Goal: Task Accomplishment & Management: Complete application form

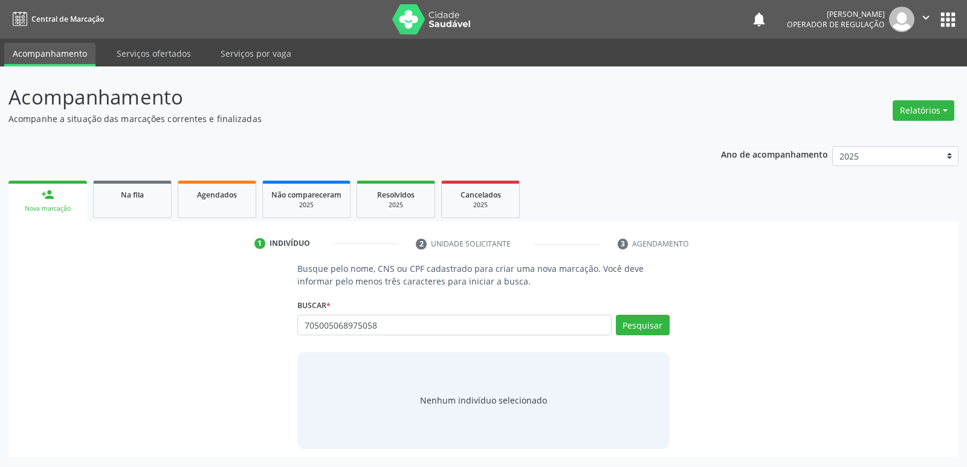
type input "705005068975058"
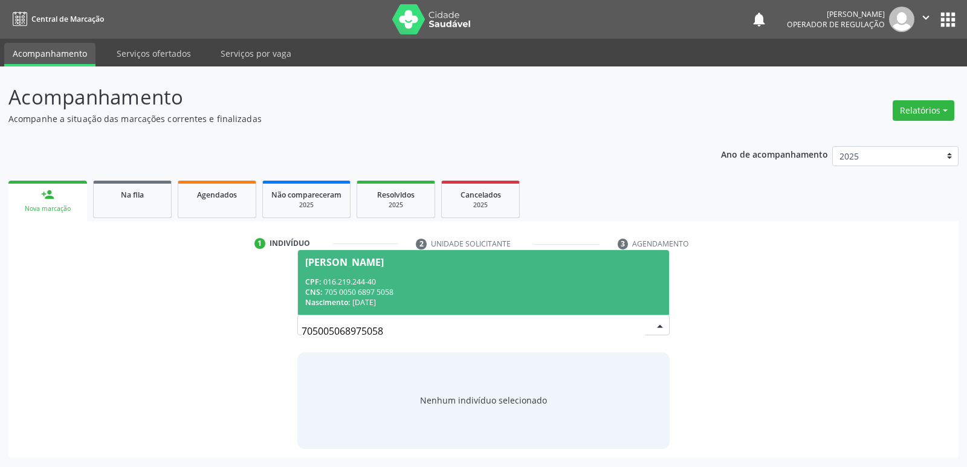
click at [384, 261] on div "[PERSON_NAME]" at bounding box center [344, 263] width 79 height 10
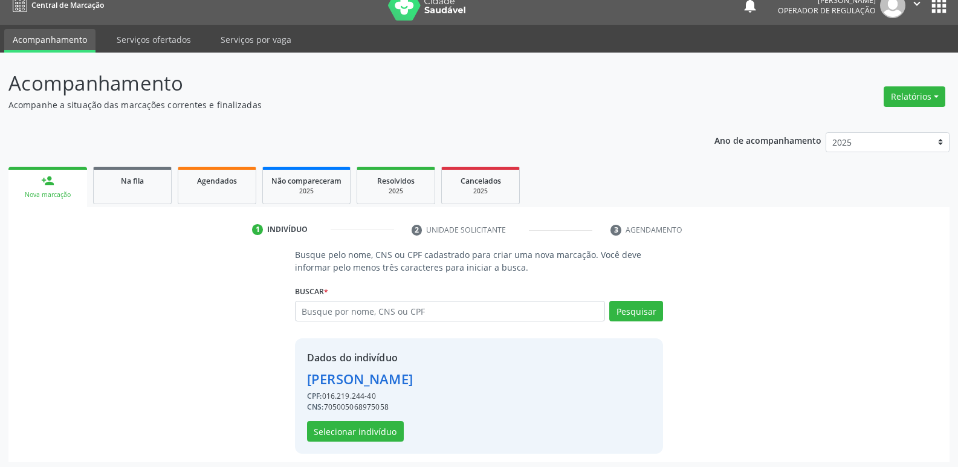
scroll to position [18, 0]
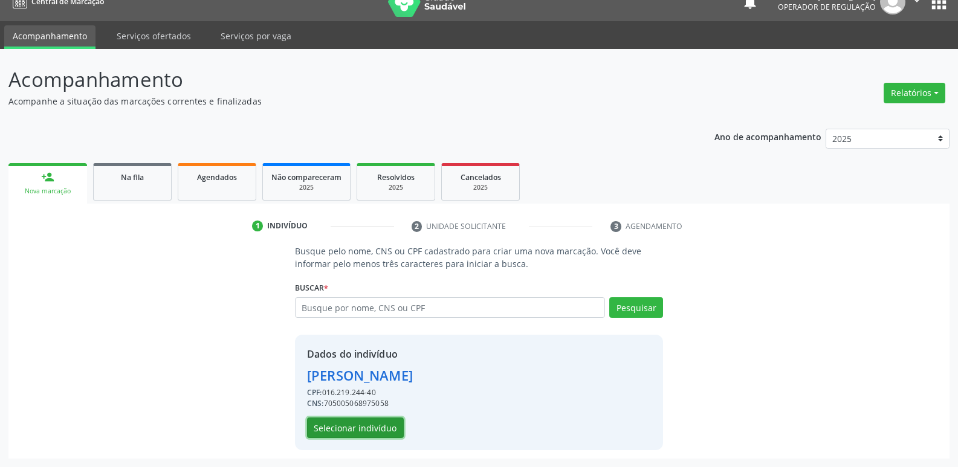
click at [377, 432] on button "Selecionar indivíduo" at bounding box center [355, 428] width 97 height 21
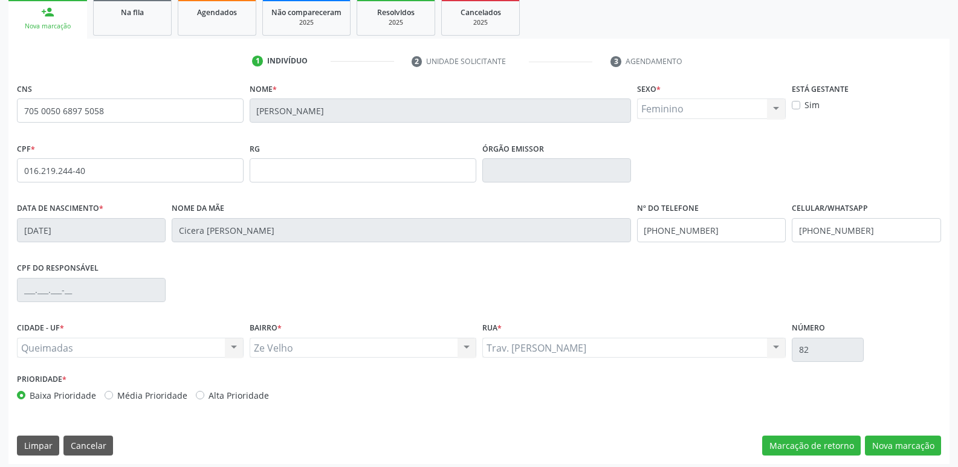
scroll to position [188, 0]
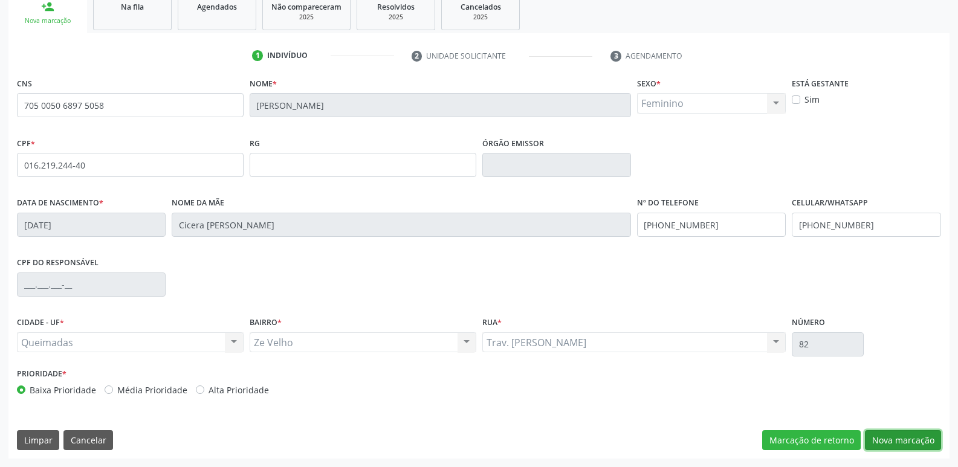
click at [912, 438] on button "Nova marcação" at bounding box center [903, 440] width 76 height 21
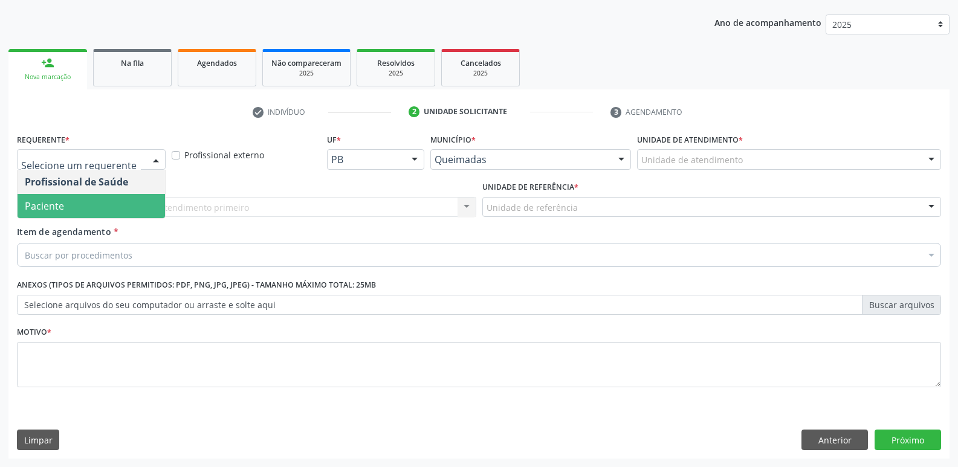
click at [105, 197] on span "Paciente" at bounding box center [91, 206] width 147 height 24
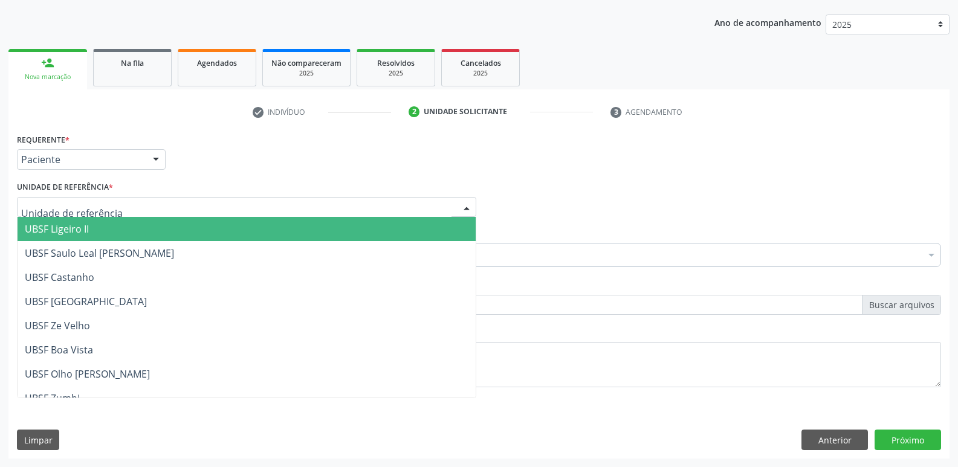
click at [155, 201] on div at bounding box center [246, 207] width 459 height 21
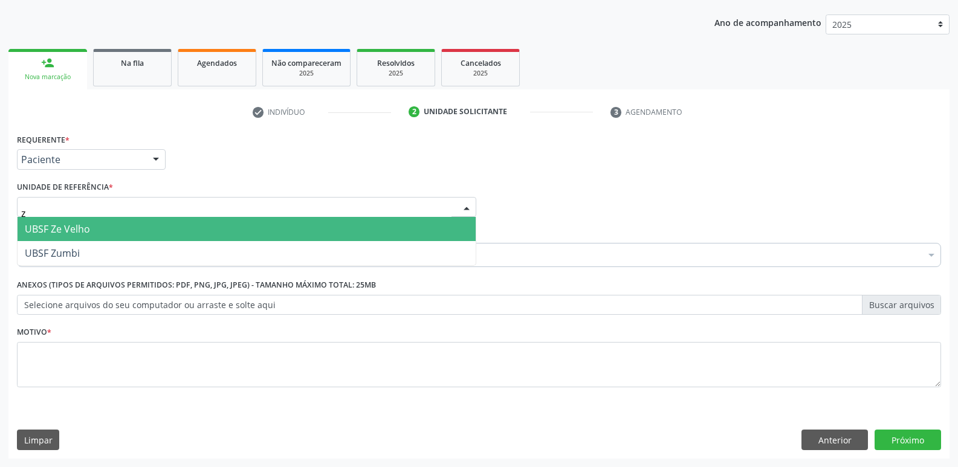
type input "ze"
click at [119, 221] on span "UBSF Ze Velho" at bounding box center [247, 229] width 458 height 24
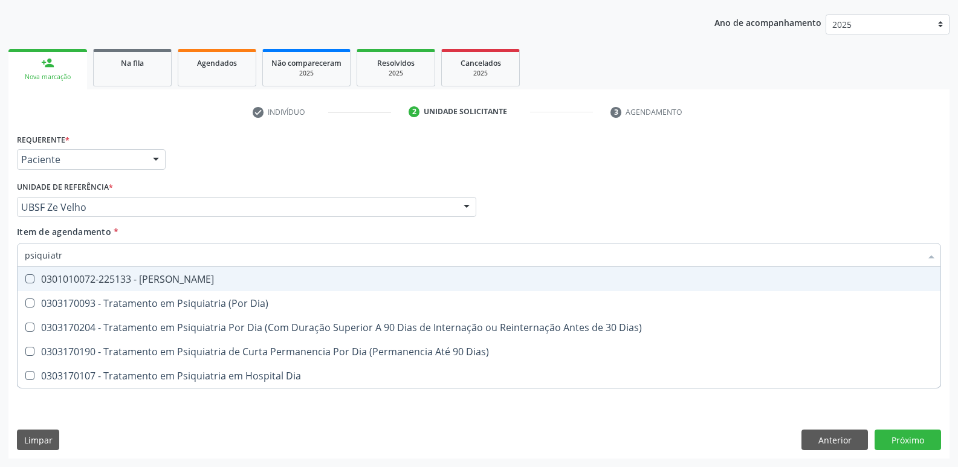
type input "psiquiatra"
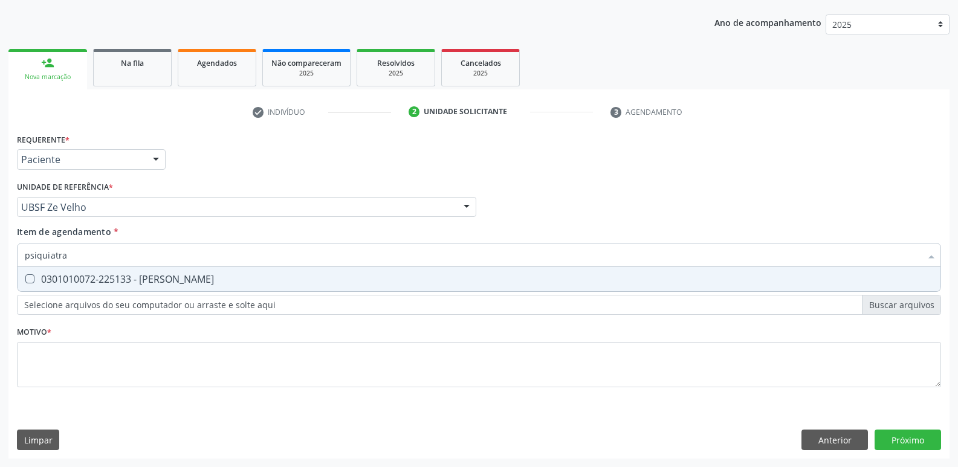
click at [153, 276] on div "0301010072-225133 - [PERSON_NAME]" at bounding box center [479, 279] width 909 height 10
checkbox Psiquiatra "true"
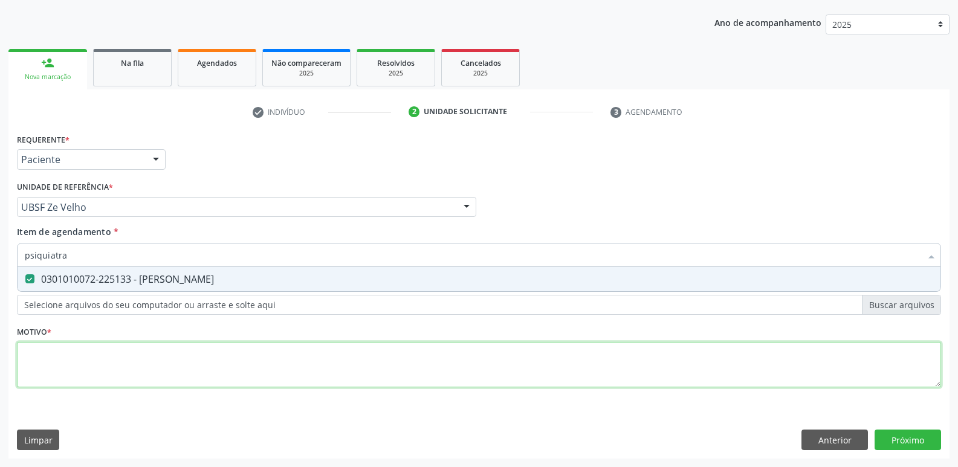
click at [145, 360] on div "Requerente * Paciente Profissional de Saúde Paciente Nenhum resultado encontrad…" at bounding box center [479, 268] width 924 height 274
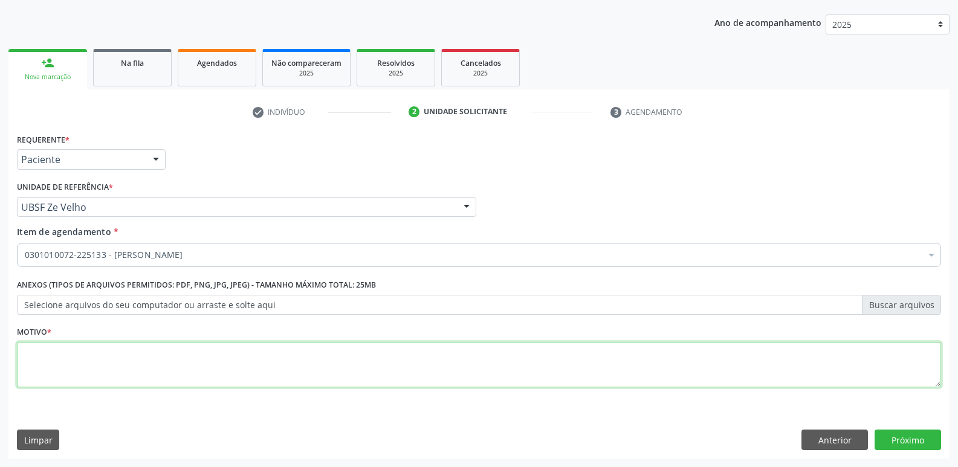
click at [145, 360] on textarea at bounding box center [479, 365] width 924 height 46
type textarea "RETORNO EM SETEMBRO"
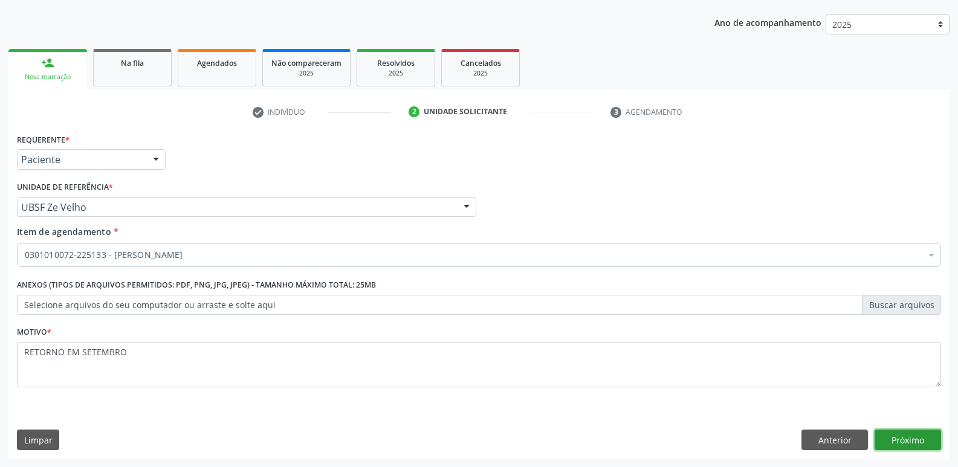
click at [919, 438] on button "Próximo" at bounding box center [908, 440] width 66 height 21
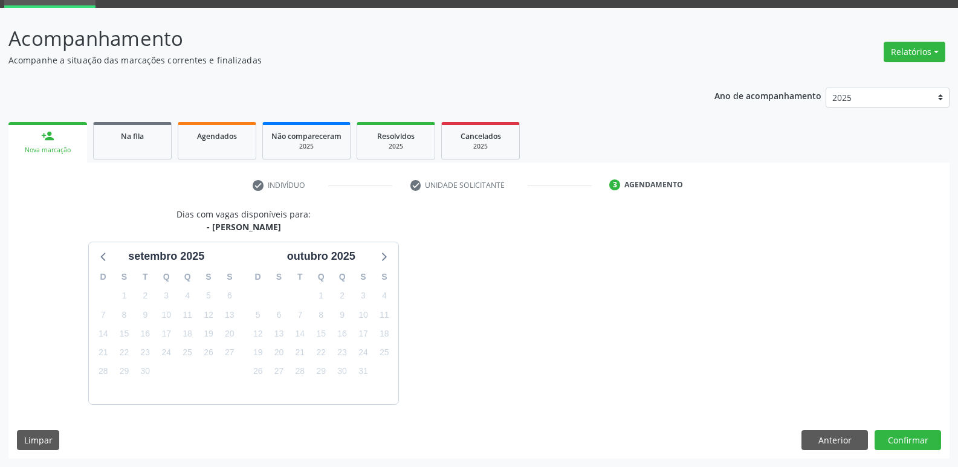
scroll to position [94, 0]
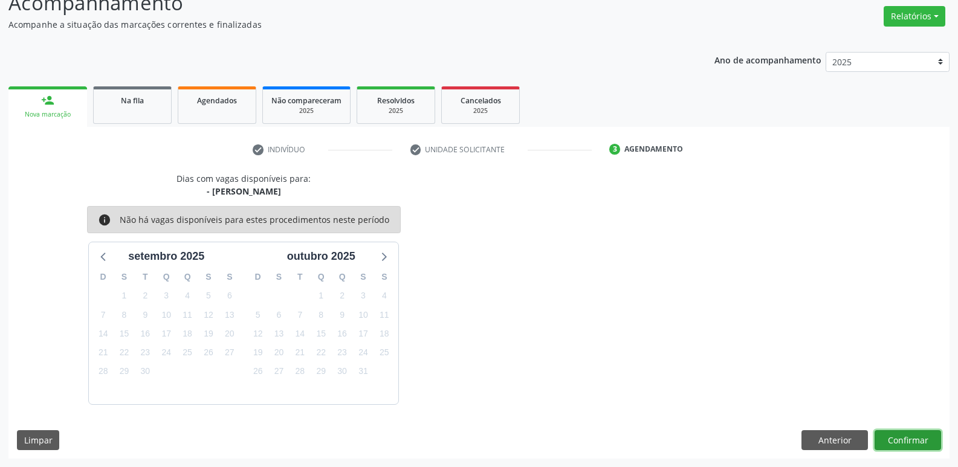
click at [905, 442] on button "Confirmar" at bounding box center [908, 440] width 66 height 21
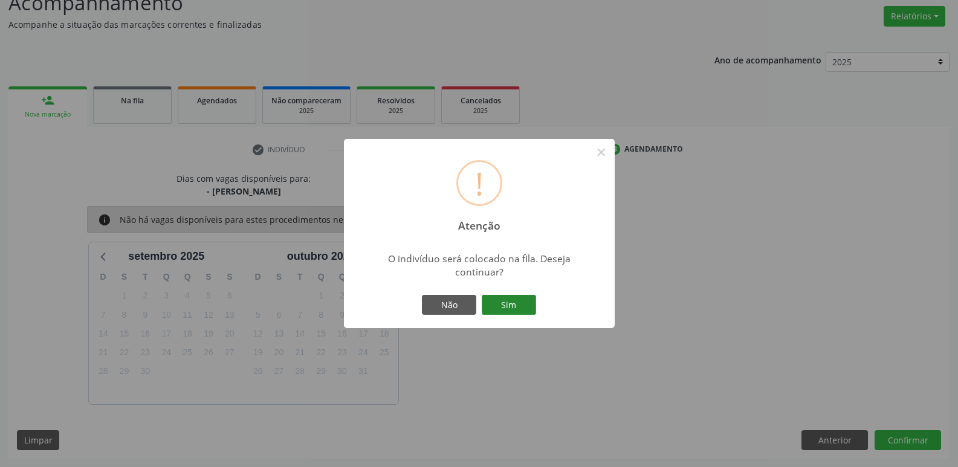
click at [494, 304] on button "Sim" at bounding box center [509, 305] width 54 height 21
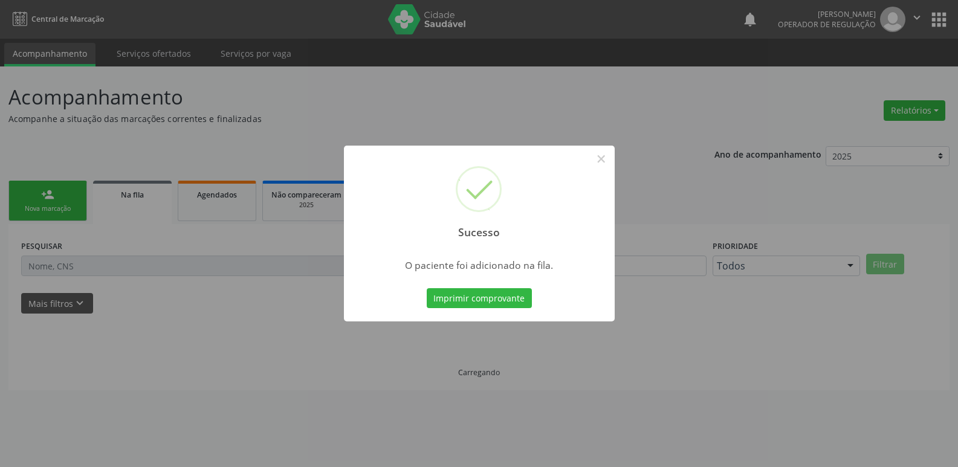
scroll to position [0, 0]
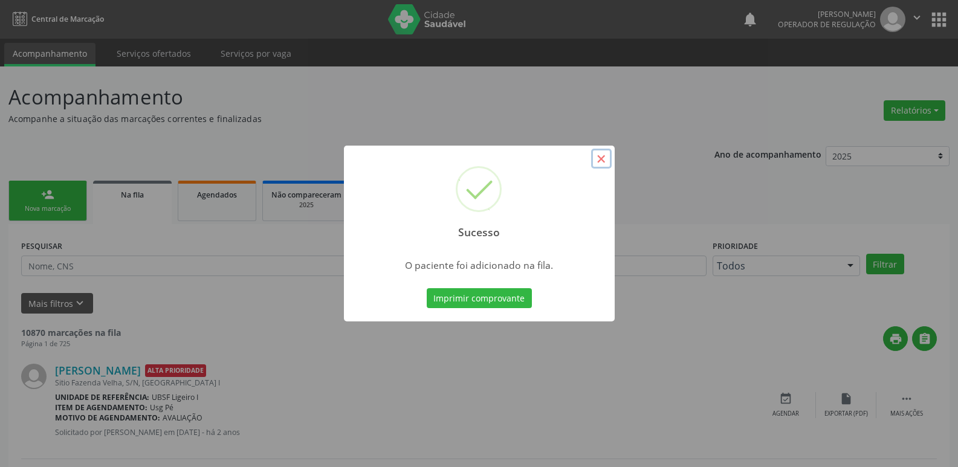
drag, startPoint x: 602, startPoint y: 157, endPoint x: 591, endPoint y: 163, distance: 13.0
click at [601, 158] on button "×" at bounding box center [601, 159] width 21 height 21
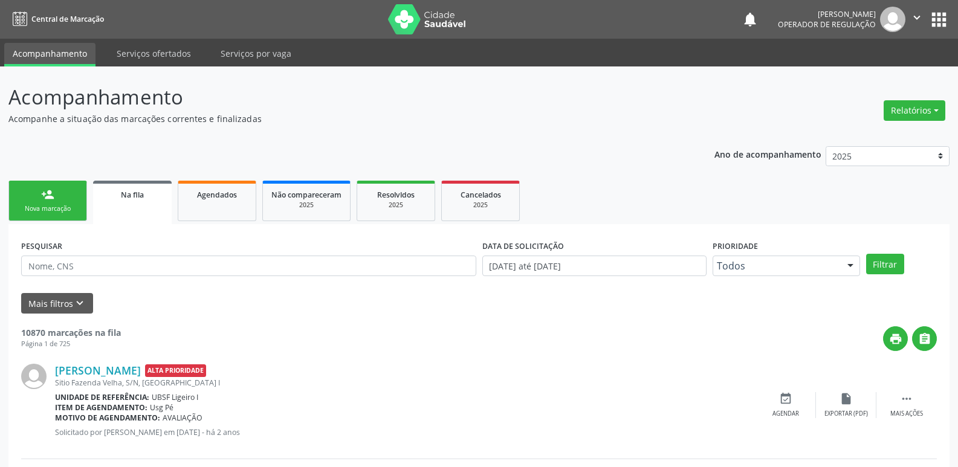
click at [53, 191] on div "person_add" at bounding box center [47, 194] width 13 height 13
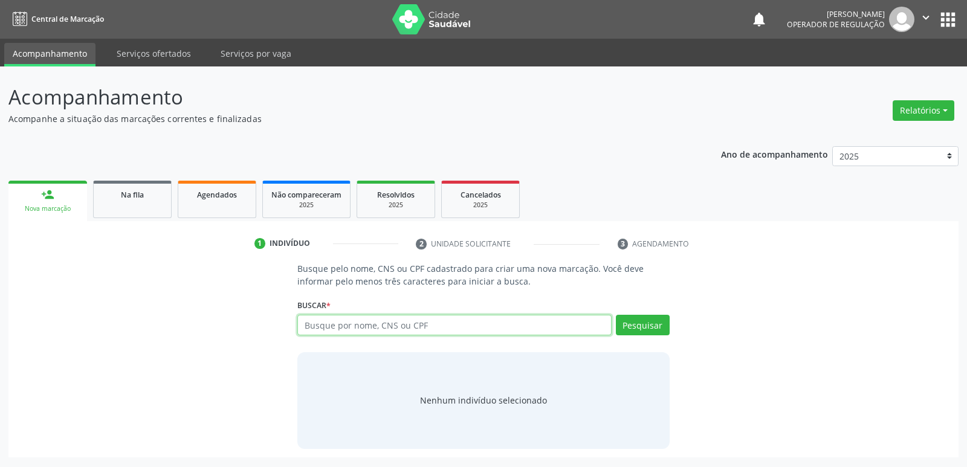
click at [384, 324] on input "text" at bounding box center [454, 325] width 314 height 21
type input "700609953266165"
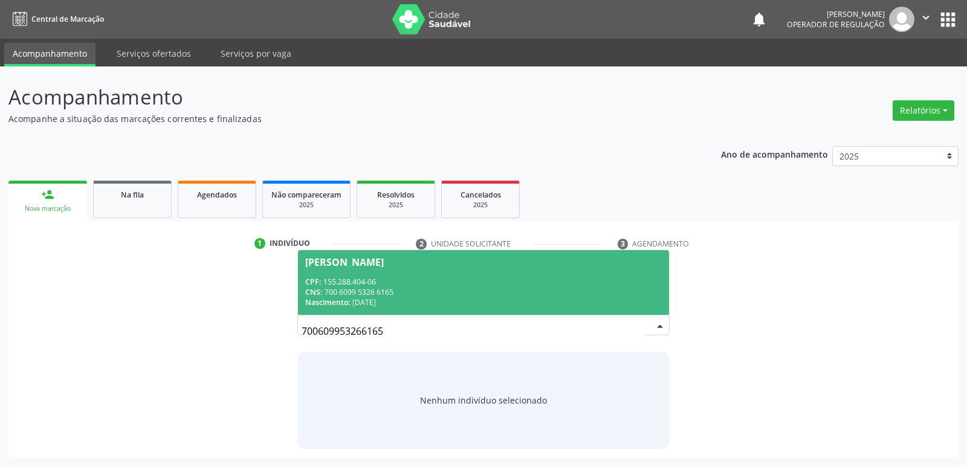
click at [435, 272] on span "Ayslan Kael Barbosa Silva CPF: 155.288.404-06 CNS: 700 6099 5326 6165 Nasciment…" at bounding box center [483, 282] width 371 height 65
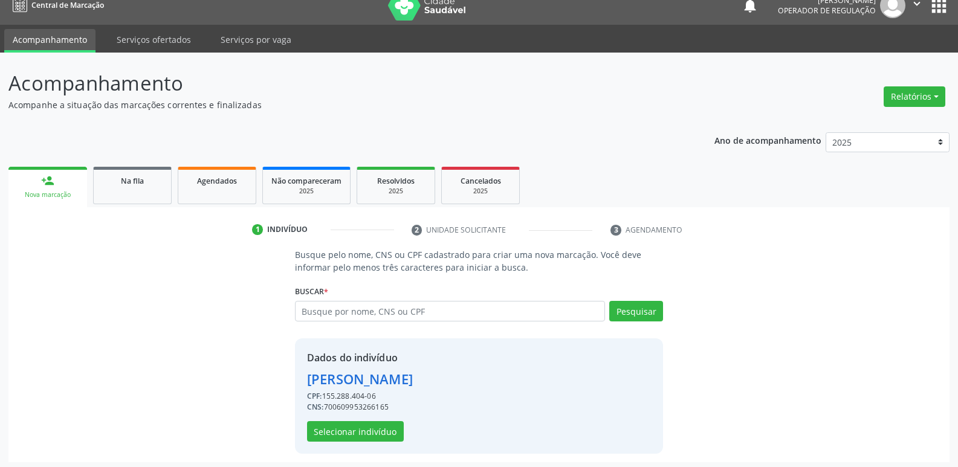
scroll to position [18, 0]
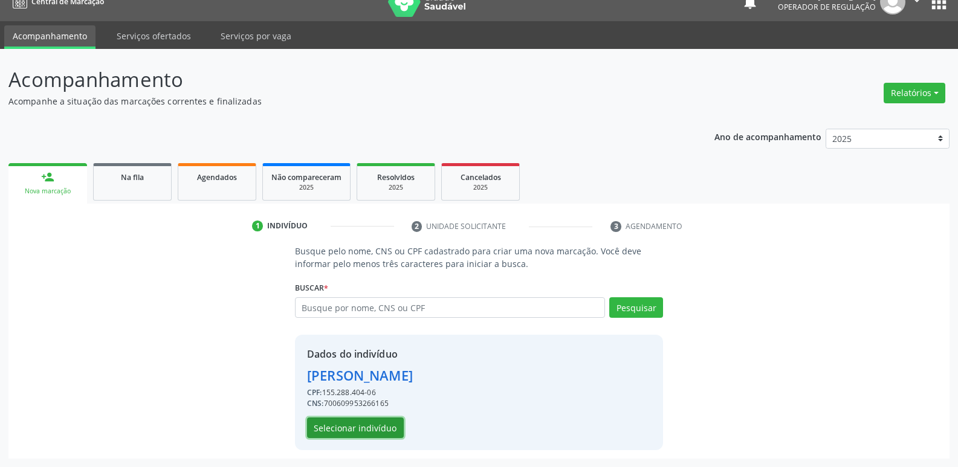
click at [381, 424] on button "Selecionar indivíduo" at bounding box center [355, 428] width 97 height 21
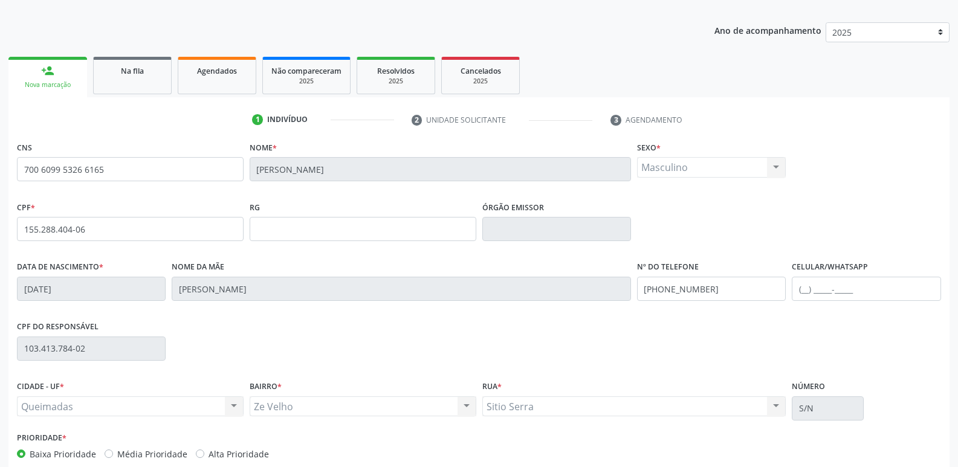
scroll to position [188, 0]
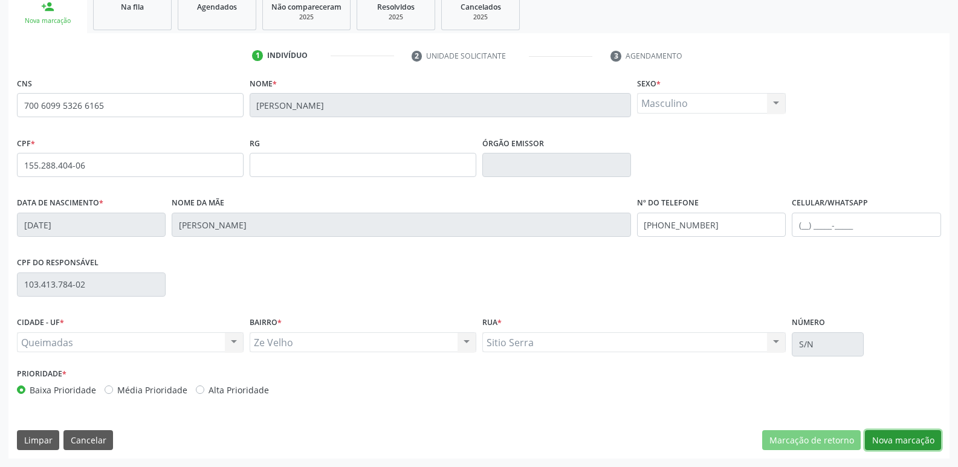
click at [915, 435] on button "Nova marcação" at bounding box center [903, 440] width 76 height 21
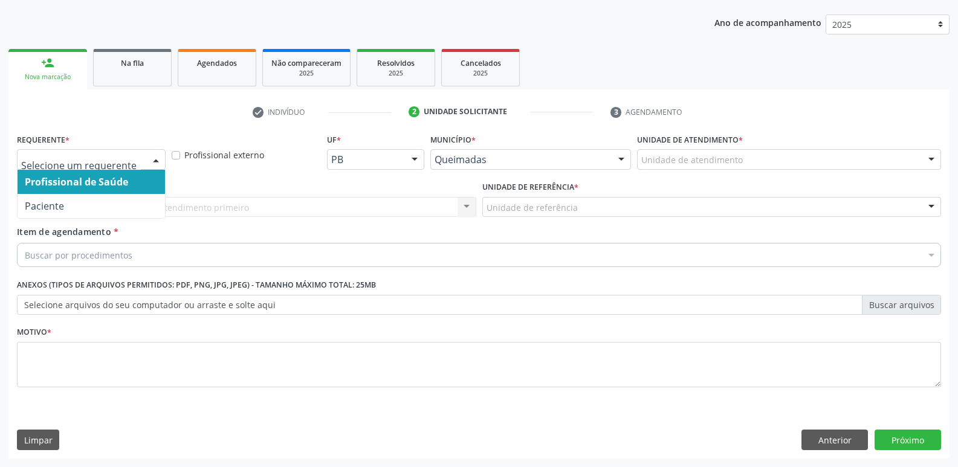
drag, startPoint x: 65, startPoint y: 168, endPoint x: 75, endPoint y: 167, distance: 9.7
click at [66, 168] on div at bounding box center [91, 159] width 149 height 21
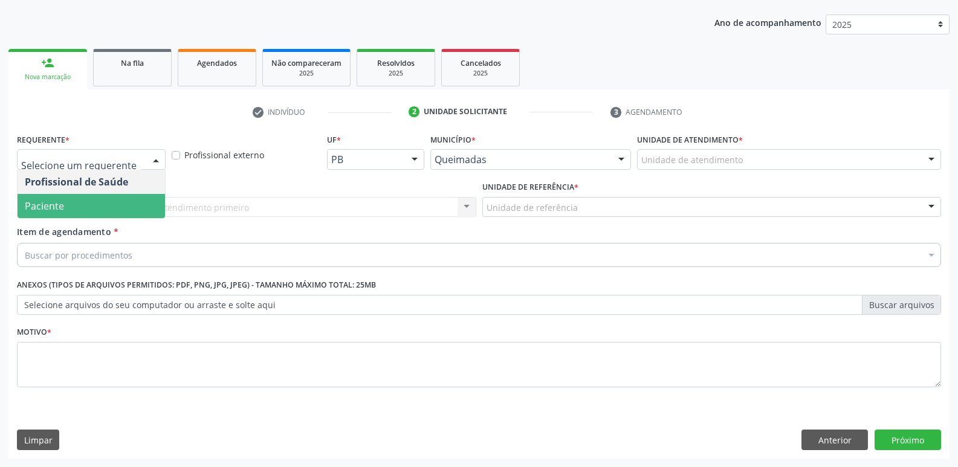
drag, startPoint x: 71, startPoint y: 209, endPoint x: 77, endPoint y: 202, distance: 9.4
click at [73, 207] on span "Paciente" at bounding box center [91, 206] width 147 height 24
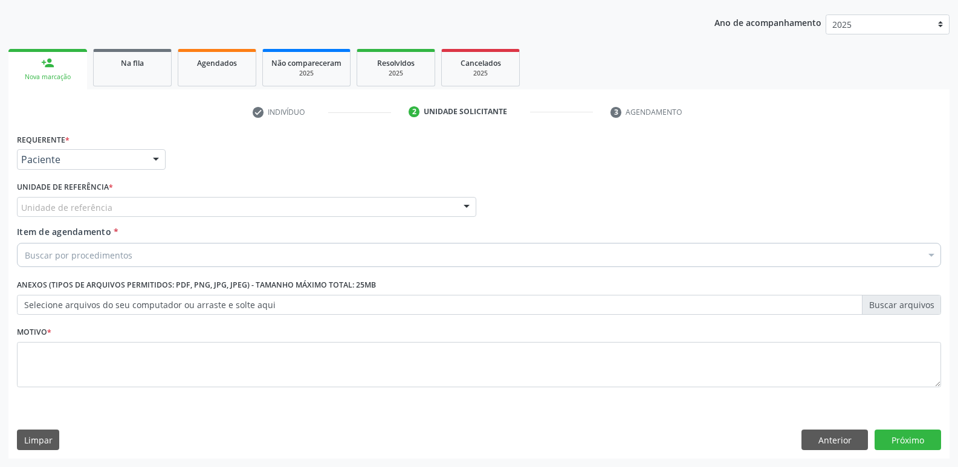
click at [84, 199] on div "Unidade de referência" at bounding box center [246, 207] width 459 height 21
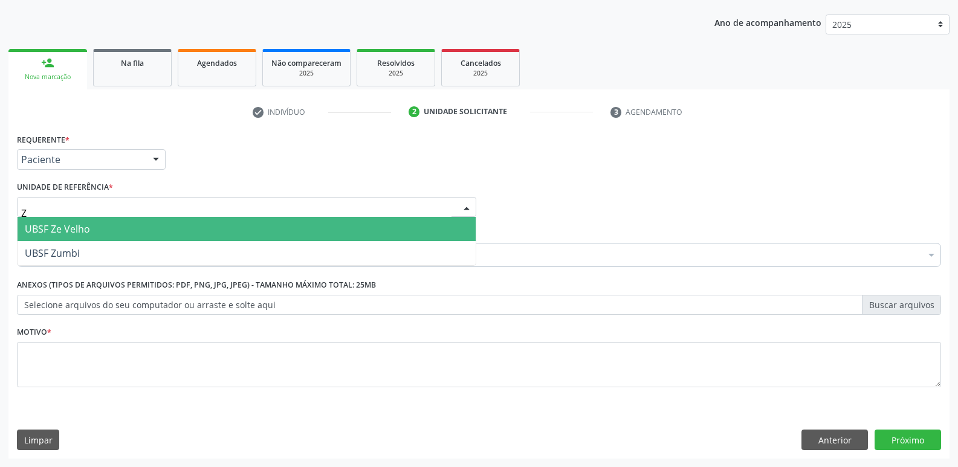
type input "ZE"
click at [80, 225] on span "UBSF Ze Velho" at bounding box center [57, 228] width 65 height 13
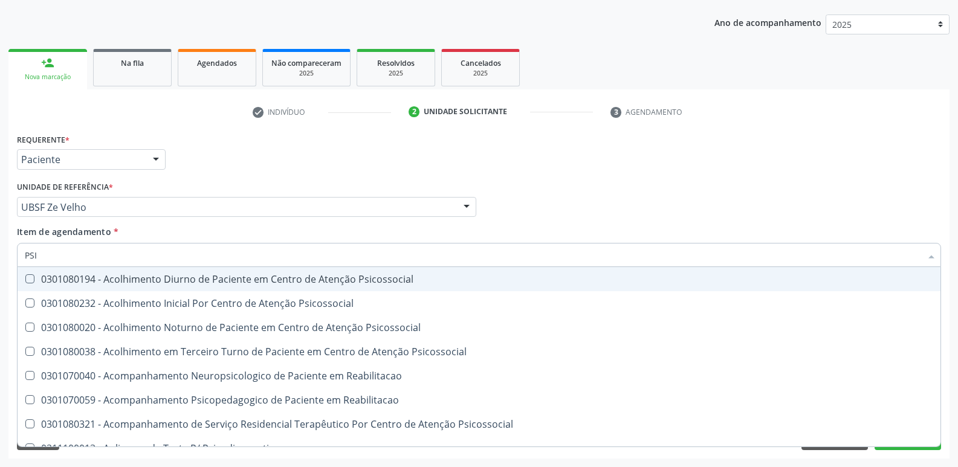
type input "PSIQ"
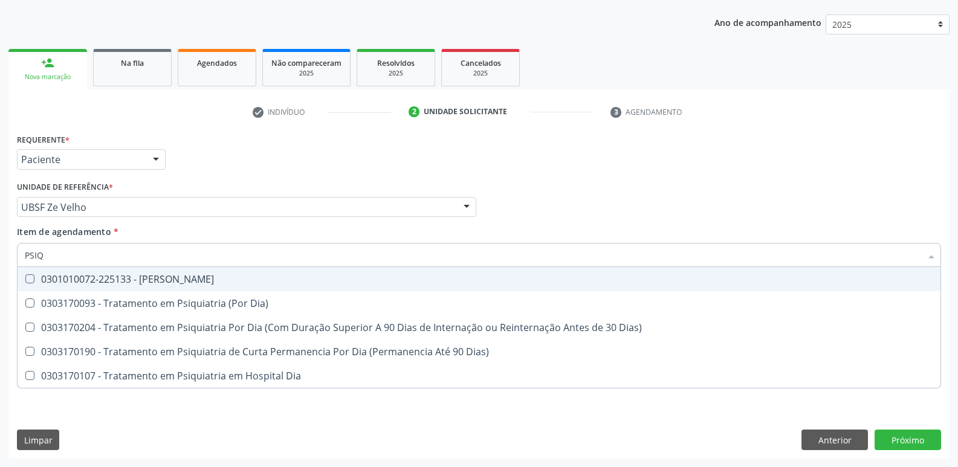
click at [106, 283] on div "0301010072-225133 - [PERSON_NAME]" at bounding box center [479, 279] width 909 height 10
checkbox Psiquiatra "true"
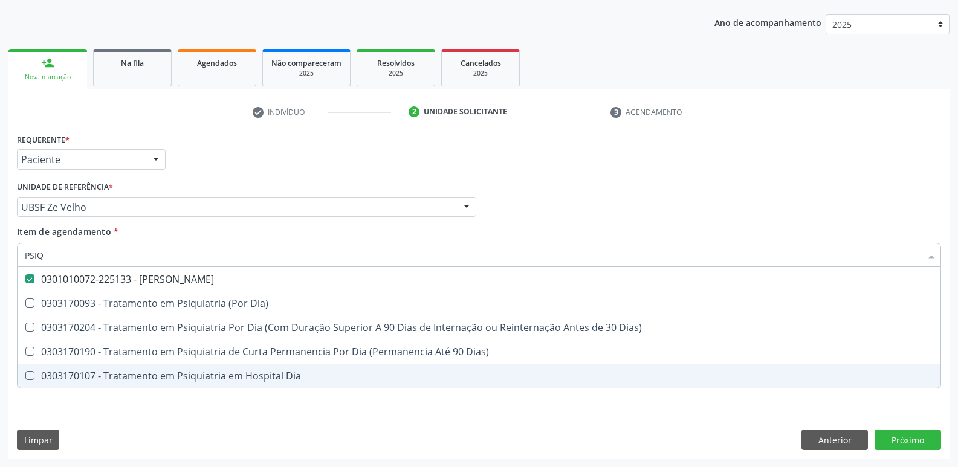
drag, startPoint x: 101, startPoint y: 413, endPoint x: 123, endPoint y: 386, distance: 35.2
click at [102, 413] on div "Requerente * Paciente Profissional de Saúde Paciente Nenhum resultado encontrad…" at bounding box center [478, 295] width 941 height 328
checkbox Dia\) "true"
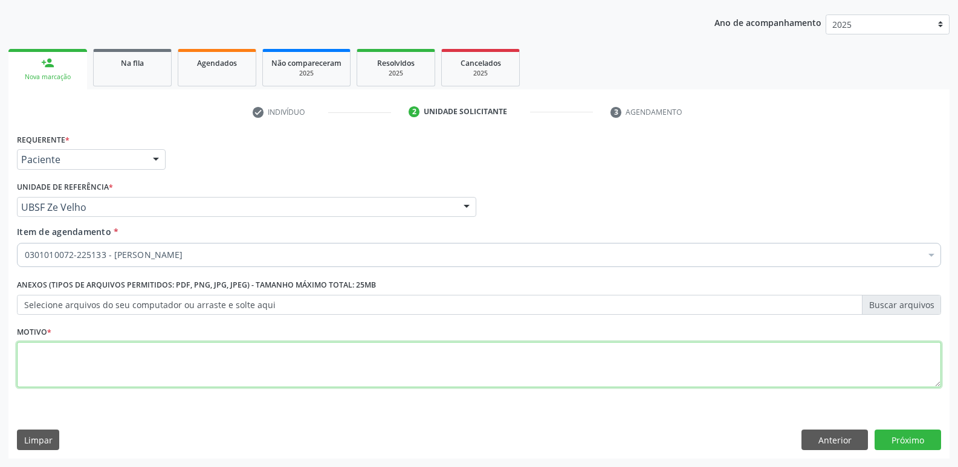
click at [141, 361] on textarea at bounding box center [479, 365] width 924 height 46
type textarea "AUTISMO"
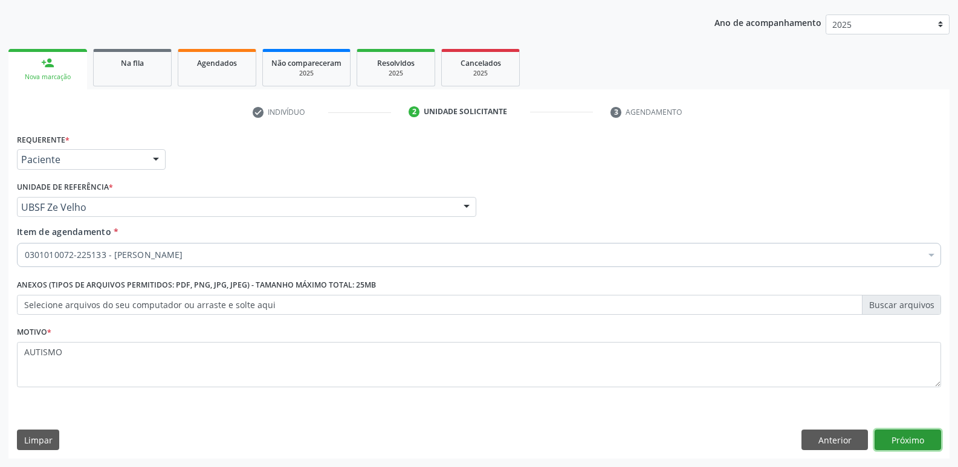
click at [916, 431] on button "Próximo" at bounding box center [908, 440] width 66 height 21
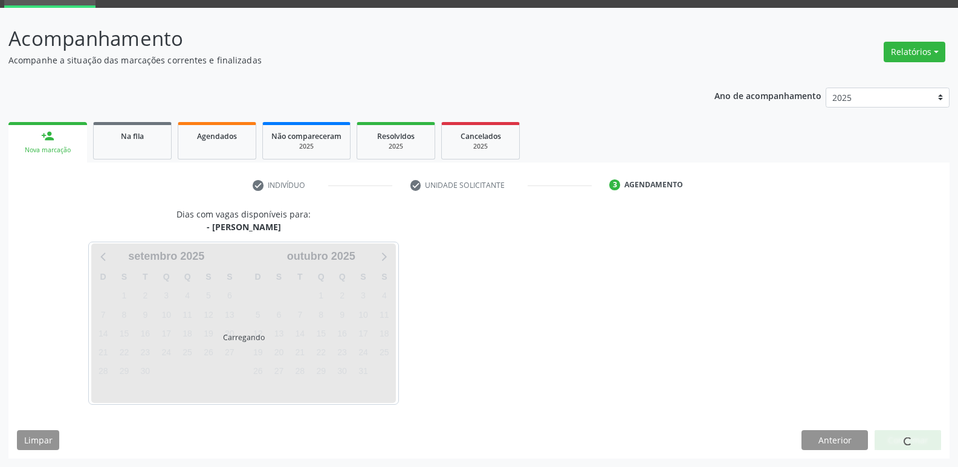
scroll to position [94, 0]
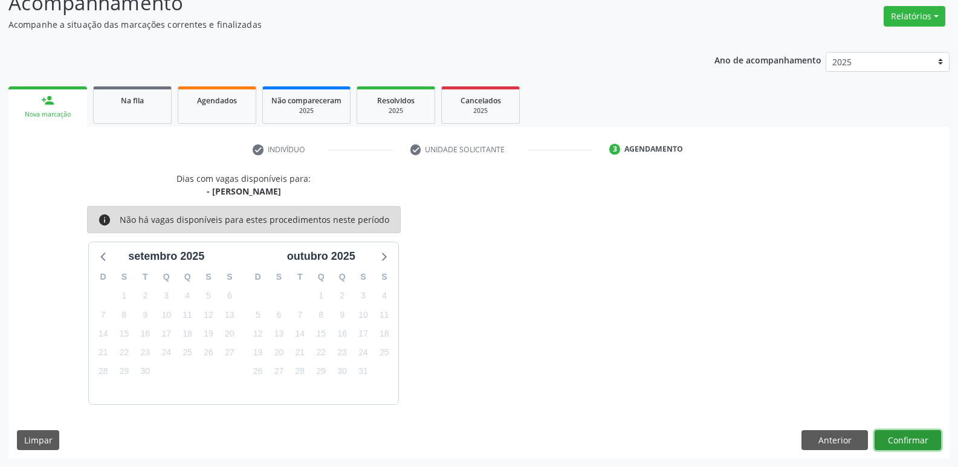
click at [920, 430] on button "Confirmar" at bounding box center [908, 440] width 66 height 21
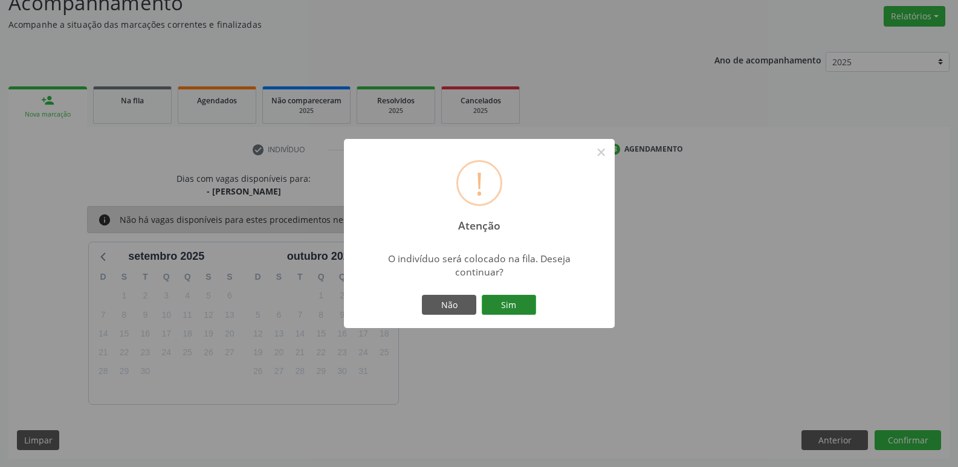
click at [517, 306] on button "Sim" at bounding box center [509, 305] width 54 height 21
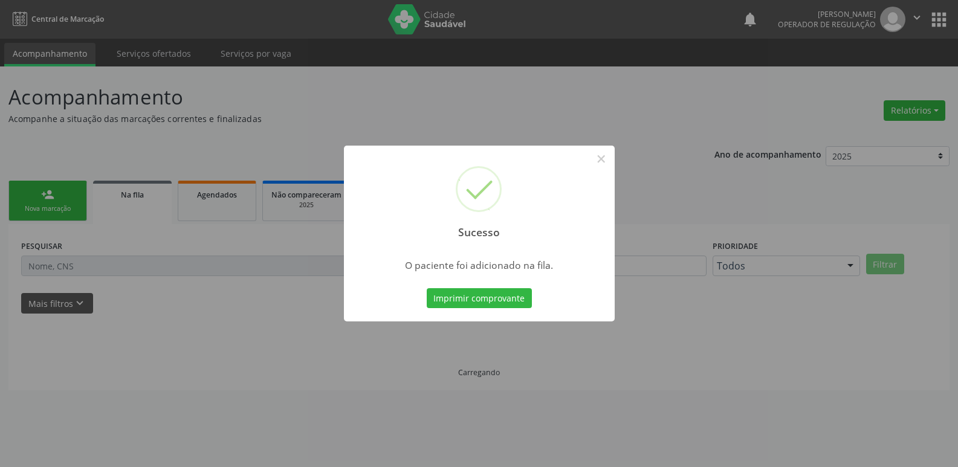
scroll to position [0, 0]
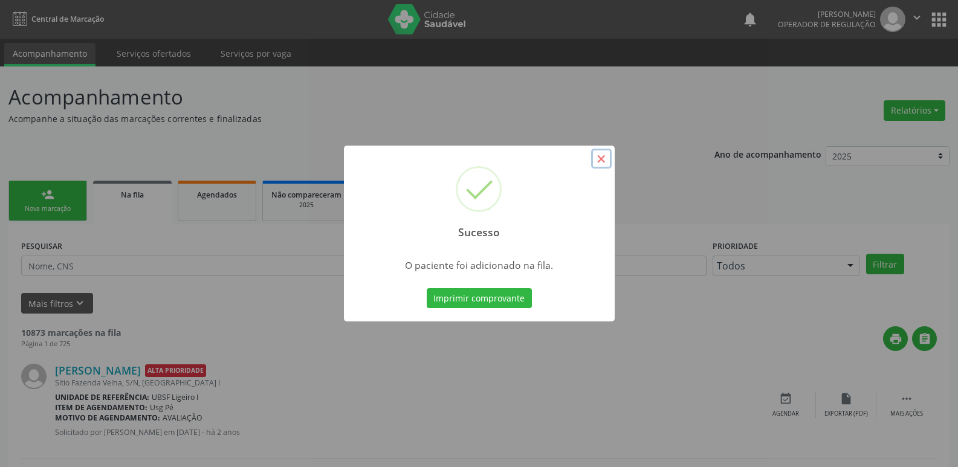
click at [606, 160] on button "×" at bounding box center [601, 159] width 21 height 21
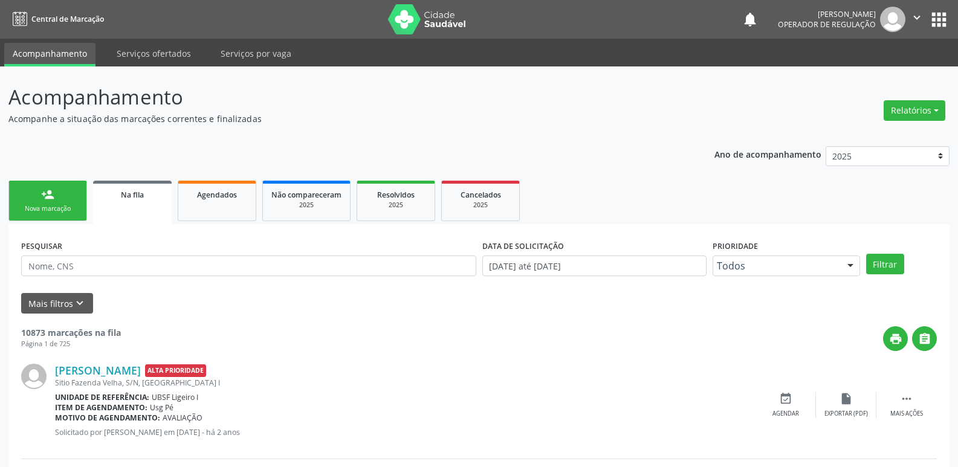
click at [75, 192] on link "person_add Nova marcação" at bounding box center [47, 201] width 79 height 40
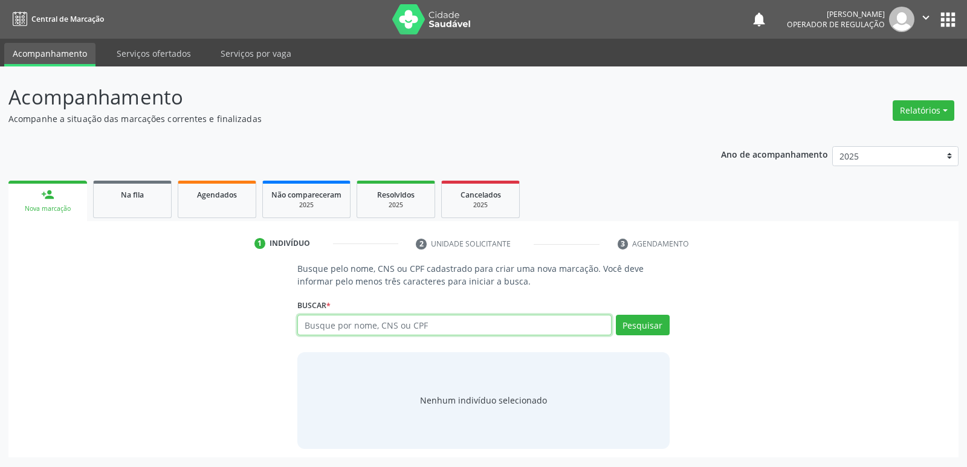
click at [320, 322] on input "text" at bounding box center [454, 325] width 314 height 21
type input "705007473988951"
click at [644, 317] on button "Pesquisar" at bounding box center [643, 325] width 54 height 21
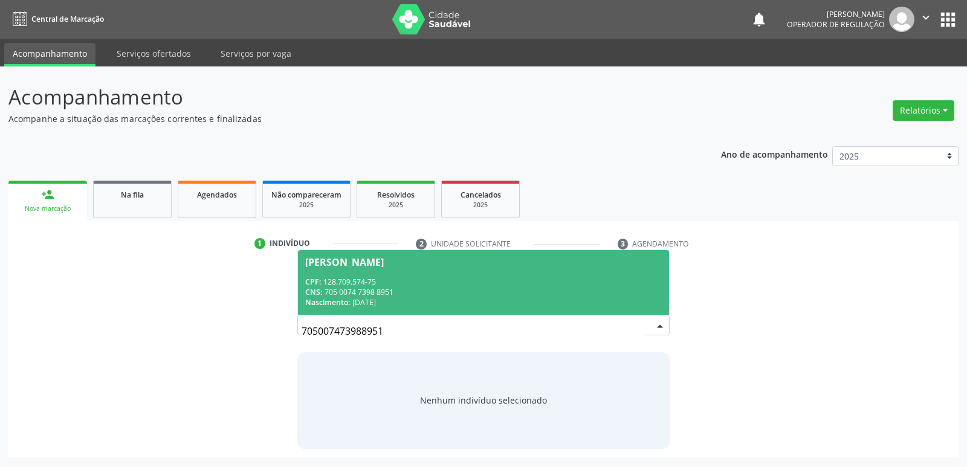
click at [436, 271] on span "Jose Otávio Gomes Costa CPF: 128.709.574-75 CNS: 705 0074 7398 8951 Nascimento:…" at bounding box center [483, 282] width 371 height 65
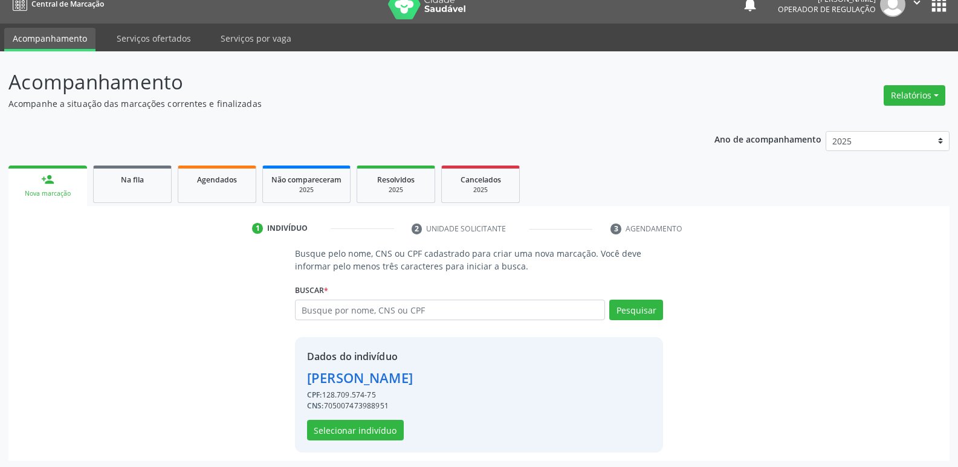
scroll to position [18, 0]
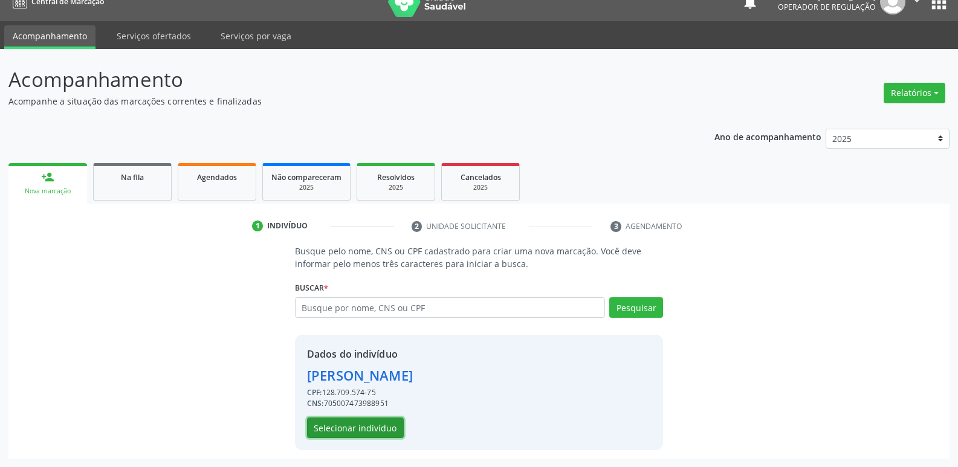
click at [384, 424] on button "Selecionar indivíduo" at bounding box center [355, 428] width 97 height 21
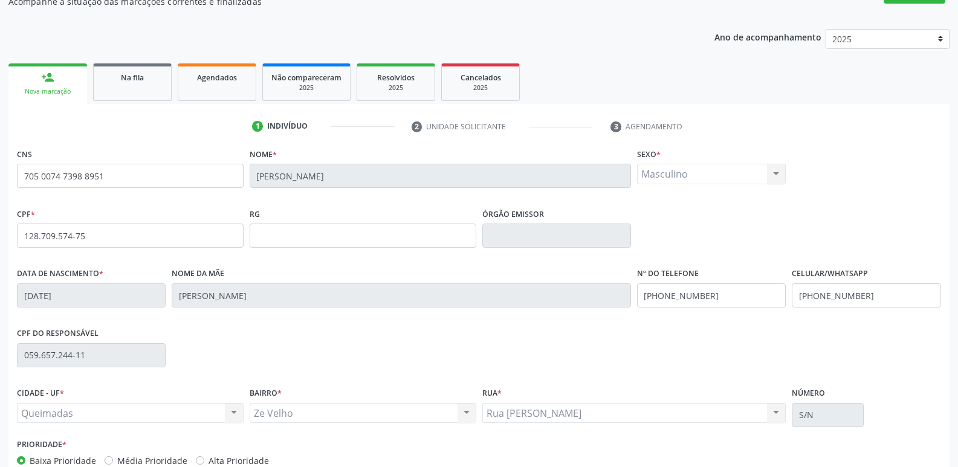
scroll to position [188, 0]
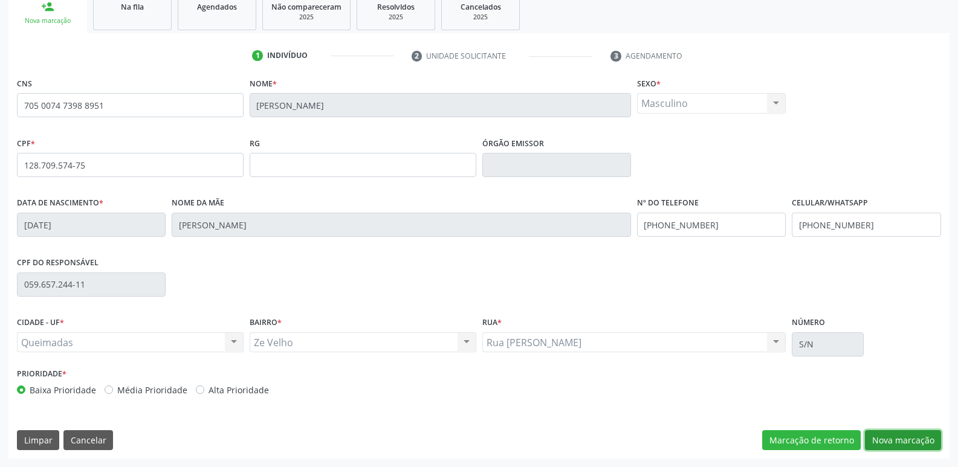
click at [916, 437] on button "Nova marcação" at bounding box center [903, 440] width 76 height 21
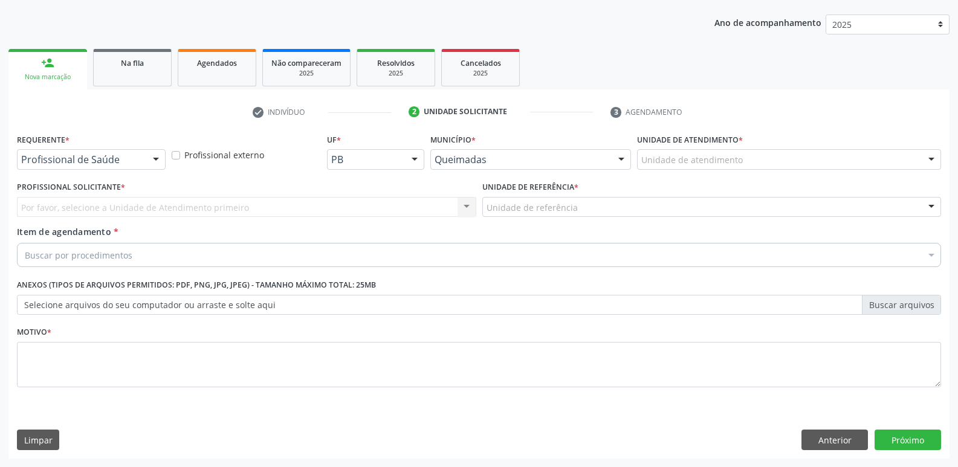
scroll to position [132, 0]
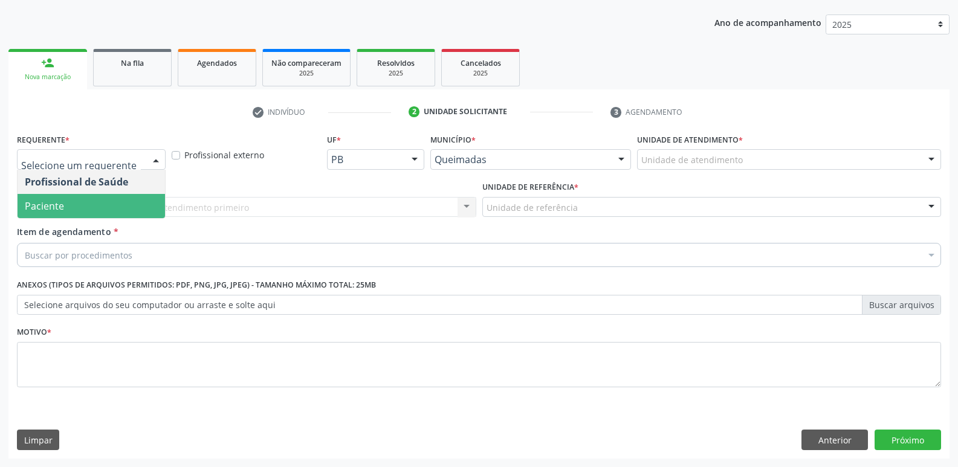
click at [73, 202] on span "Paciente" at bounding box center [91, 206] width 147 height 24
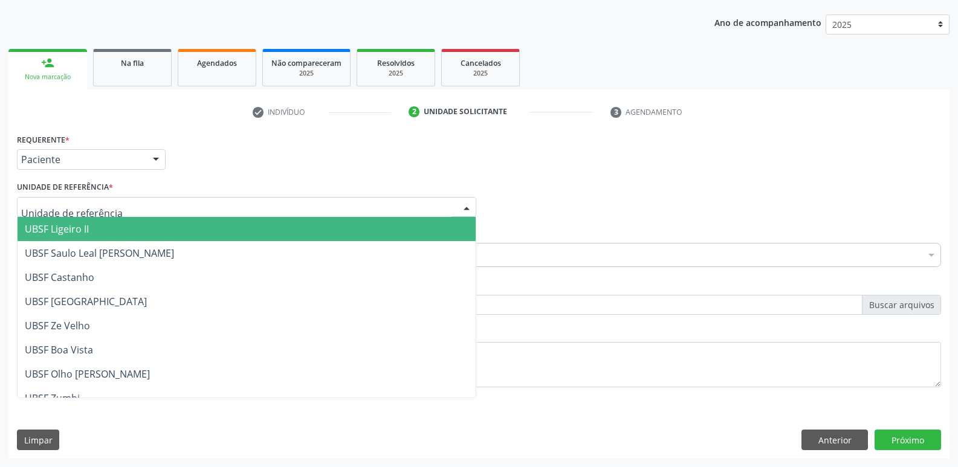
click at [75, 200] on div at bounding box center [246, 207] width 459 height 21
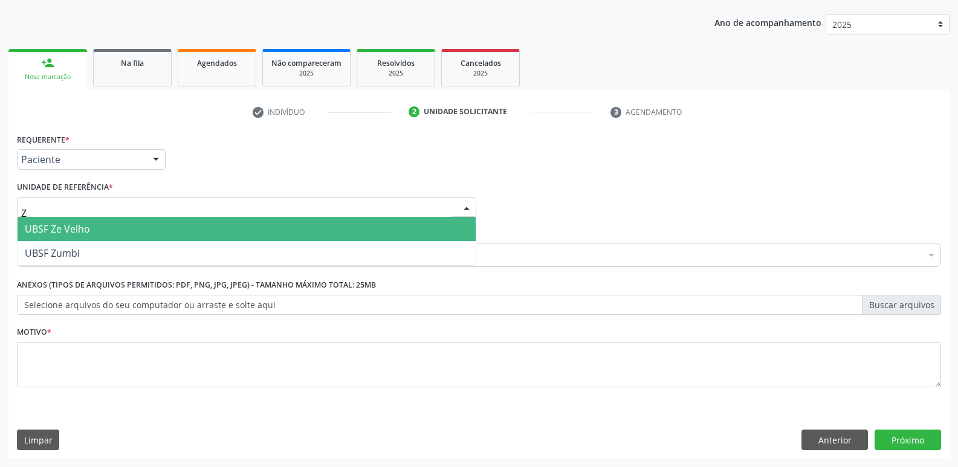
type input "ZE"
click at [77, 227] on span "UBSF Ze Velho" at bounding box center [57, 228] width 65 height 13
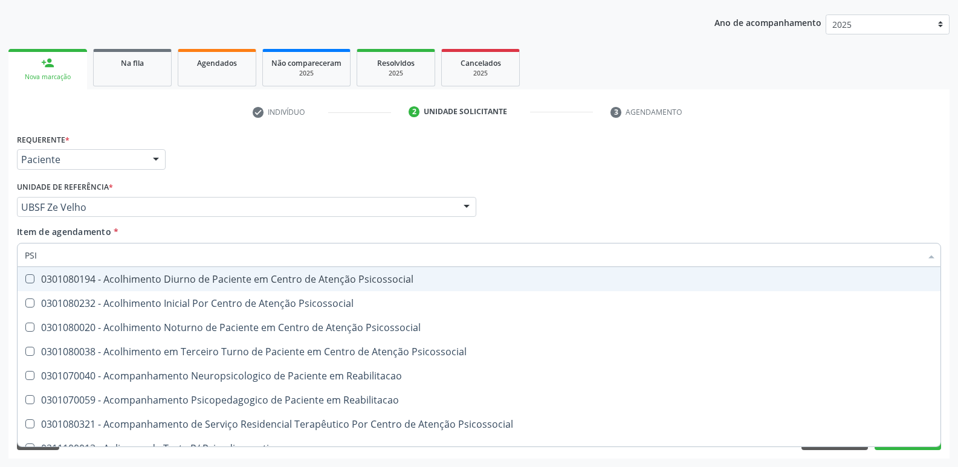
type input "PSIQ"
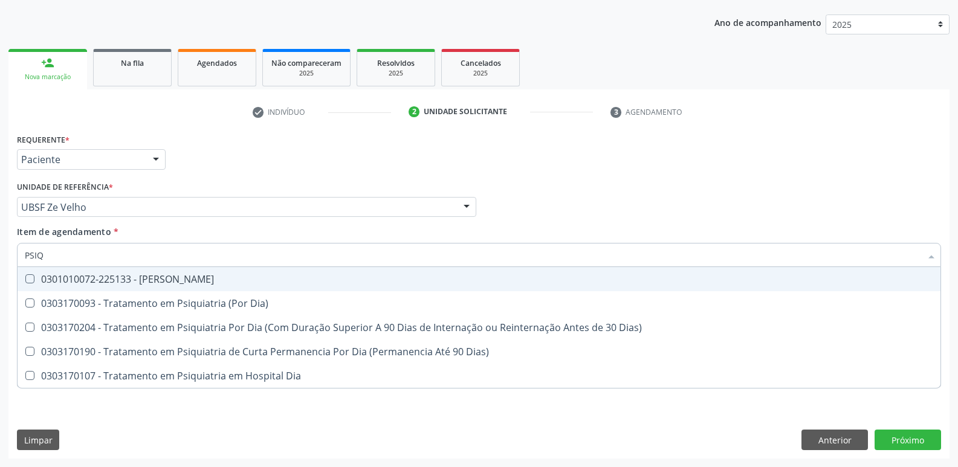
click at [146, 278] on div "0301010072-225133 - [PERSON_NAME]" at bounding box center [479, 279] width 909 height 10
checkbox Psiquiatra "true"
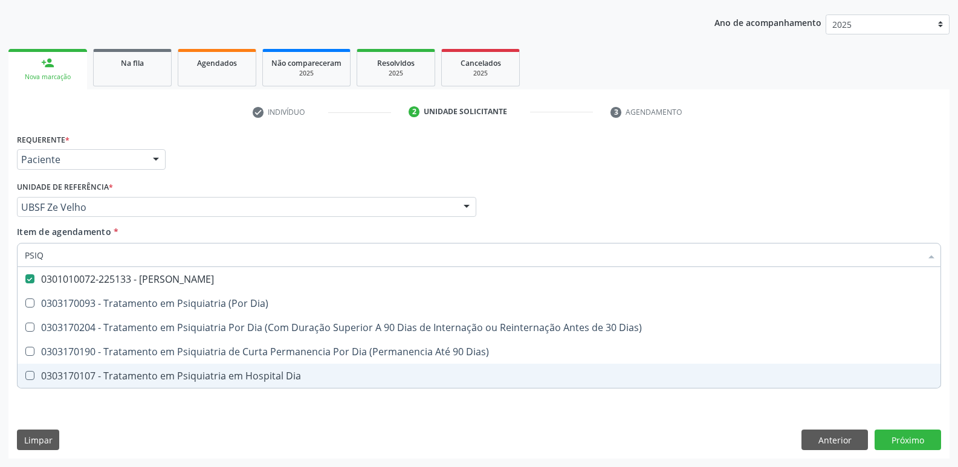
click at [136, 414] on div "Requerente * Paciente Profissional de Saúde Paciente Nenhum resultado encontrad…" at bounding box center [478, 295] width 941 height 328
checkbox Dia\) "true"
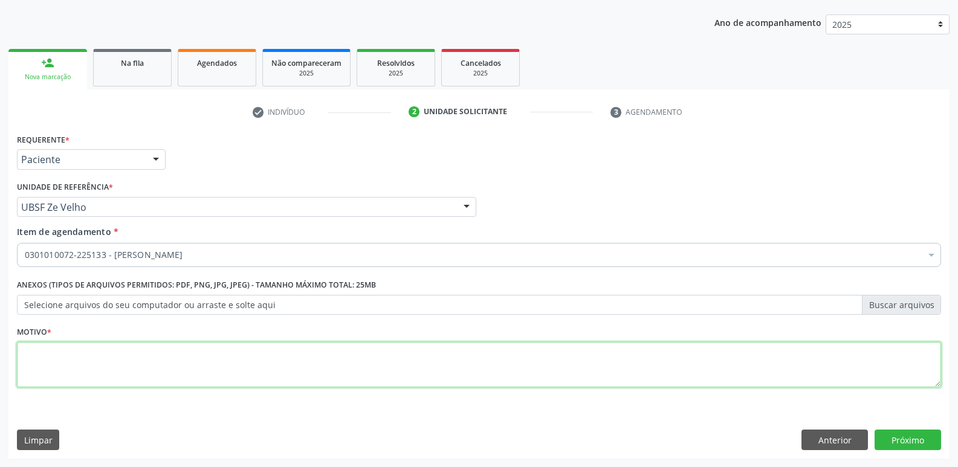
click at [149, 374] on textarea at bounding box center [479, 365] width 924 height 46
type textarea "RETORNO EM OUTUBRO"
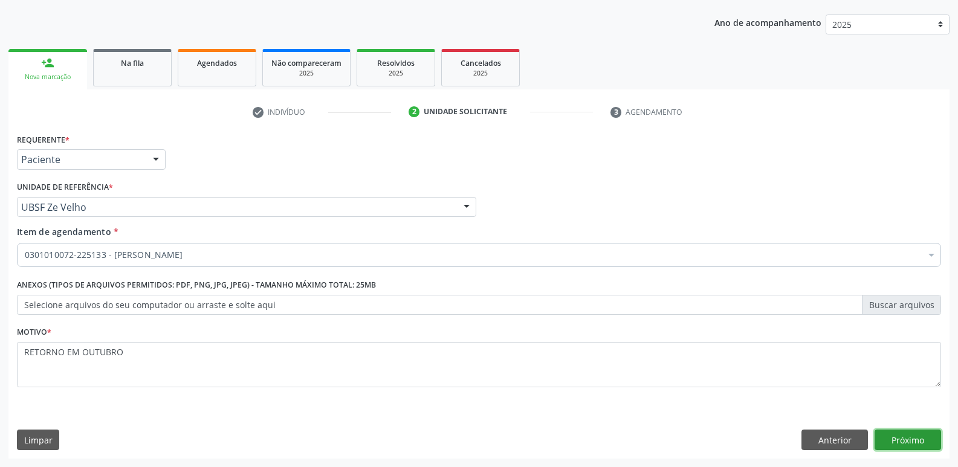
click at [889, 441] on button "Próximo" at bounding box center [908, 440] width 66 height 21
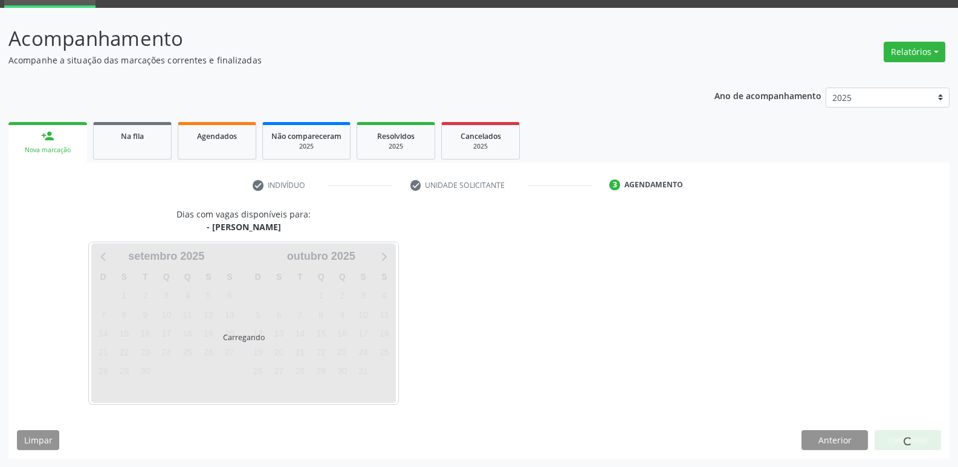
scroll to position [94, 0]
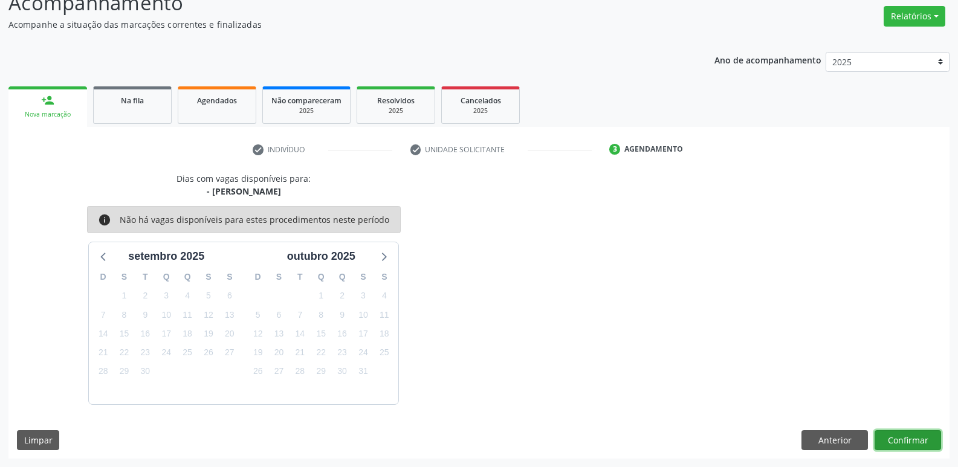
click at [890, 435] on button "Confirmar" at bounding box center [908, 440] width 66 height 21
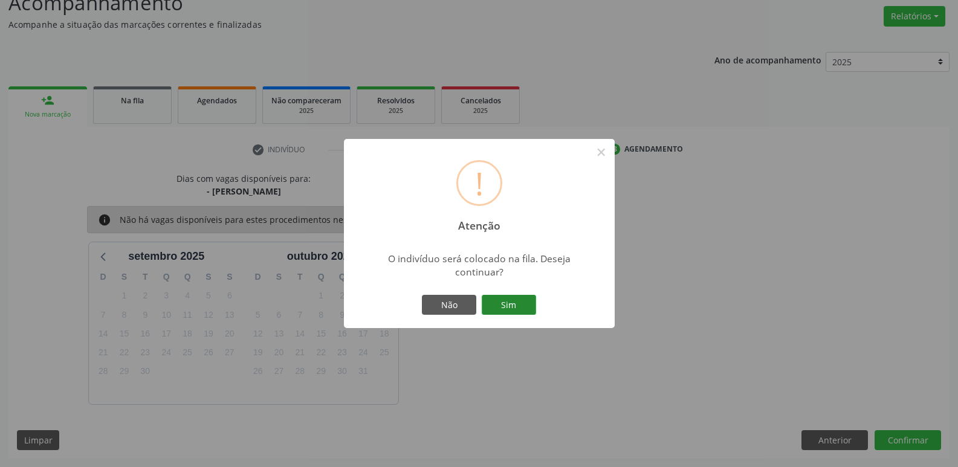
click at [522, 300] on button "Sim" at bounding box center [509, 305] width 54 height 21
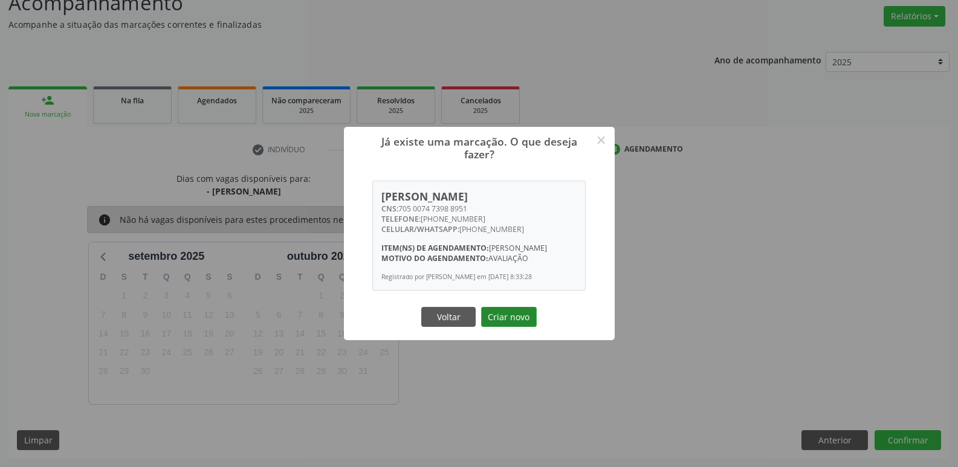
click at [520, 323] on button "Criar novo" at bounding box center [509, 317] width 56 height 21
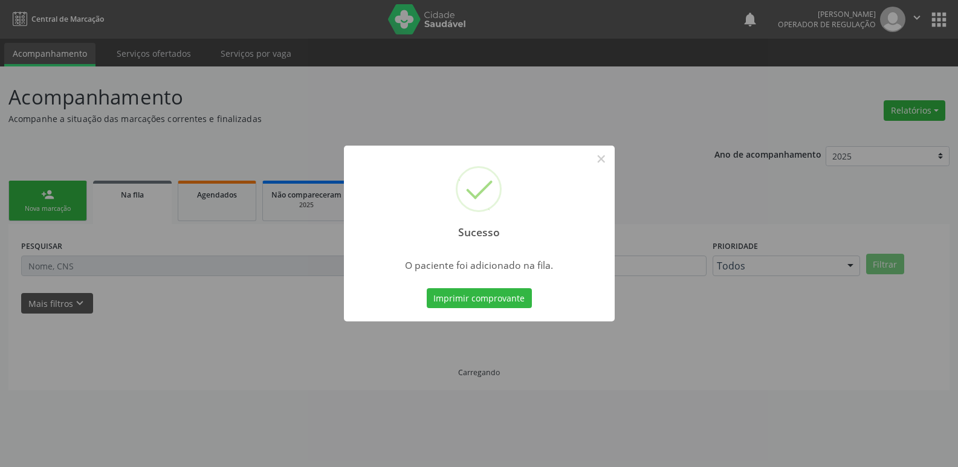
scroll to position [0, 0]
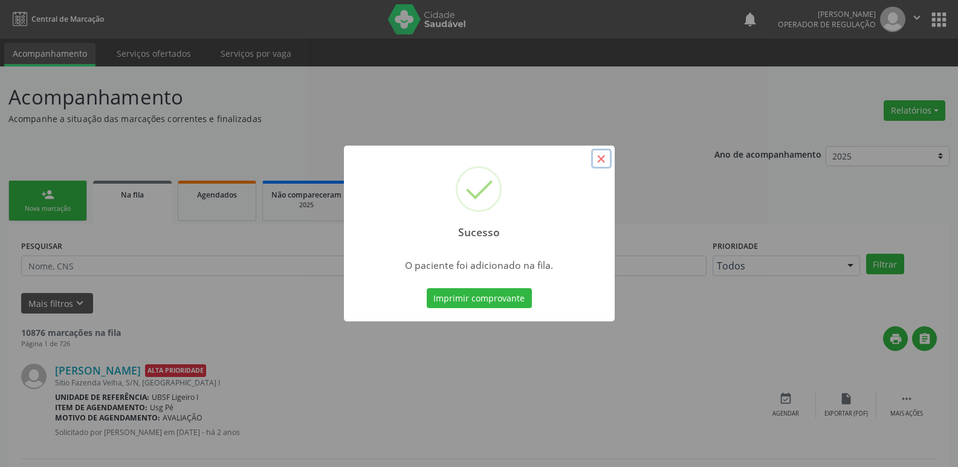
click at [596, 158] on button "×" at bounding box center [601, 159] width 21 height 21
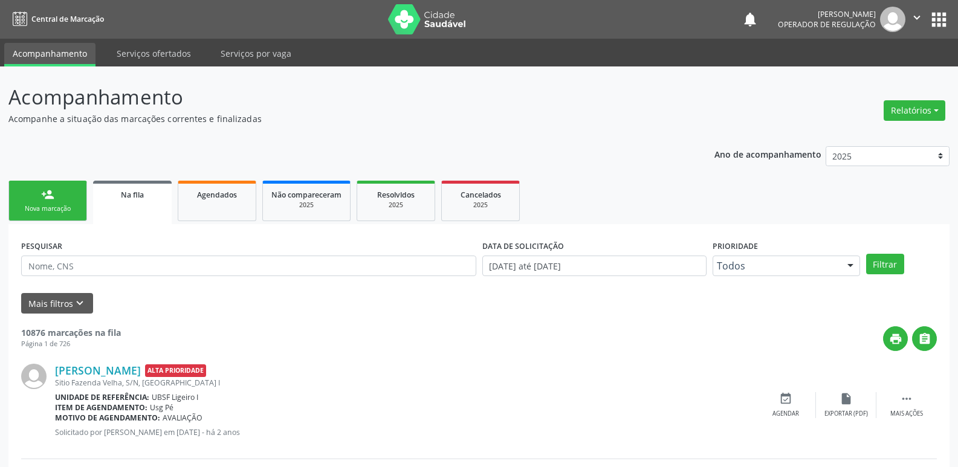
click at [47, 204] on link "person_add Nova marcação" at bounding box center [47, 201] width 79 height 40
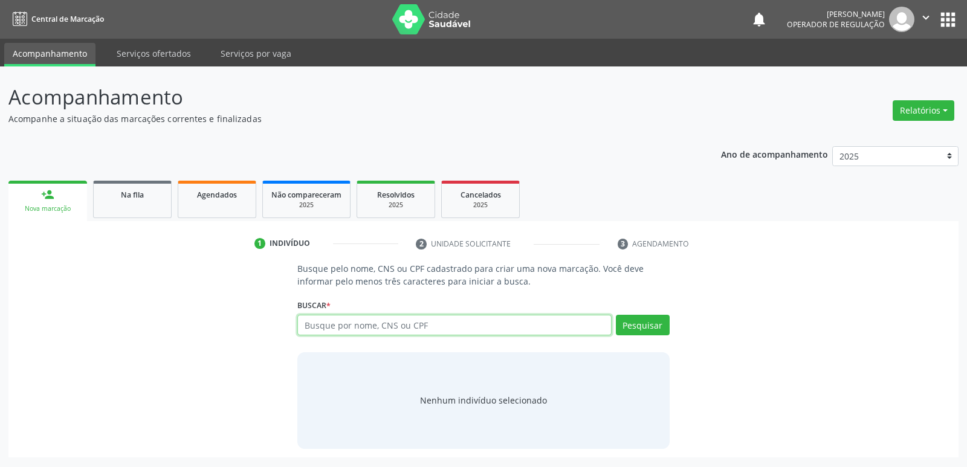
click at [361, 323] on input "text" at bounding box center [454, 325] width 314 height 21
type input "705006840532459"
click at [639, 322] on button "Pesquisar" at bounding box center [643, 325] width 54 height 21
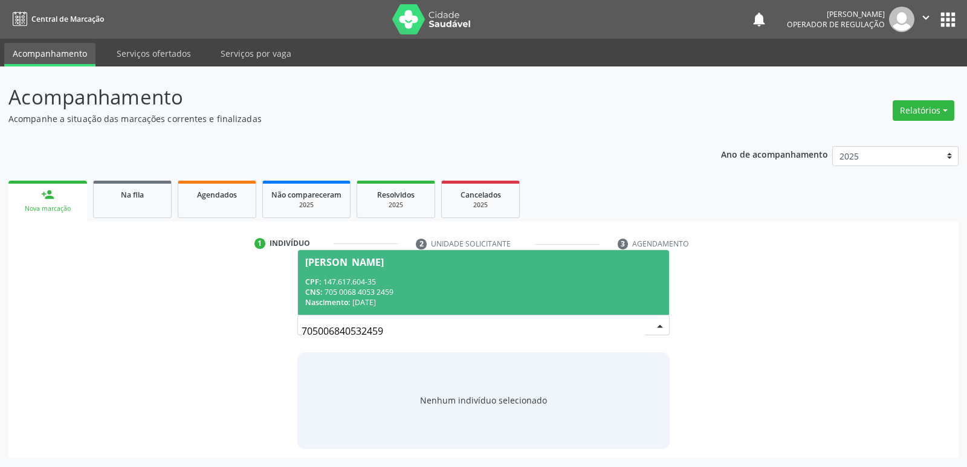
click at [500, 280] on div "CPF: 147.617.604-35" at bounding box center [483, 282] width 356 height 10
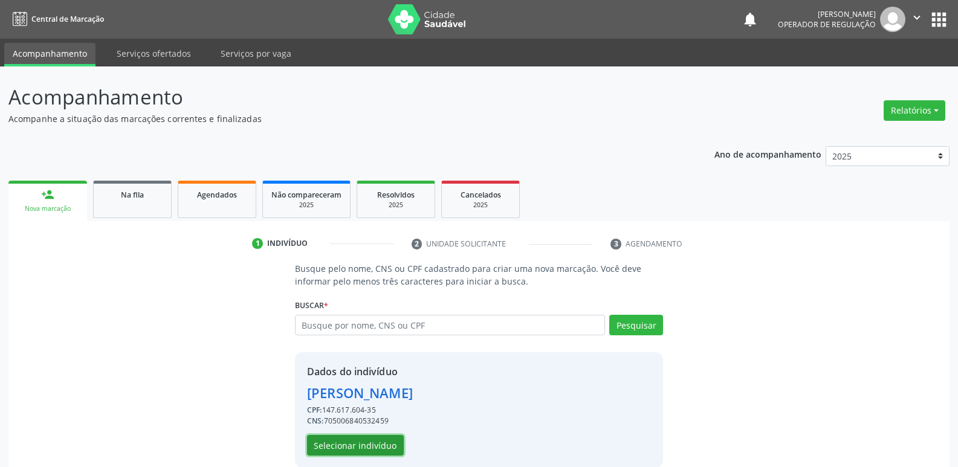
click at [380, 439] on button "Selecionar indivíduo" at bounding box center [355, 445] width 97 height 21
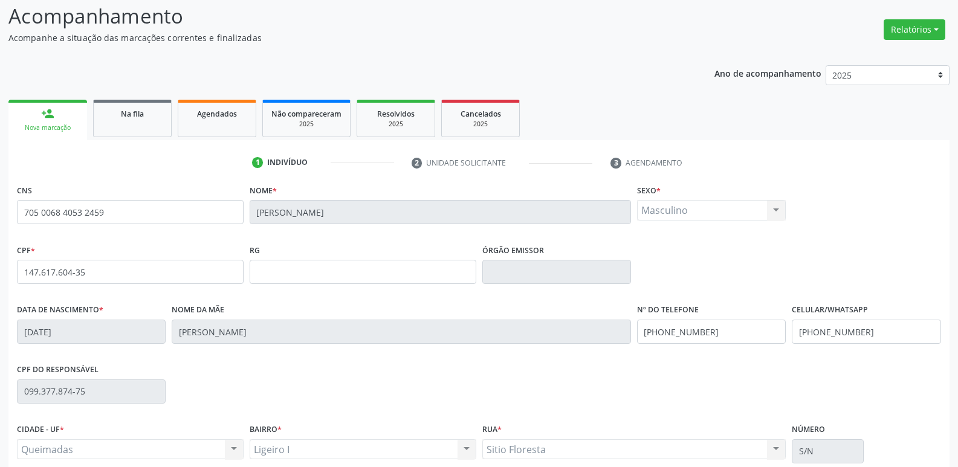
scroll to position [188, 0]
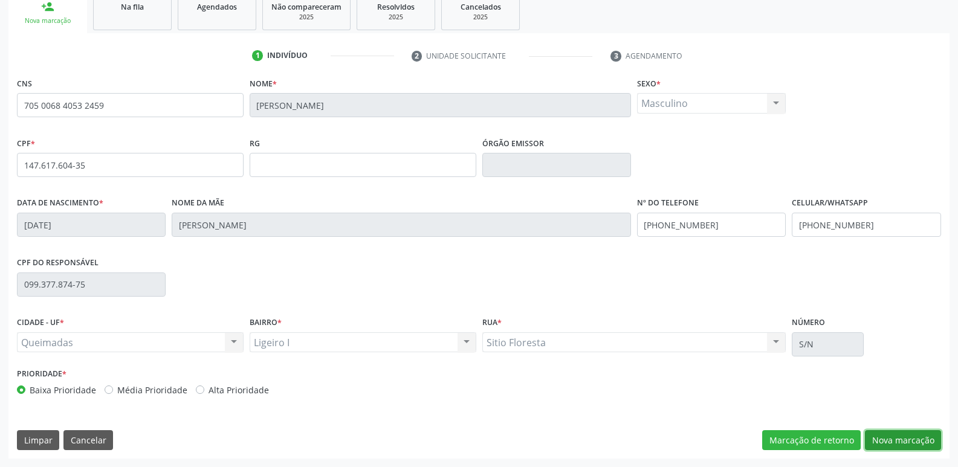
click at [890, 432] on button "Nova marcação" at bounding box center [903, 440] width 76 height 21
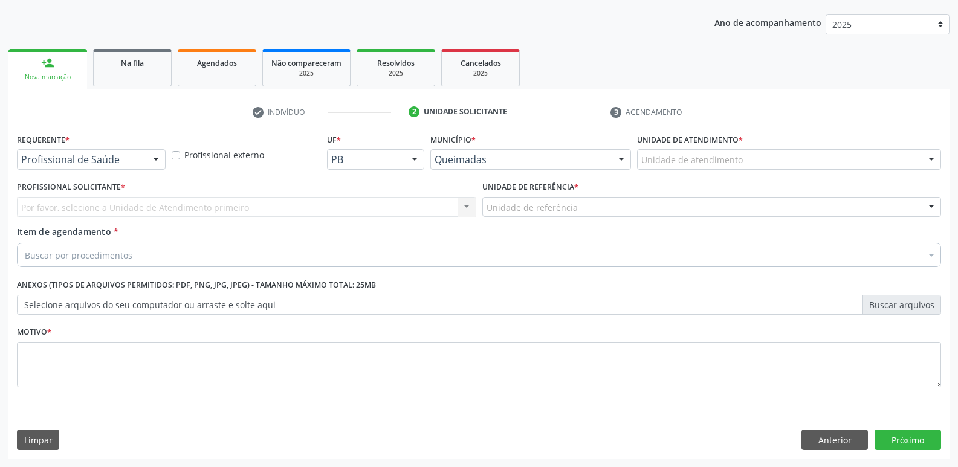
scroll to position [132, 0]
drag, startPoint x: 142, startPoint y: 156, endPoint x: 115, endPoint y: 192, distance: 45.0
click at [140, 158] on div "Profissional de Saúde" at bounding box center [91, 159] width 149 height 21
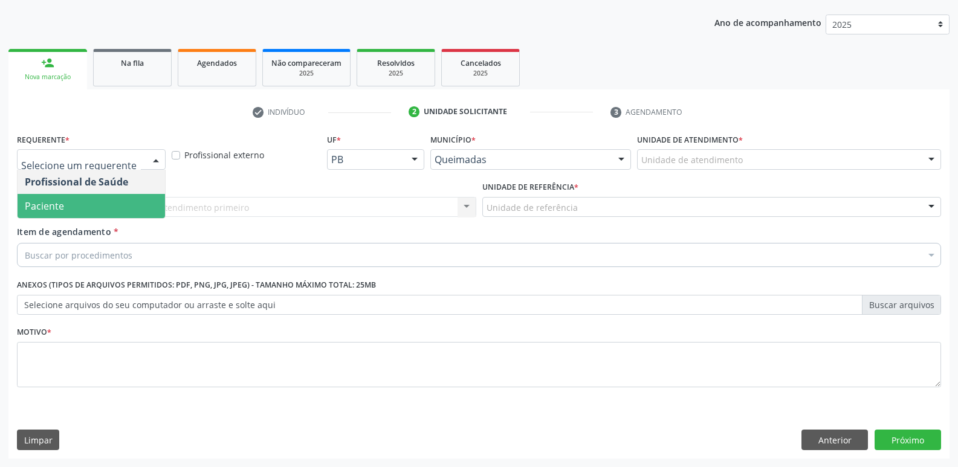
click at [103, 211] on span "Paciente" at bounding box center [91, 206] width 147 height 24
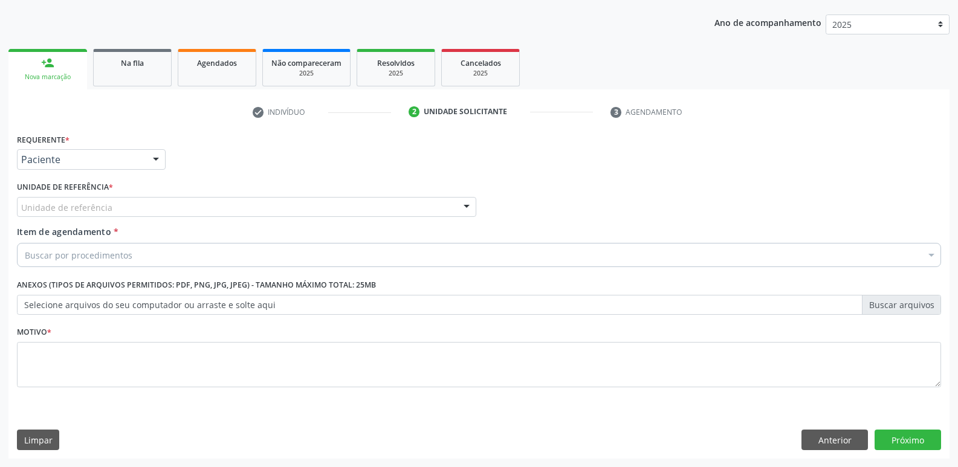
click at [132, 197] on div "Unidade de referência" at bounding box center [246, 207] width 459 height 21
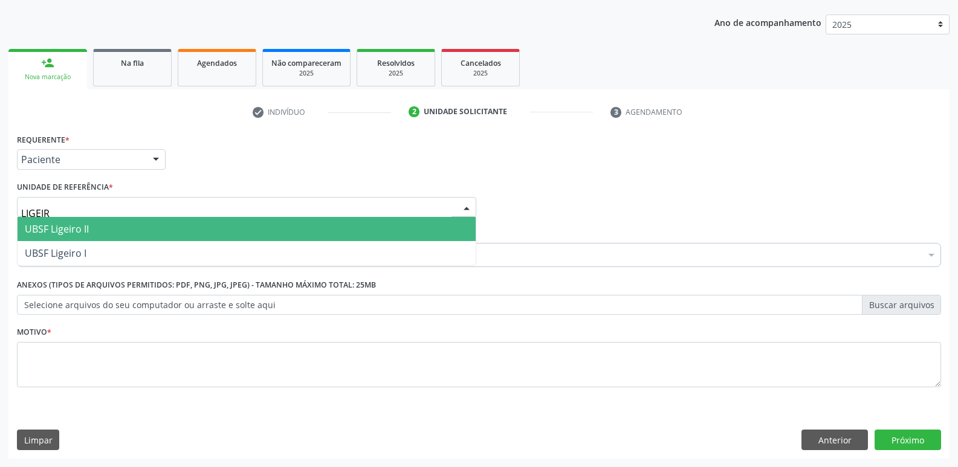
type input "LIGEIRO"
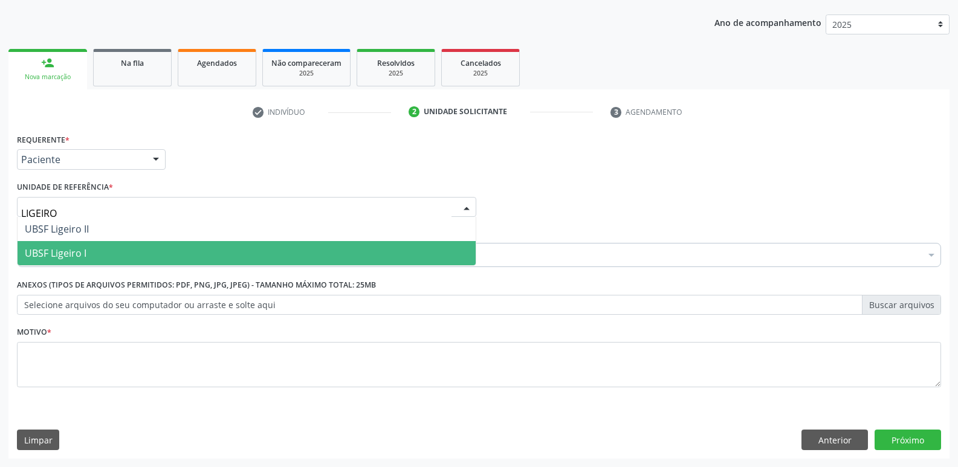
drag, startPoint x: 83, startPoint y: 250, endPoint x: 51, endPoint y: 243, distance: 33.4
click at [74, 248] on span "UBSF Ligeiro I" at bounding box center [56, 253] width 62 height 13
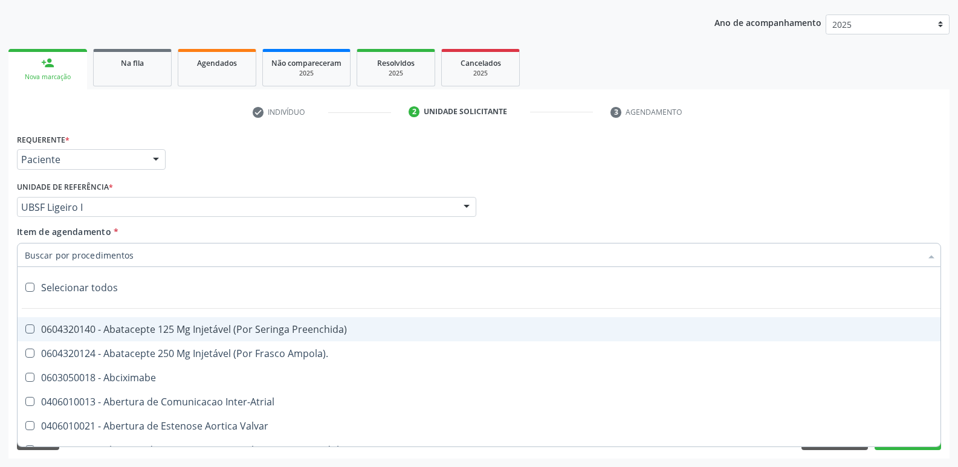
click at [138, 253] on div at bounding box center [479, 255] width 924 height 24
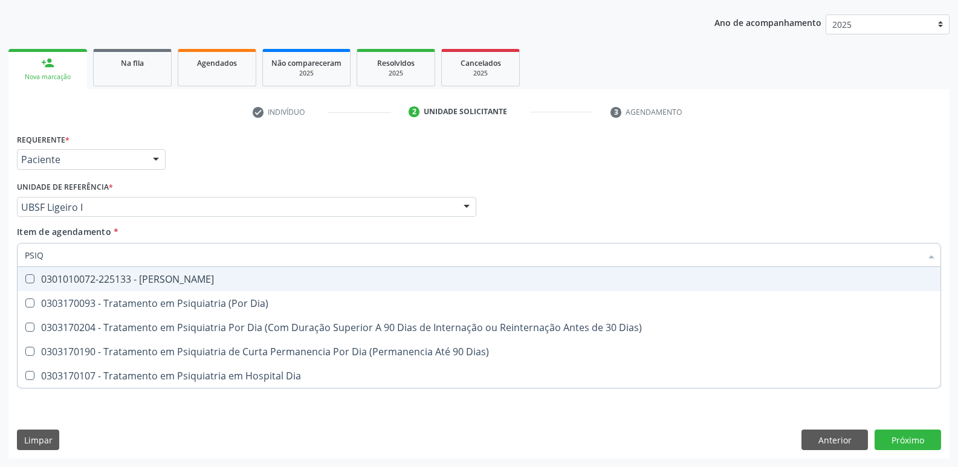
type input "PSIQU"
click at [146, 280] on div "0301010072-225133 - [PERSON_NAME]" at bounding box center [479, 279] width 909 height 10
checkbox Psiquiatra "true"
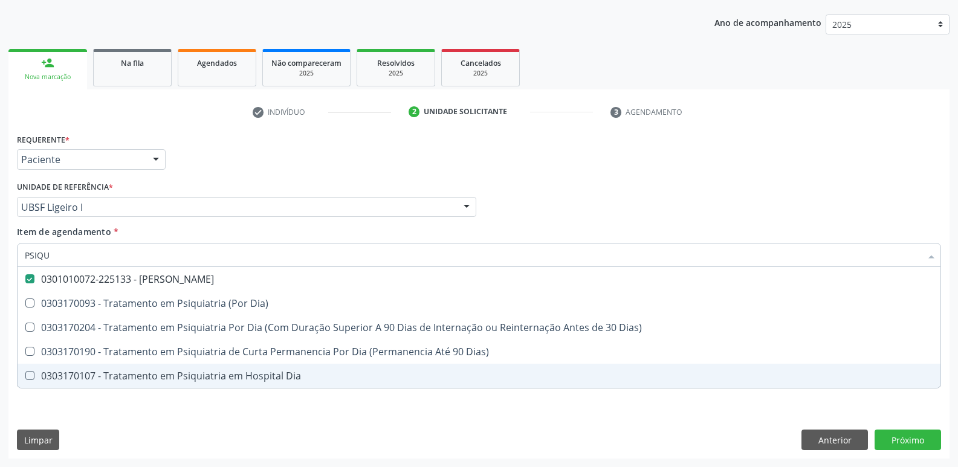
click at [141, 419] on div "Requerente * Paciente Profissional de Saúde Paciente Nenhum resultado encontrad…" at bounding box center [478, 295] width 941 height 328
checkbox Dia\) "true"
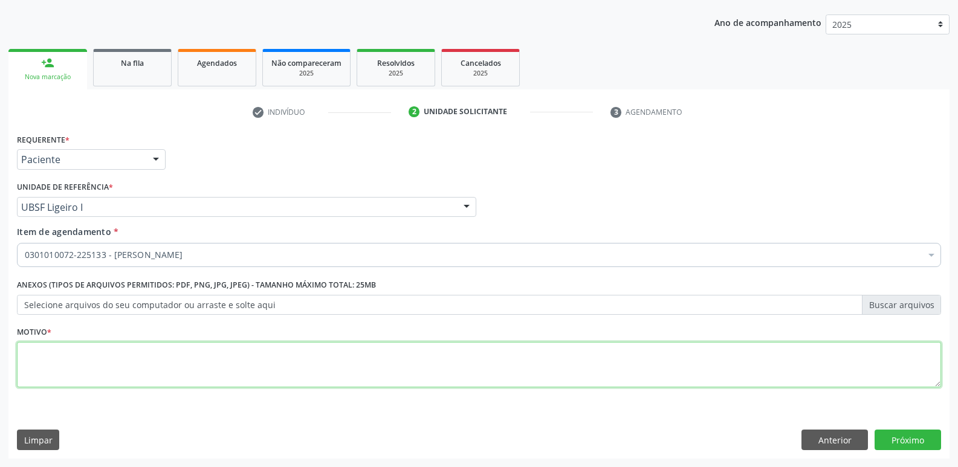
click at [141, 360] on textarea at bounding box center [479, 365] width 924 height 46
type textarea "RETORNO EM ABRIL"
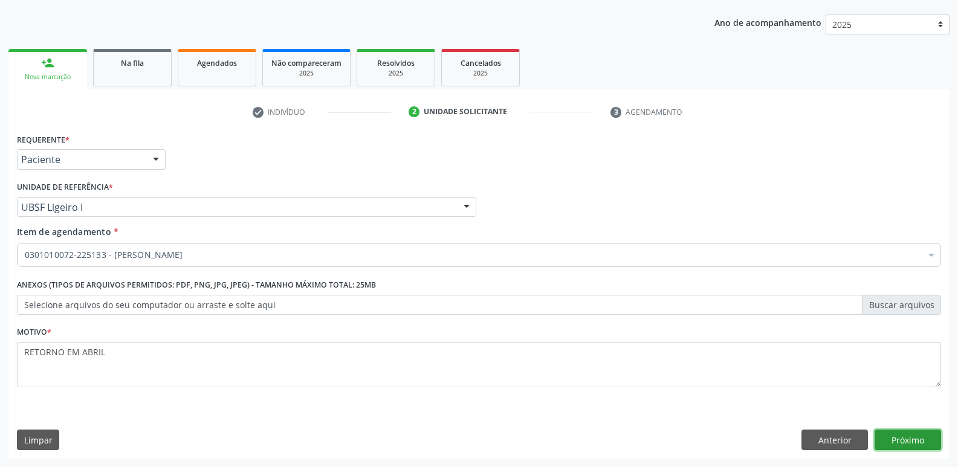
click at [902, 438] on button "Próximo" at bounding box center [908, 440] width 66 height 21
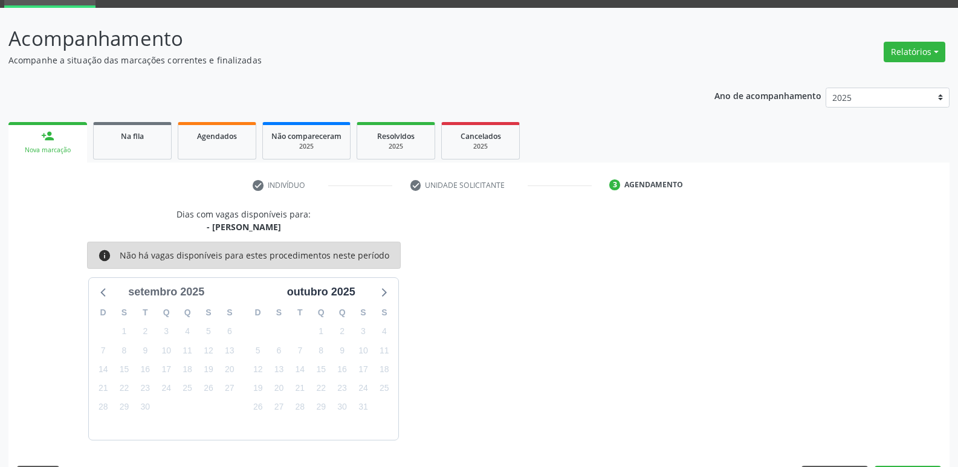
scroll to position [94, 0]
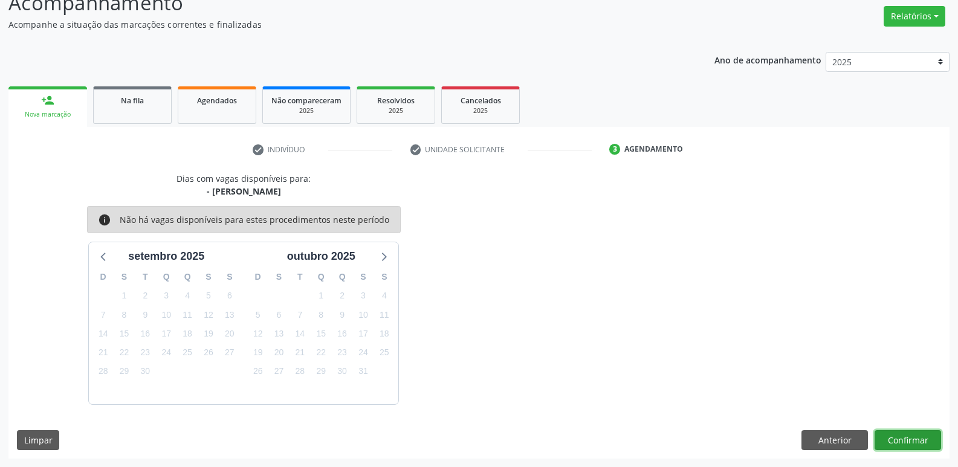
click at [920, 438] on button "Confirmar" at bounding box center [908, 440] width 66 height 21
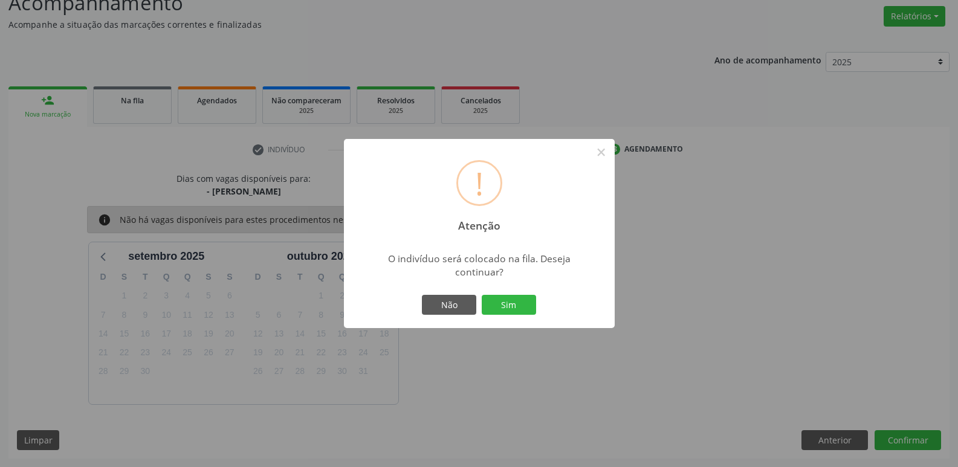
click at [517, 293] on div "Não Sim" at bounding box center [479, 305] width 120 height 25
click at [517, 302] on button "Sim" at bounding box center [509, 305] width 54 height 21
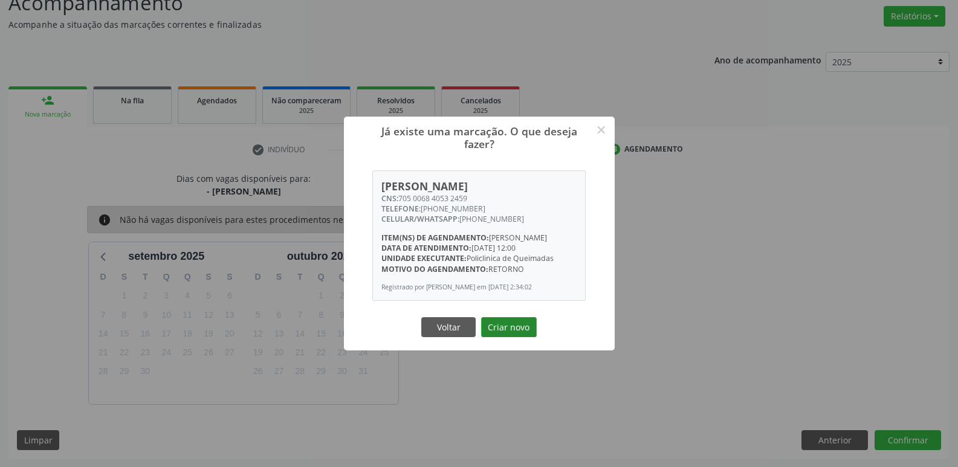
click at [516, 332] on button "Criar novo" at bounding box center [509, 327] width 56 height 21
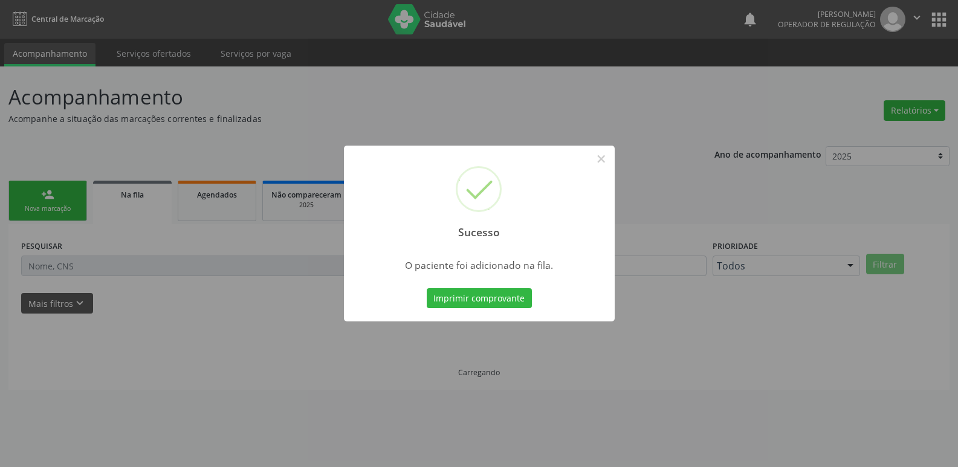
scroll to position [0, 0]
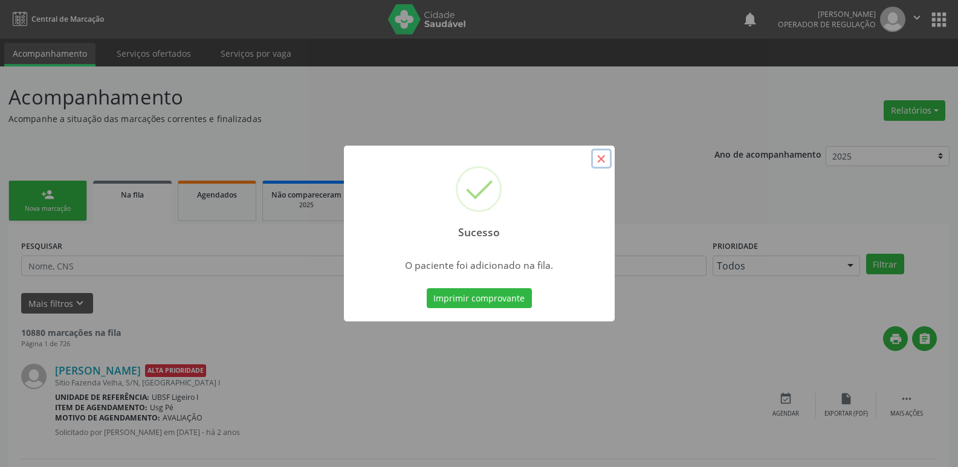
click at [608, 156] on button "×" at bounding box center [601, 159] width 21 height 21
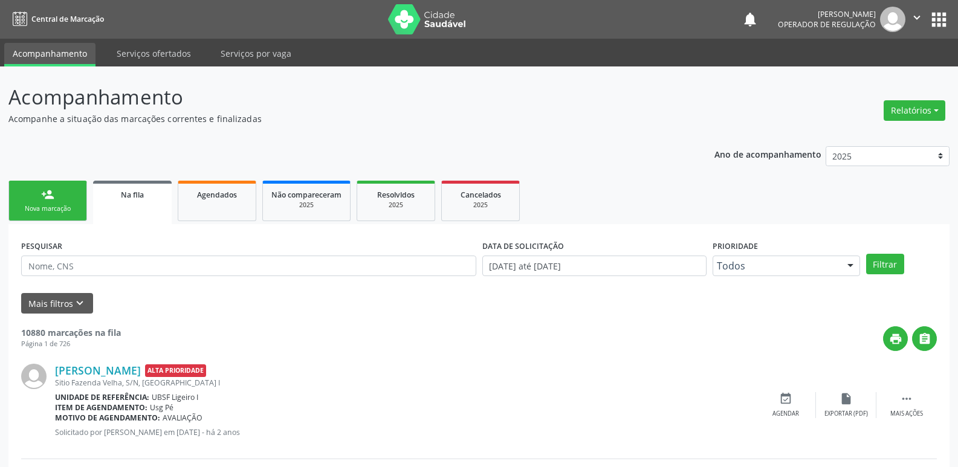
click at [59, 204] on div "Nova marcação" at bounding box center [48, 208] width 60 height 9
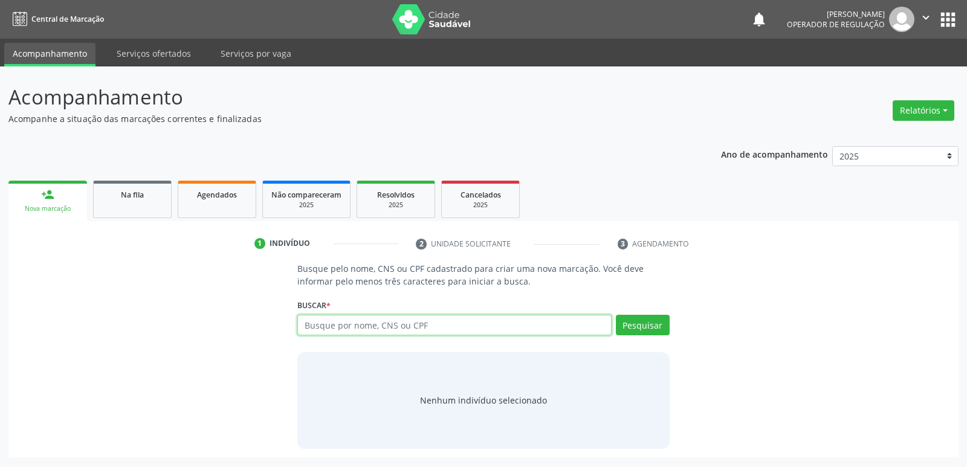
click at [322, 328] on input "text" at bounding box center [454, 325] width 314 height 21
type input "702003864252785"
click at [650, 318] on button "Pesquisar" at bounding box center [643, 325] width 54 height 21
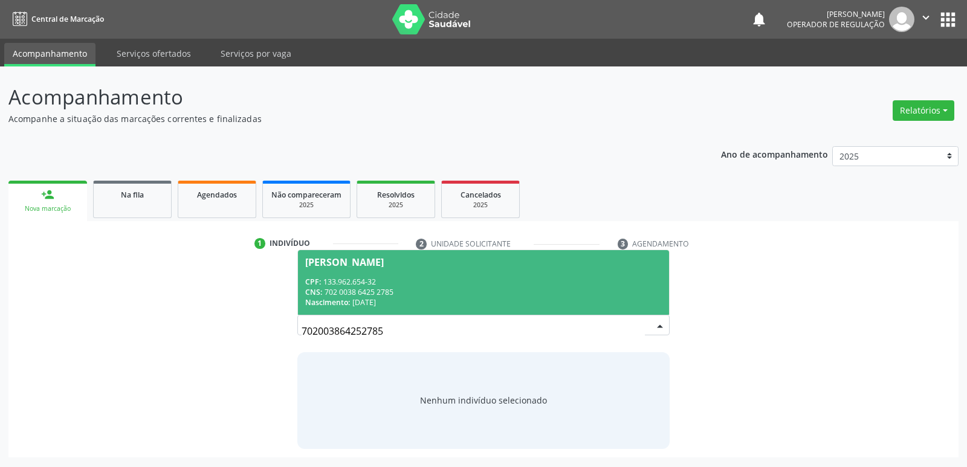
click at [576, 270] on span "Jose Micael Rodrigues Silva Pereira CPF: 133.962.654-32 CNS: 702 0038 6425 2785…" at bounding box center [483, 282] width 371 height 65
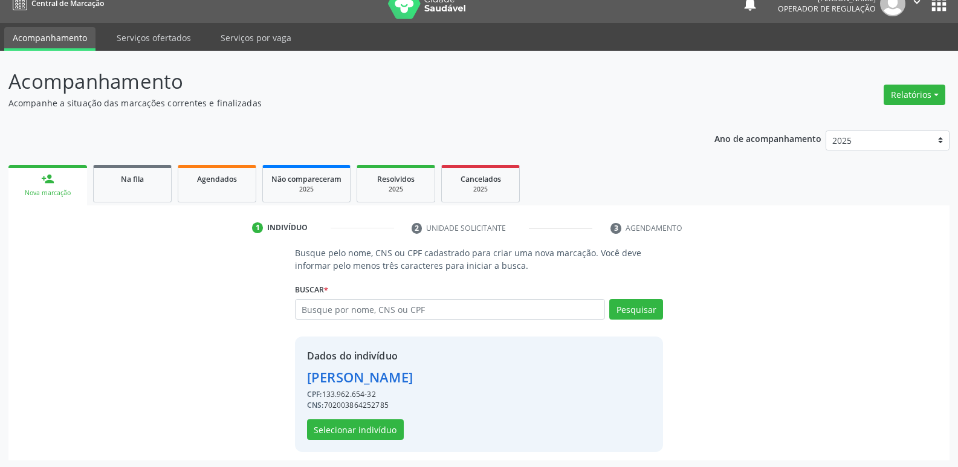
scroll to position [18, 0]
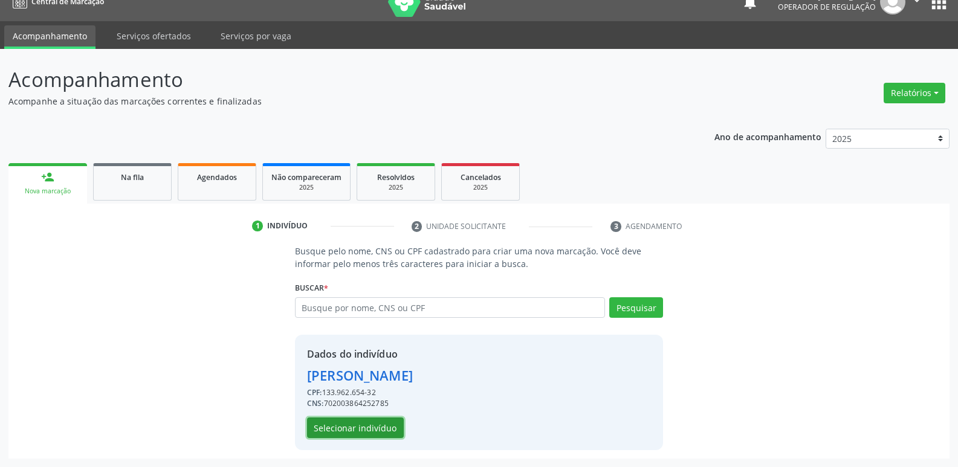
click at [387, 421] on button "Selecionar indivíduo" at bounding box center [355, 428] width 97 height 21
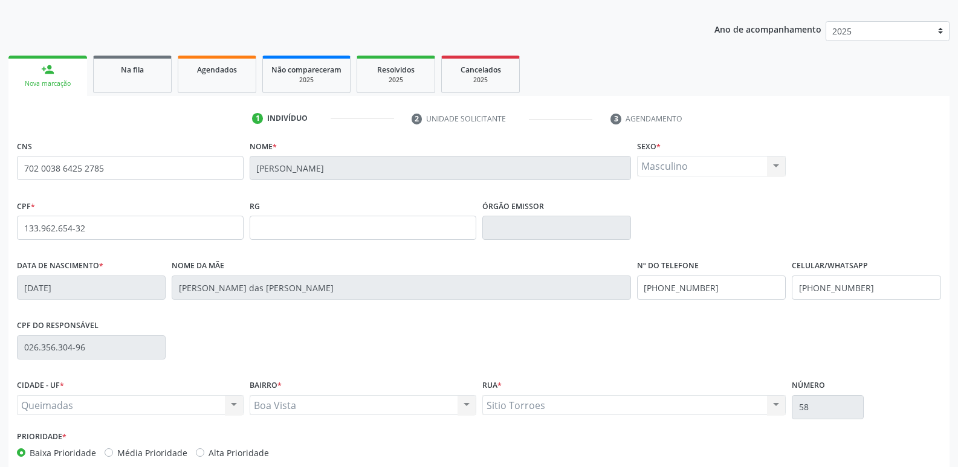
scroll to position [188, 0]
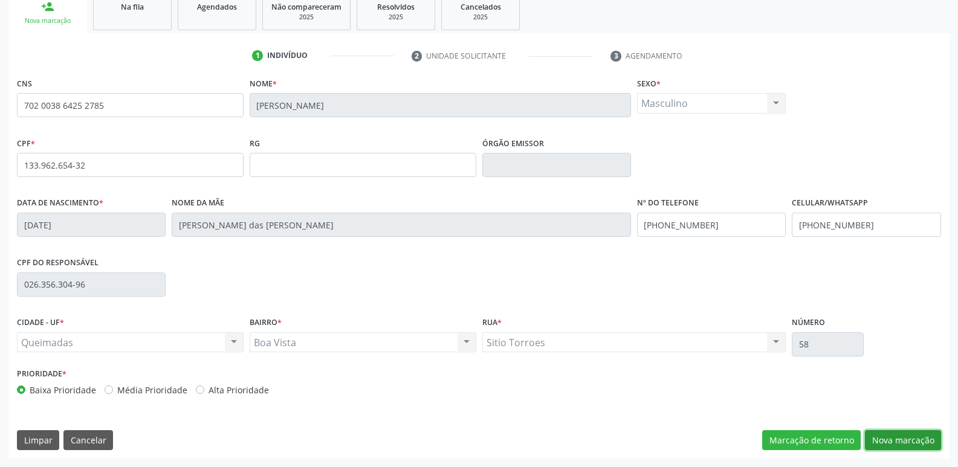
click at [894, 441] on button "Nova marcação" at bounding box center [903, 440] width 76 height 21
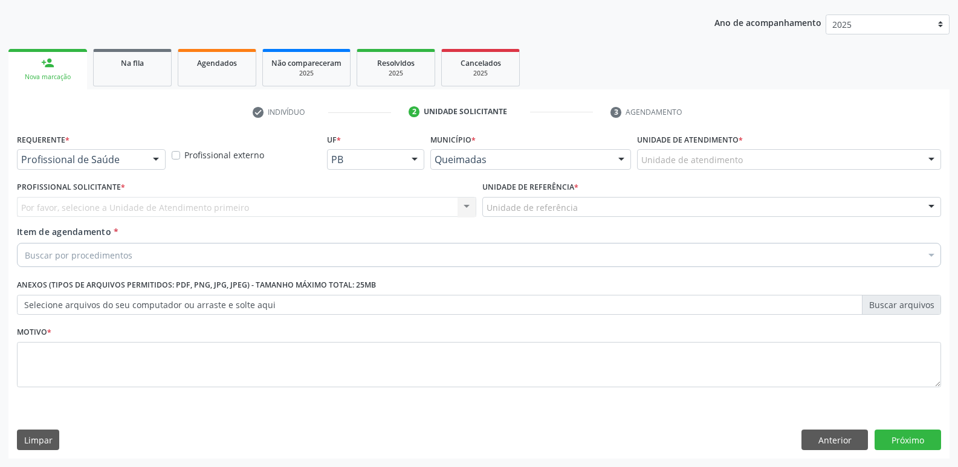
drag, startPoint x: 99, startPoint y: 161, endPoint x: 96, endPoint y: 168, distance: 7.3
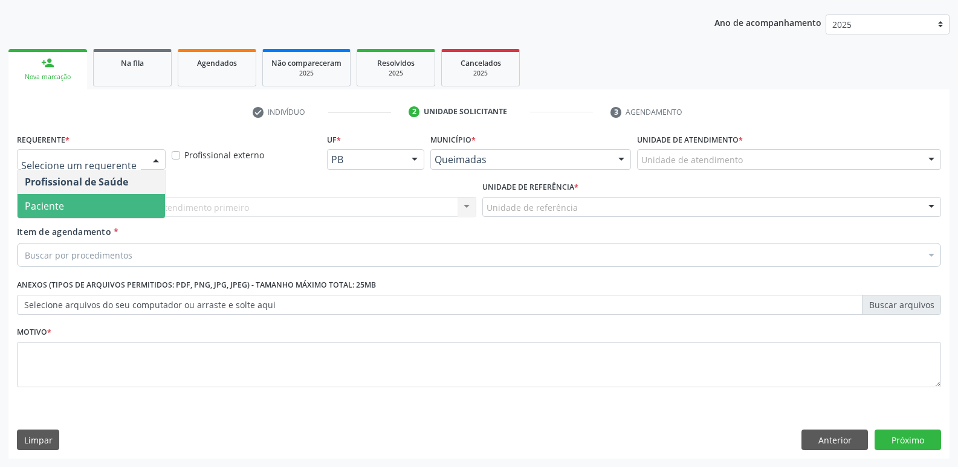
click at [98, 207] on span "Paciente" at bounding box center [91, 206] width 147 height 24
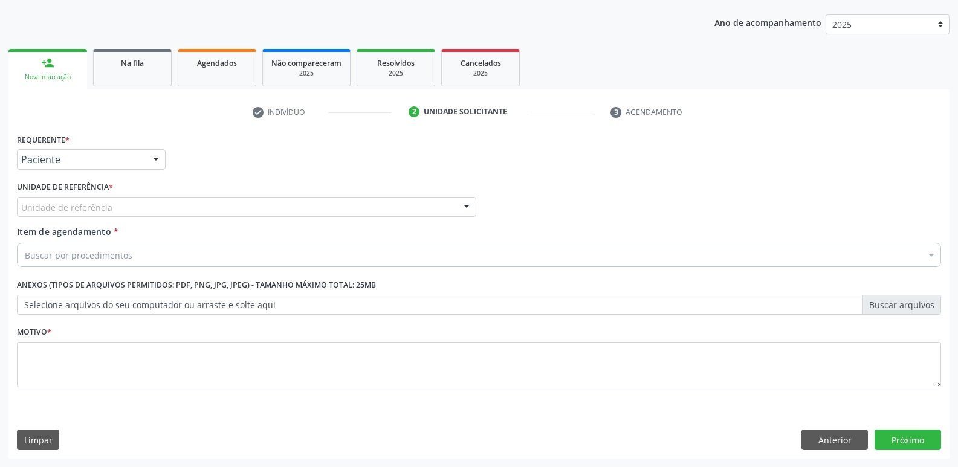
click at [114, 207] on div "Unidade de referência" at bounding box center [246, 207] width 459 height 21
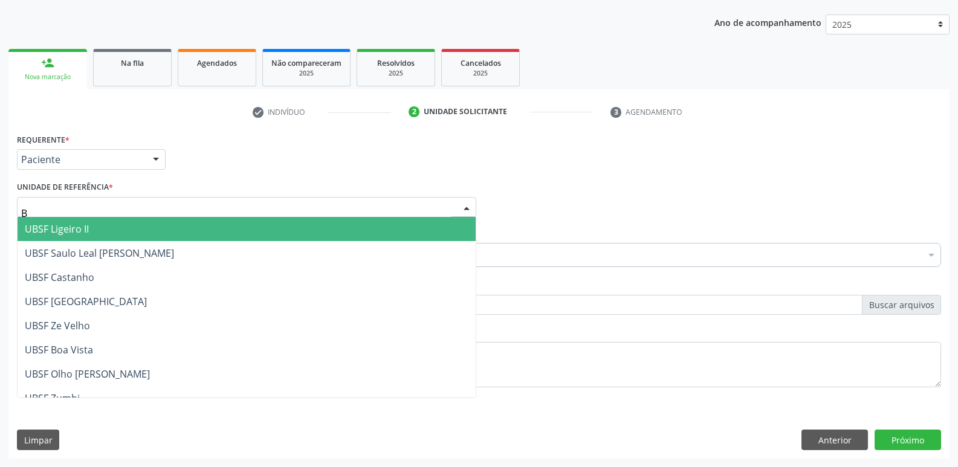
type input "BO"
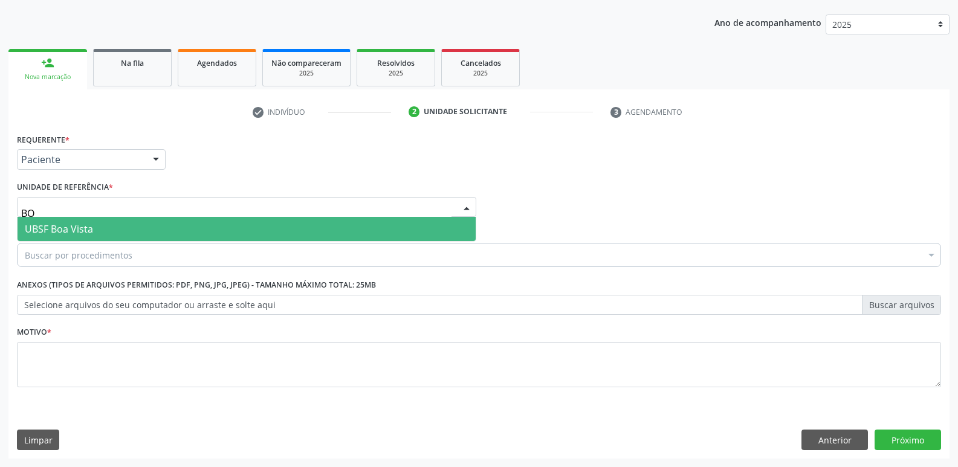
click at [70, 232] on span "UBSF Boa Vista" at bounding box center [59, 228] width 68 height 13
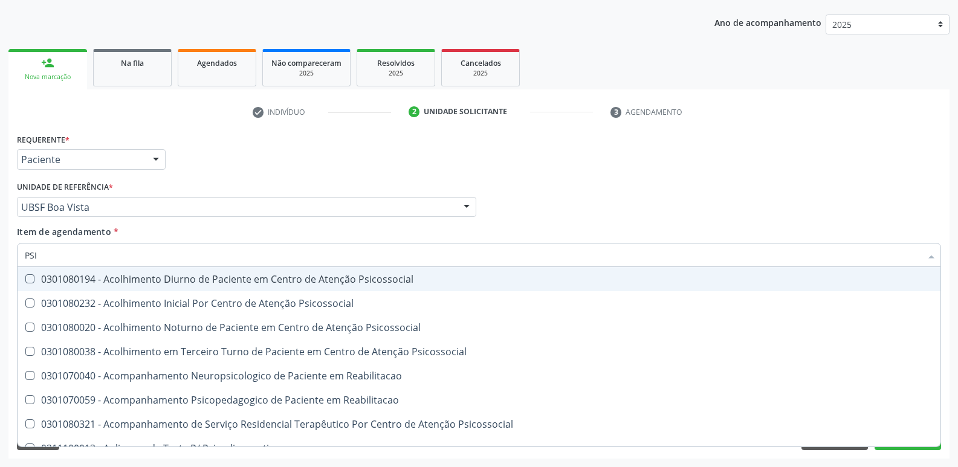
type input "PSIQ"
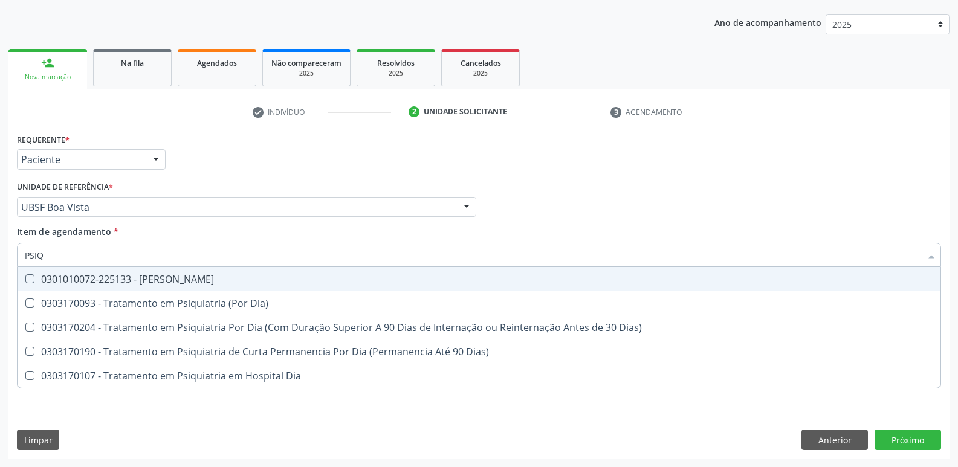
drag, startPoint x: 138, startPoint y: 276, endPoint x: 128, endPoint y: 290, distance: 17.2
click at [138, 278] on div "0301010072-225133 - [PERSON_NAME]" at bounding box center [479, 279] width 909 height 10
checkbox Psiquiatra "true"
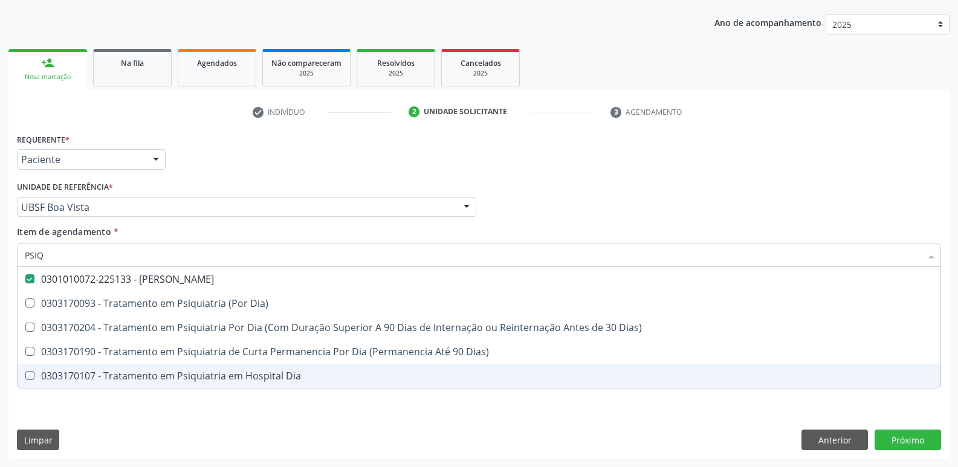
click at [124, 404] on div "Requerente * Paciente Profissional de Saúde Paciente Nenhum resultado encontrad…" at bounding box center [479, 268] width 924 height 274
checkbox Dia\) "true"
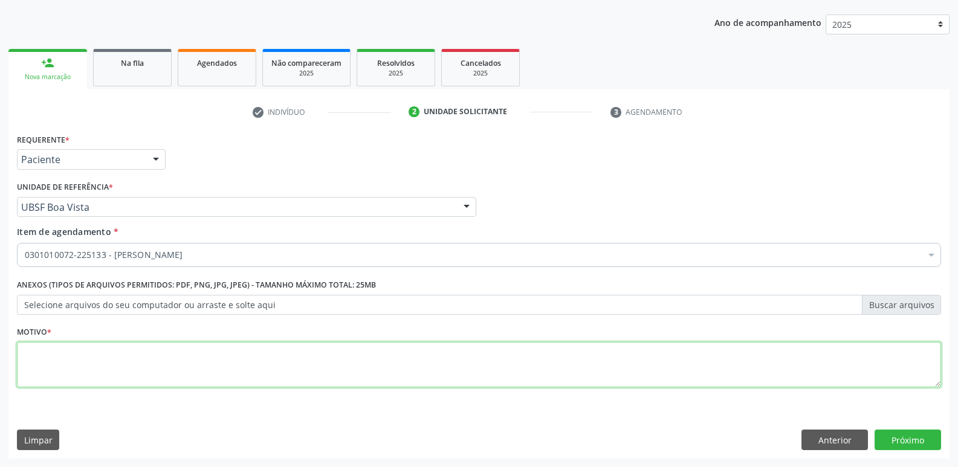
click at [146, 363] on textarea at bounding box center [479, 365] width 924 height 46
type textarea "RETORNO EM OUTUBRO"
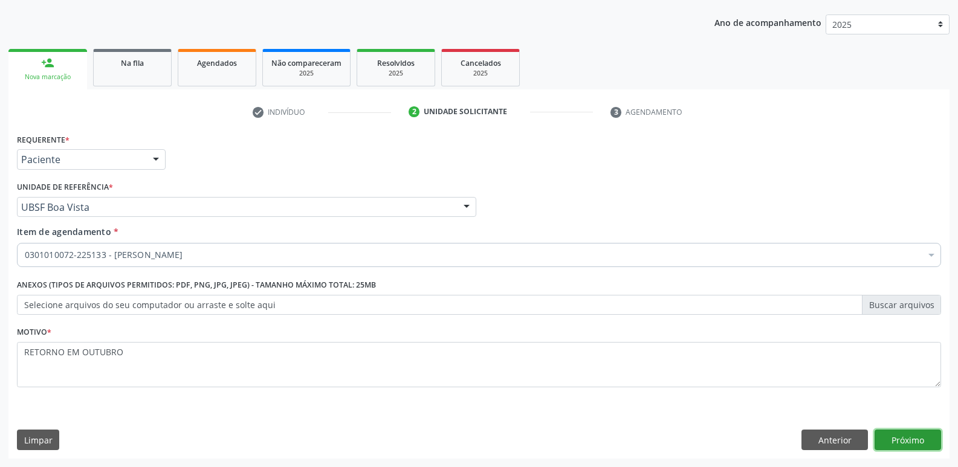
click at [896, 442] on button "Próximo" at bounding box center [908, 440] width 66 height 21
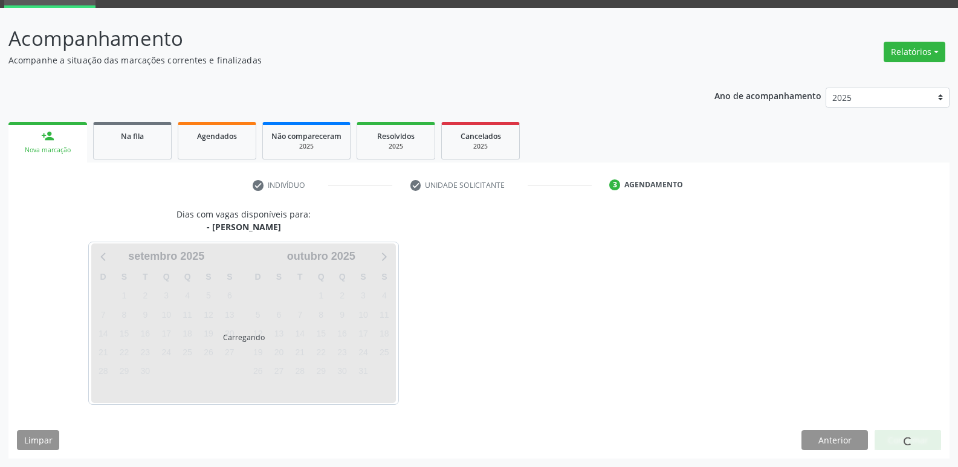
scroll to position [94, 0]
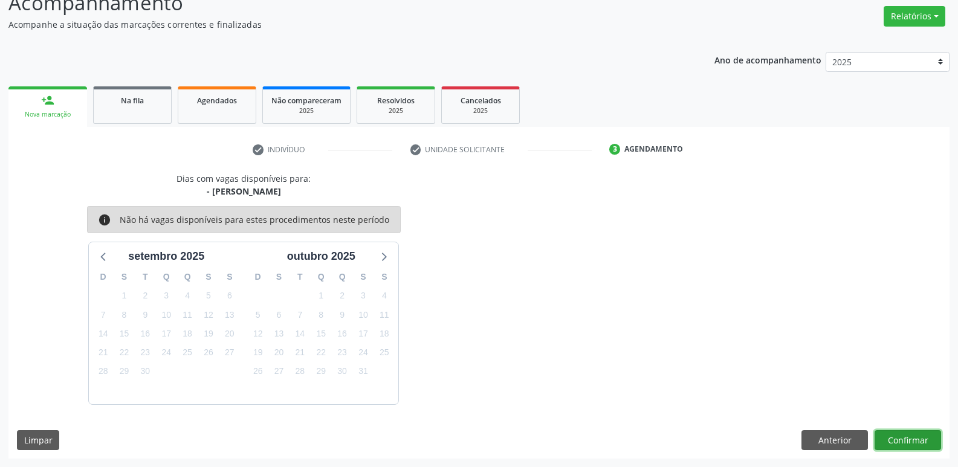
click at [924, 439] on button "Confirmar" at bounding box center [908, 440] width 66 height 21
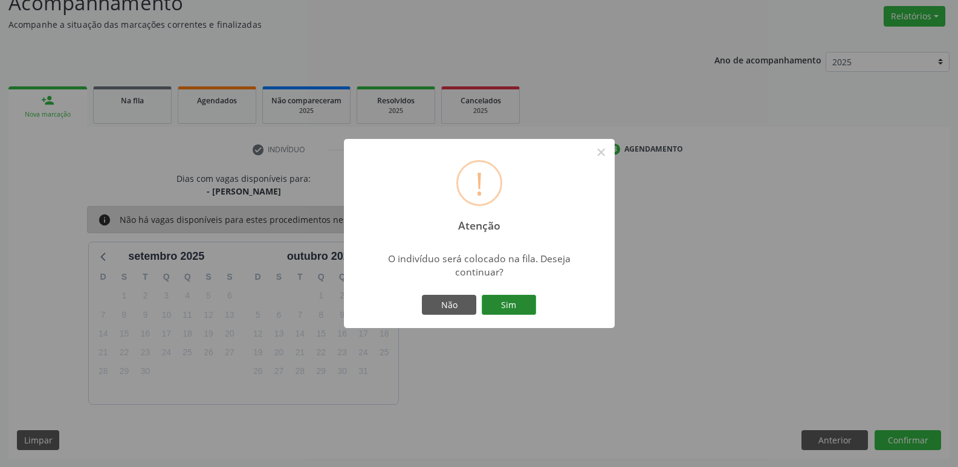
click at [513, 298] on button "Sim" at bounding box center [509, 305] width 54 height 21
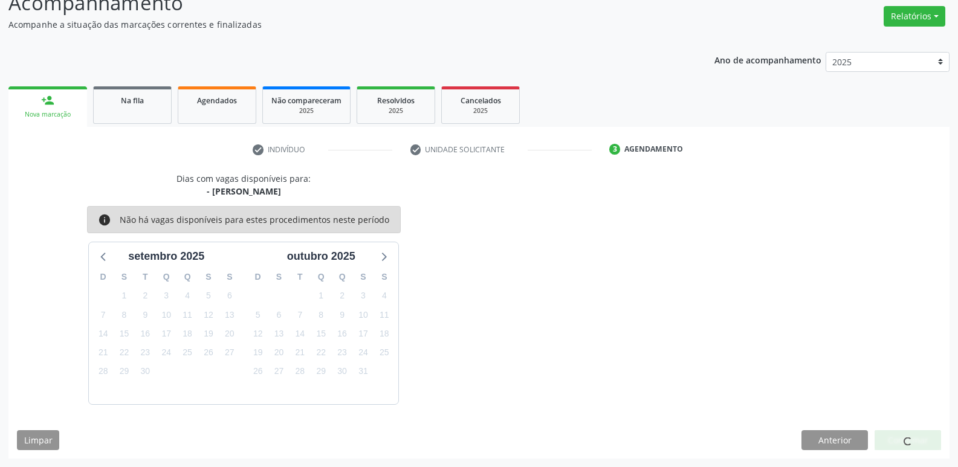
scroll to position [0, 0]
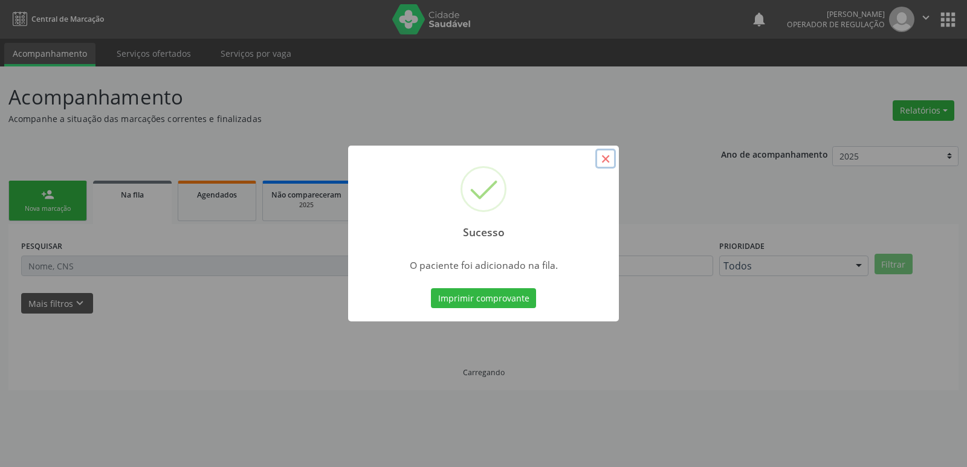
click at [607, 158] on button "×" at bounding box center [605, 159] width 21 height 21
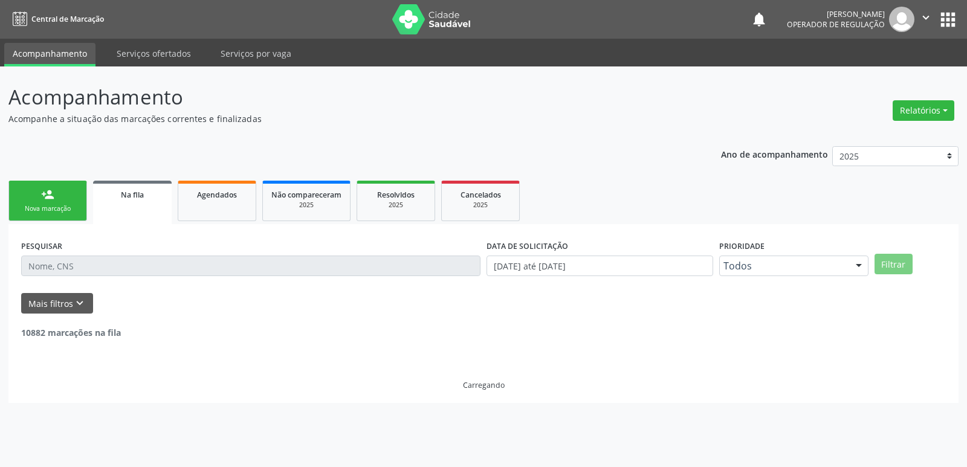
click at [54, 193] on link "person_add Nova marcação" at bounding box center [47, 201] width 79 height 40
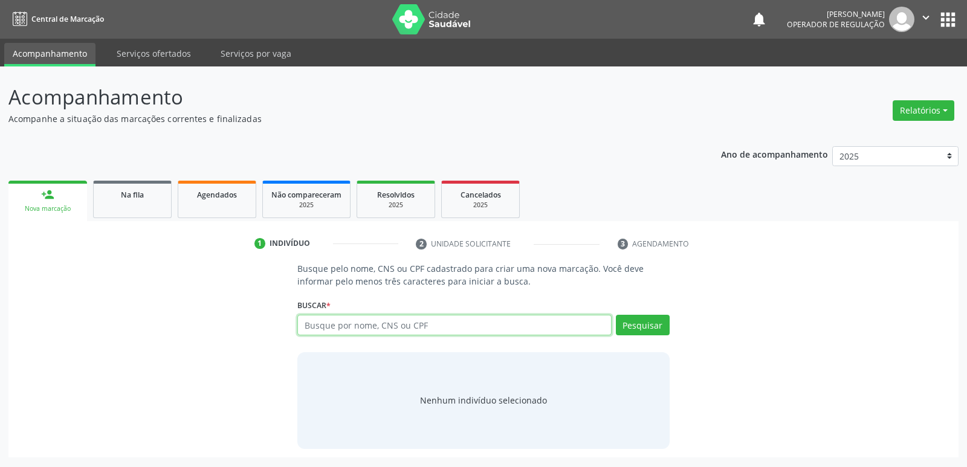
click at [318, 321] on input "text" at bounding box center [454, 325] width 314 height 21
type input "704100088435950"
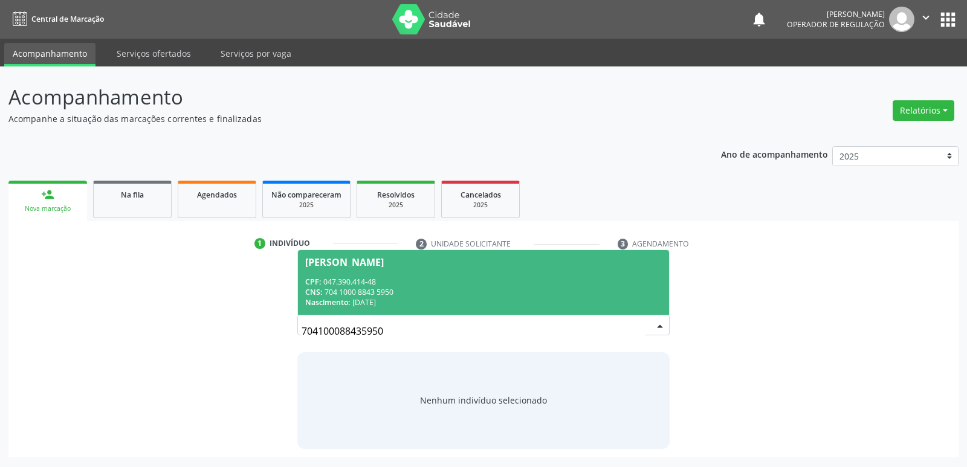
click at [422, 303] on div "Nascimento: 14/05/1979" at bounding box center [483, 302] width 356 height 10
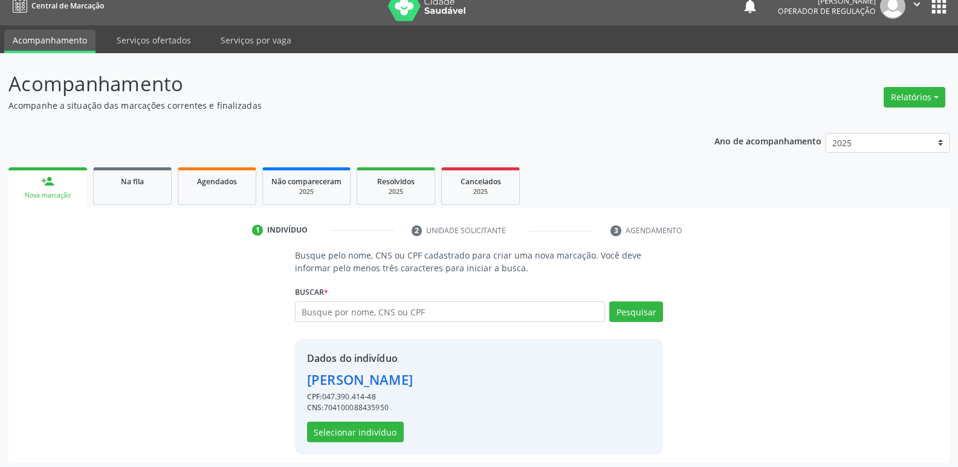
scroll to position [18, 0]
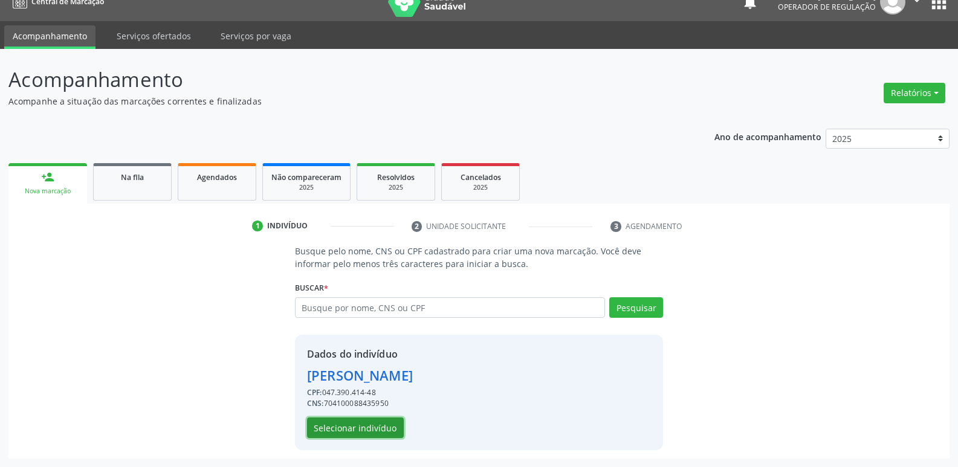
click at [374, 433] on button "Selecionar indivíduo" at bounding box center [355, 428] width 97 height 21
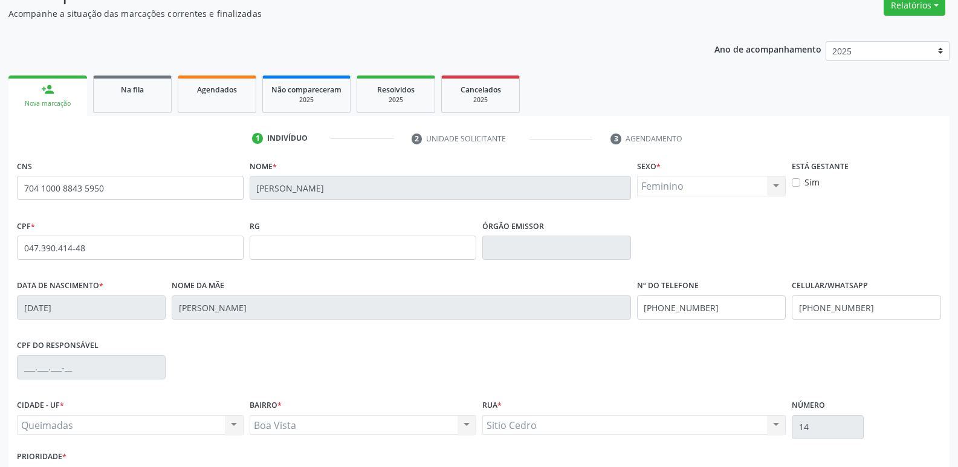
scroll to position [188, 0]
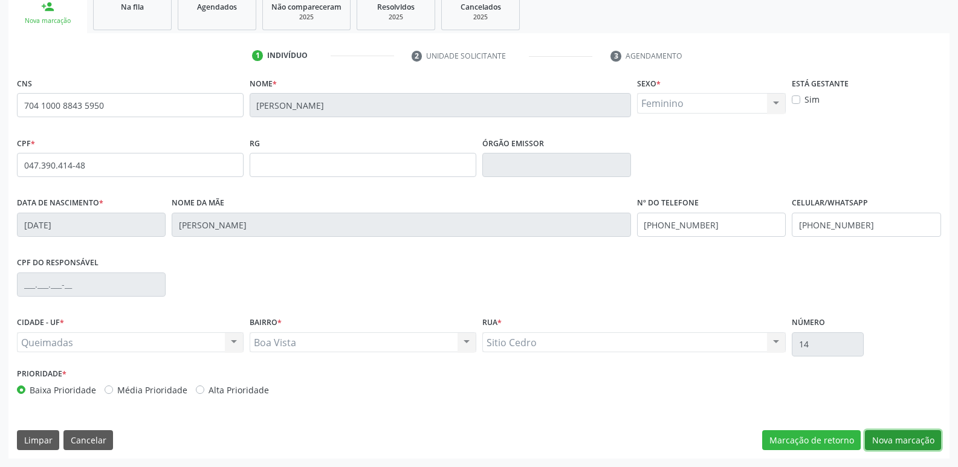
click at [890, 442] on button "Nova marcação" at bounding box center [903, 440] width 76 height 21
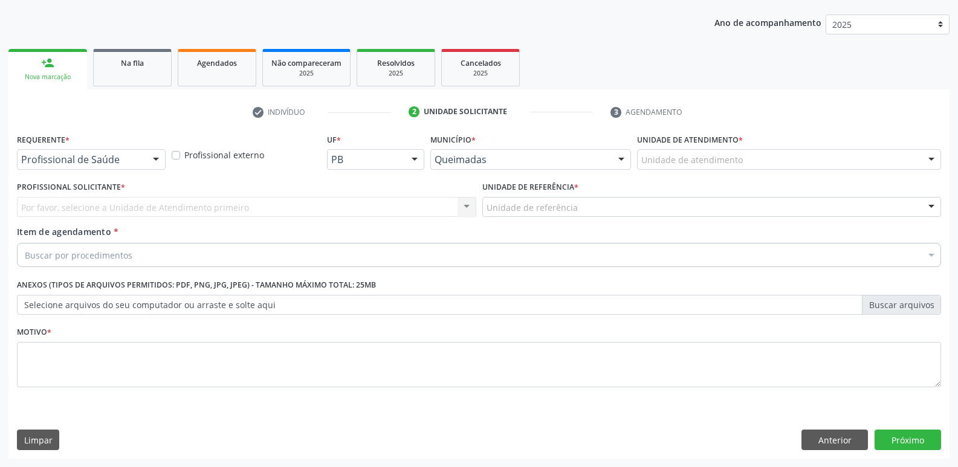
scroll to position [132, 0]
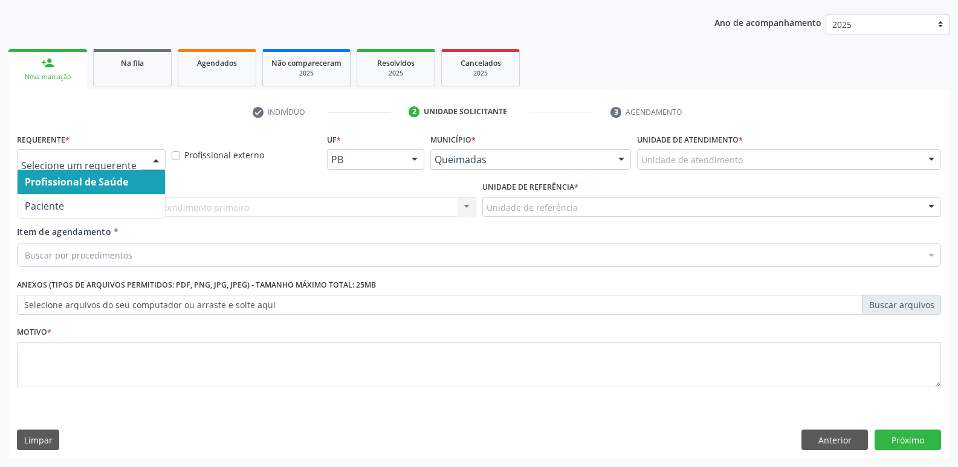
drag, startPoint x: 82, startPoint y: 161, endPoint x: 65, endPoint y: 228, distance: 68.8
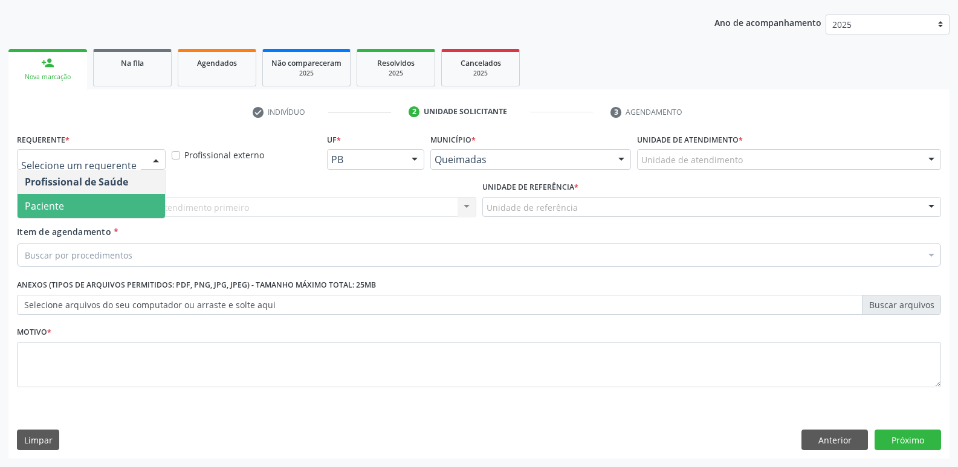
click at [69, 211] on span "Paciente" at bounding box center [91, 206] width 147 height 24
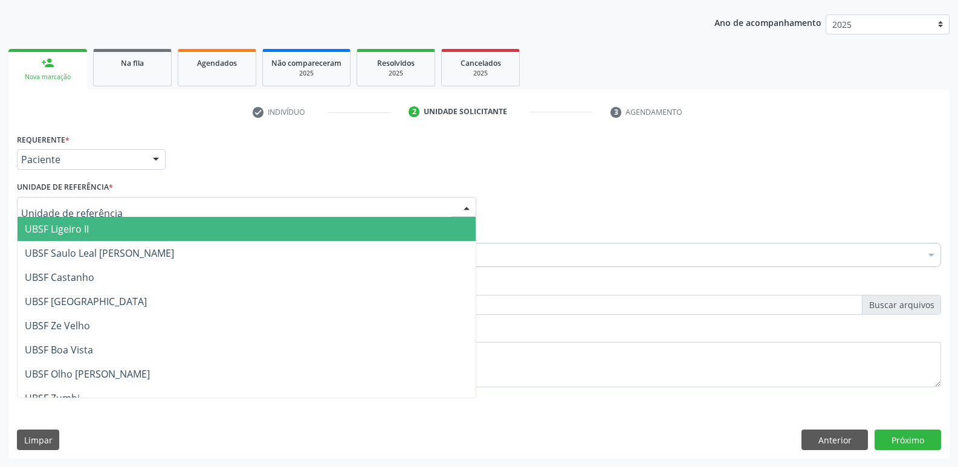
click at [86, 216] on div at bounding box center [246, 207] width 459 height 21
type input "BO"
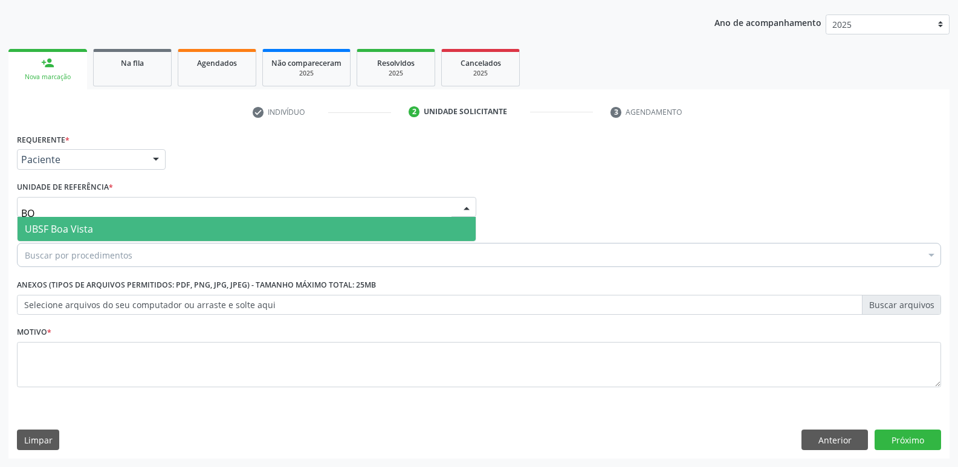
click at [66, 233] on span "UBSF Boa Vista" at bounding box center [59, 228] width 68 height 13
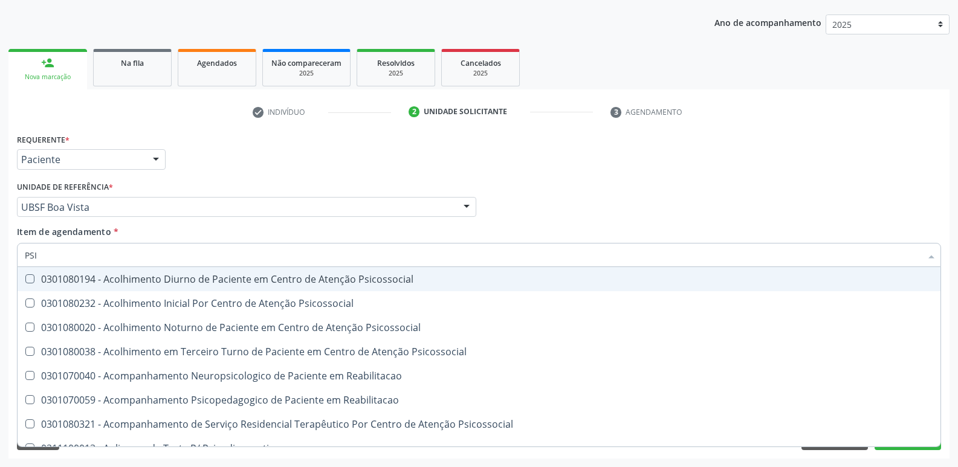
type input "PSIQ"
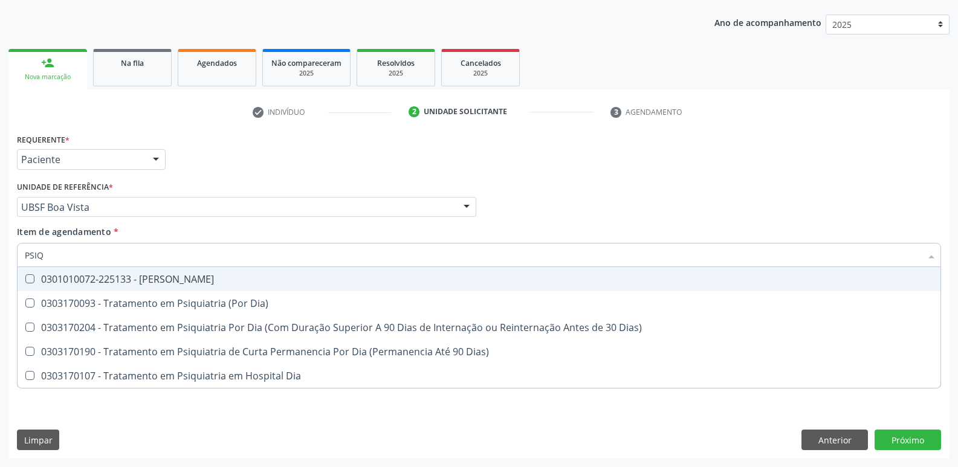
click at [101, 276] on div "0301010072-225133 - [PERSON_NAME]" at bounding box center [479, 279] width 909 height 10
checkbox Psiquiatra "true"
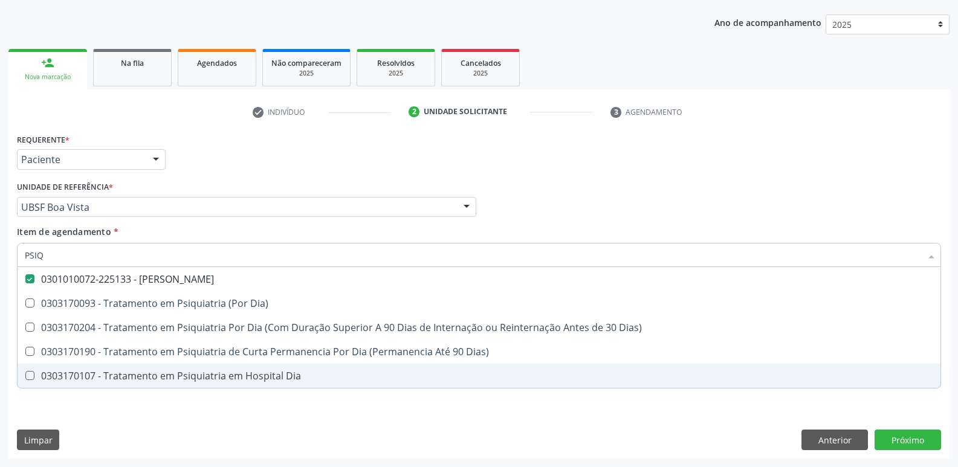
drag, startPoint x: 73, startPoint y: 421, endPoint x: 91, endPoint y: 376, distance: 48.0
click at [73, 419] on div "Requerente * Paciente Profissional de Saúde Paciente Nenhum resultado encontrad…" at bounding box center [478, 295] width 941 height 328
checkbox Dia\) "true"
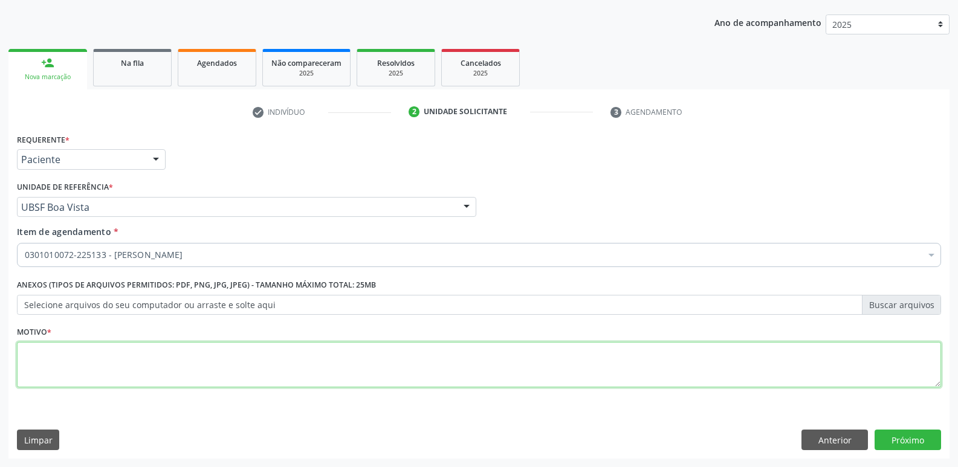
click at [88, 369] on textarea at bounding box center [479, 365] width 924 height 46
type textarea "RETORNO EM OUTUBRO"
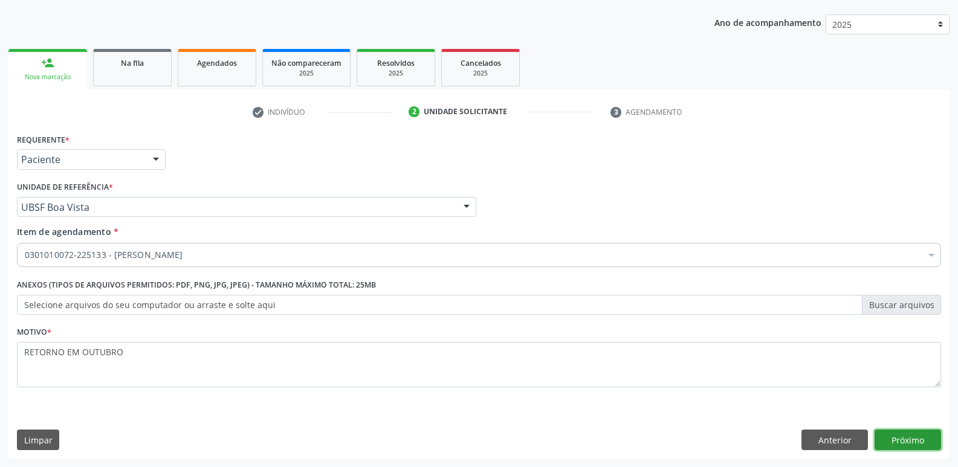
click at [898, 442] on button "Próximo" at bounding box center [908, 440] width 66 height 21
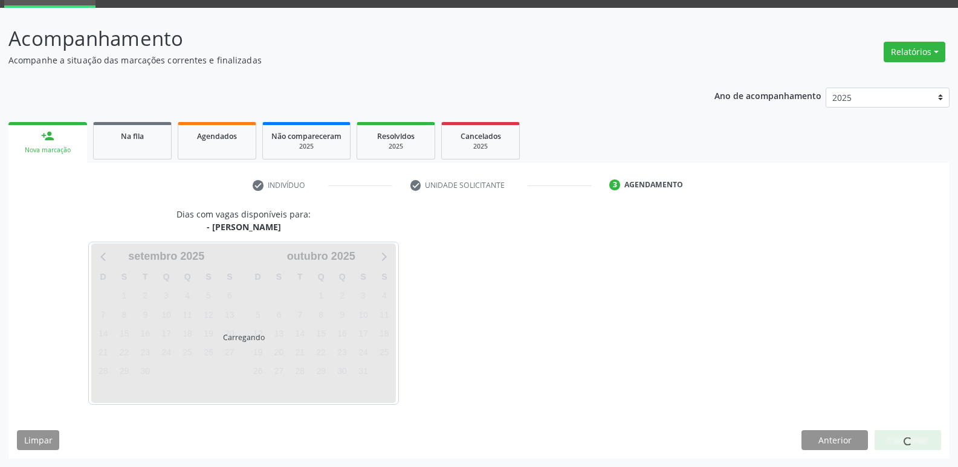
scroll to position [94, 0]
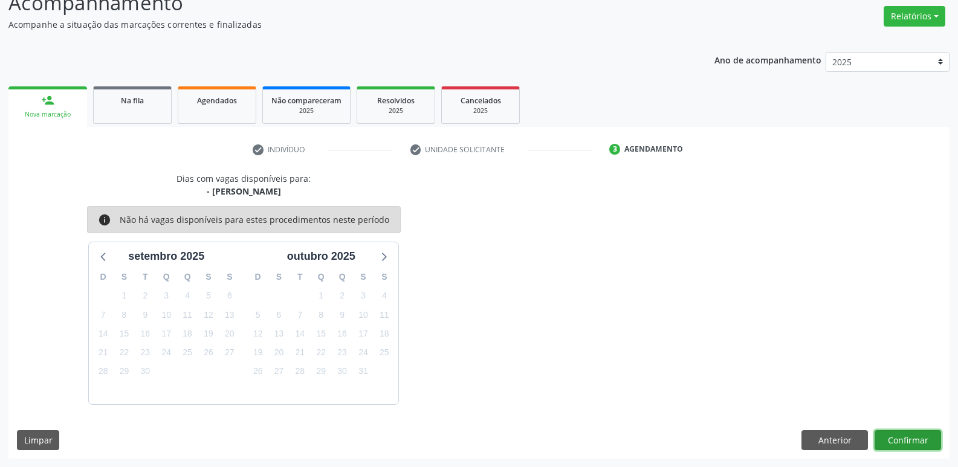
click at [918, 439] on button "Confirmar" at bounding box center [908, 440] width 66 height 21
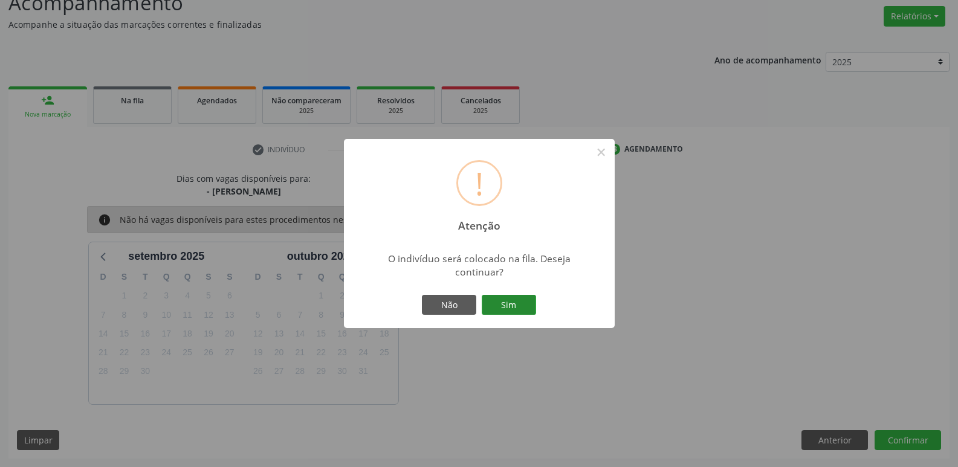
click at [522, 301] on button "Sim" at bounding box center [509, 305] width 54 height 21
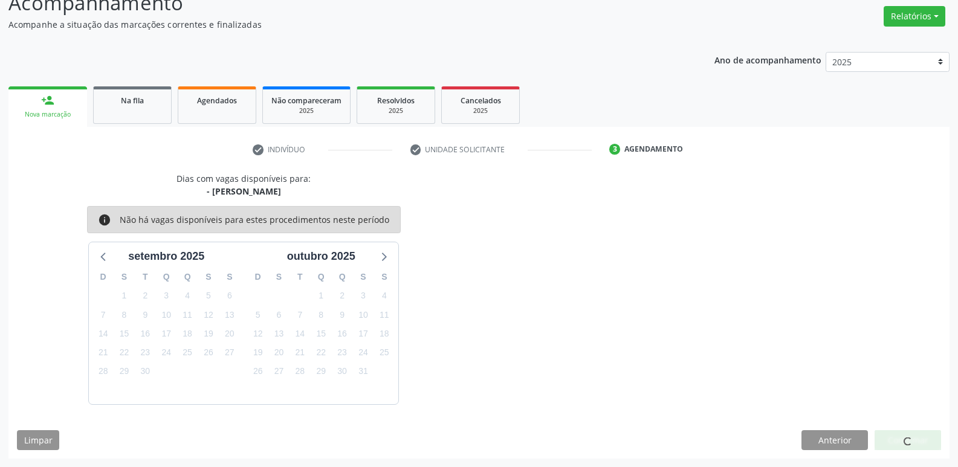
scroll to position [0, 0]
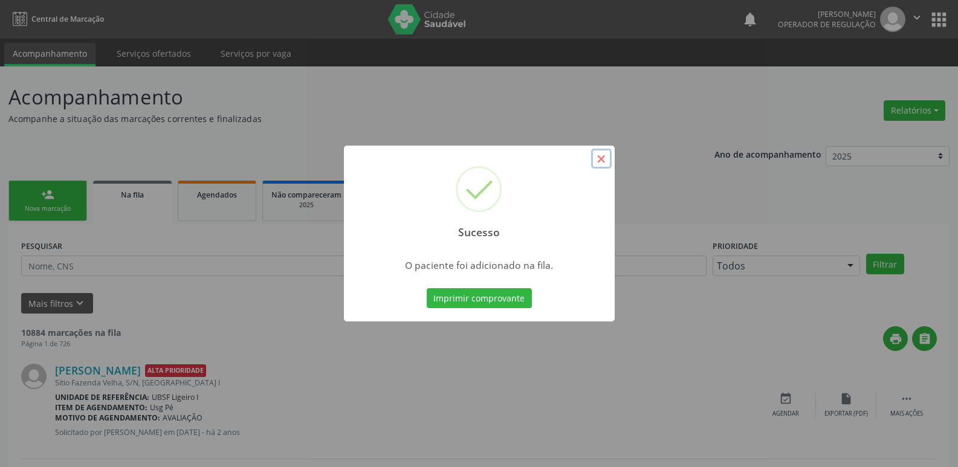
click at [601, 151] on button "×" at bounding box center [601, 159] width 21 height 21
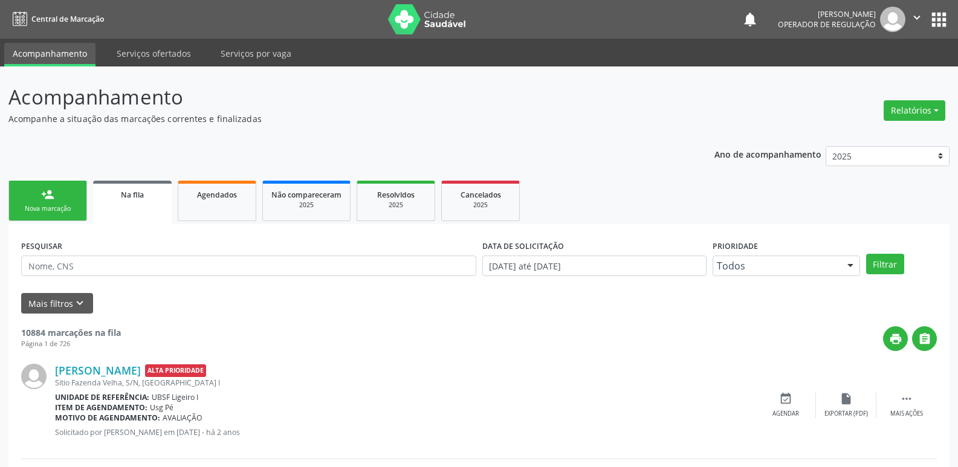
click at [57, 185] on link "person_add Nova marcação" at bounding box center [47, 201] width 79 height 40
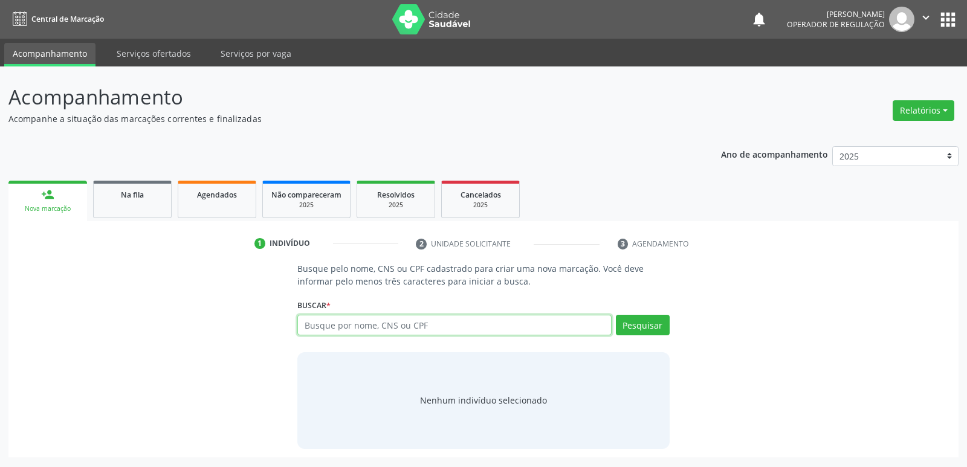
click at [540, 333] on input "text" at bounding box center [454, 325] width 314 height 21
type input "702107756456793"
click at [661, 329] on button "Pesquisar" at bounding box center [643, 325] width 54 height 21
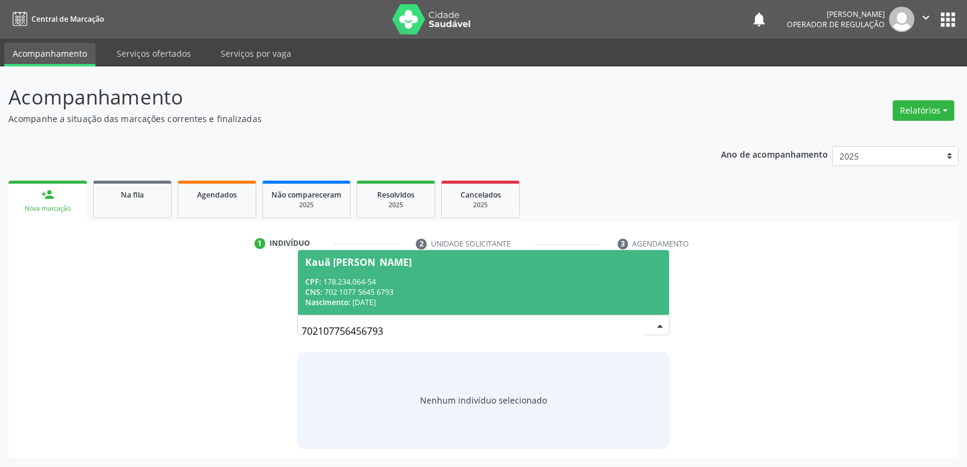
click at [392, 293] on div "CNS: 702 1077 5645 6793" at bounding box center [483, 292] width 356 height 10
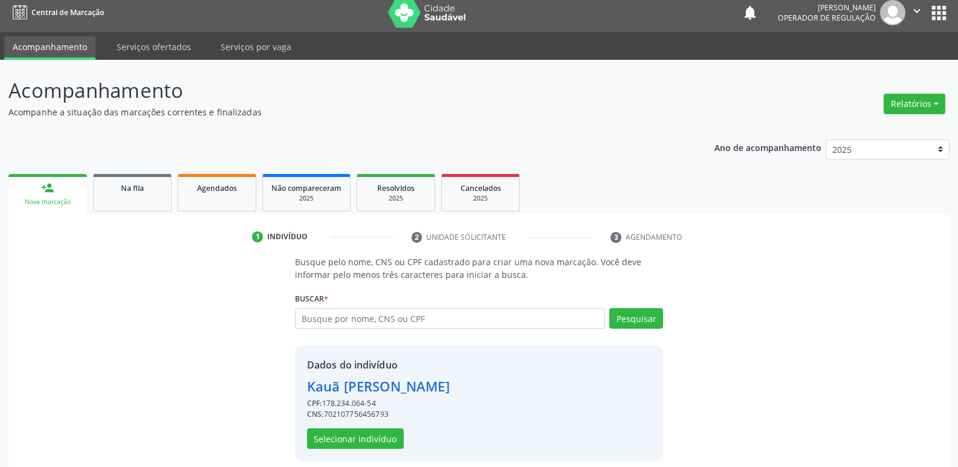
scroll to position [18, 0]
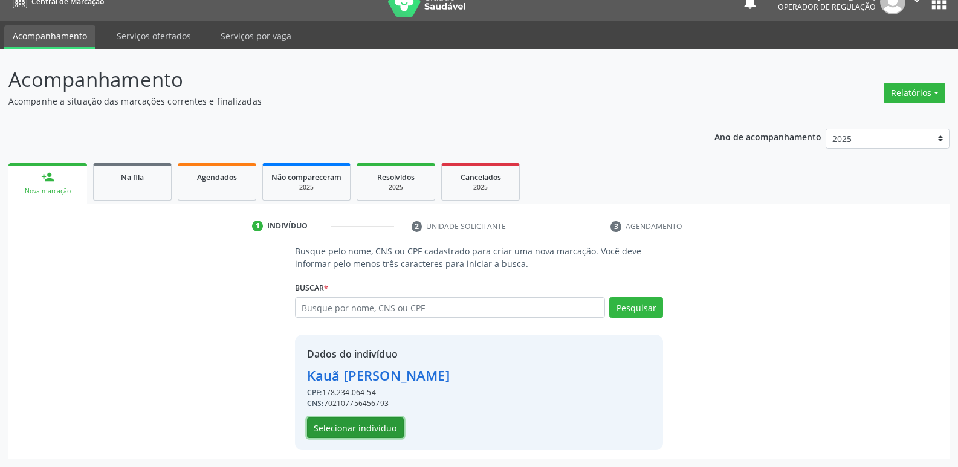
click at [360, 429] on button "Selecionar indivíduo" at bounding box center [355, 428] width 97 height 21
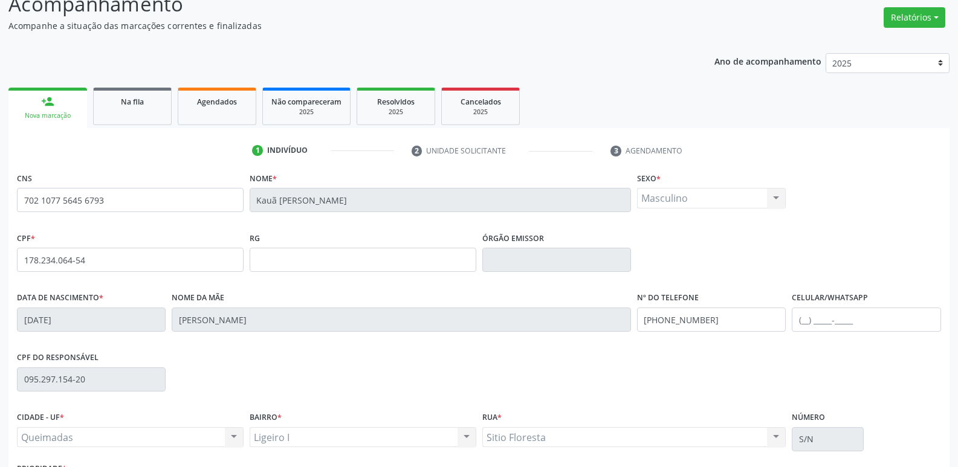
scroll to position [188, 0]
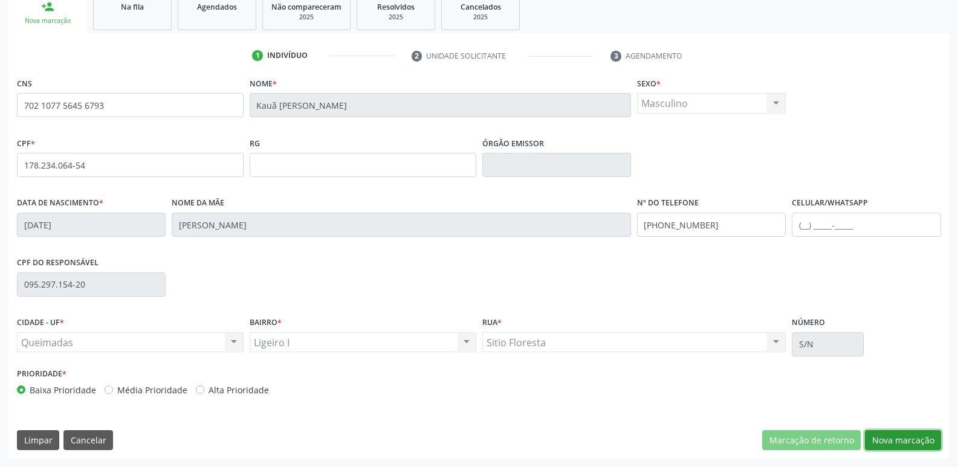
click at [897, 439] on button "Nova marcação" at bounding box center [903, 440] width 76 height 21
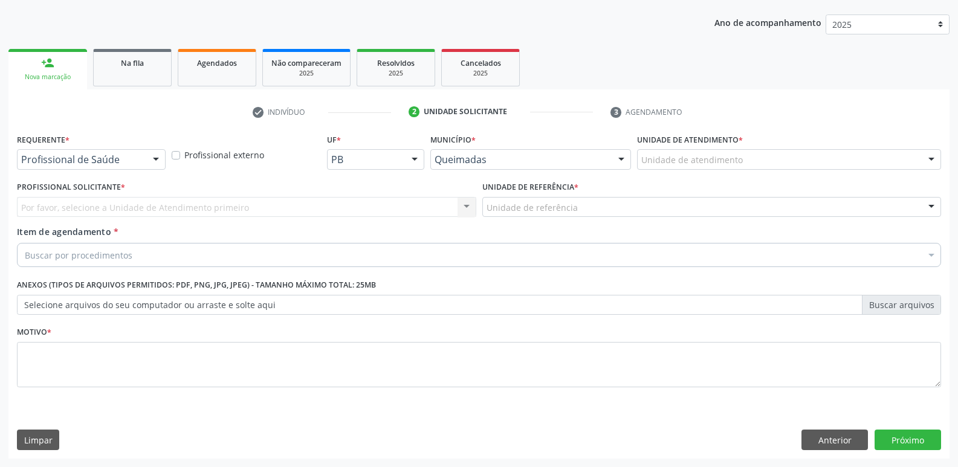
click at [92, 147] on div "Requerente * Profissional de Saúde Profissional de Saúde Paciente Nenhum result…" at bounding box center [91, 150] width 149 height 39
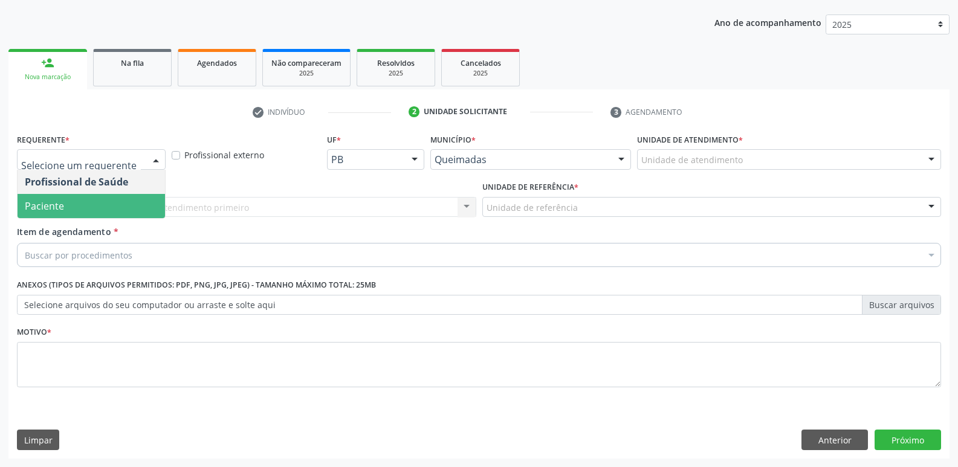
click at [86, 196] on span "Paciente" at bounding box center [91, 206] width 147 height 24
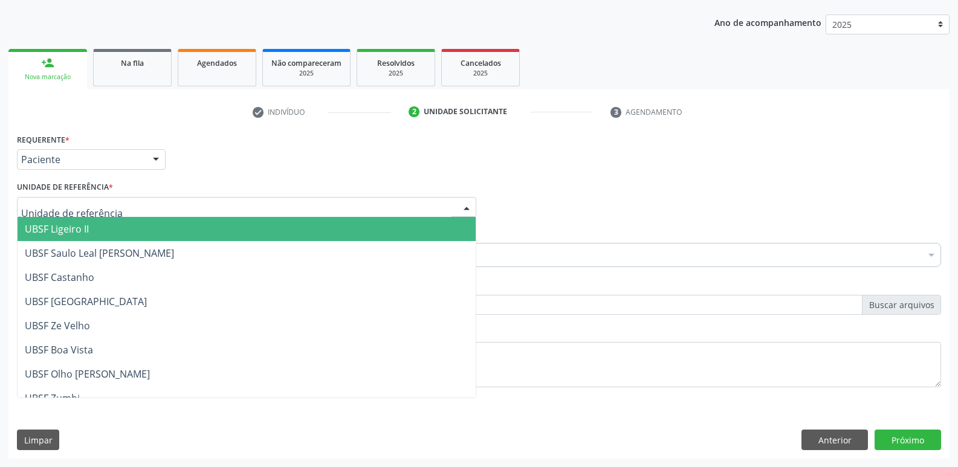
click at [84, 201] on div at bounding box center [246, 207] width 459 height 21
type input "LI"
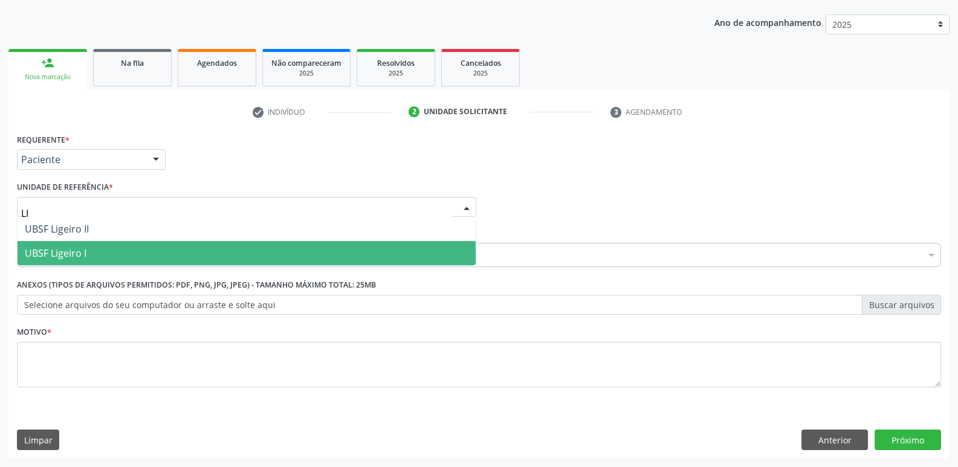
click at [63, 252] on span "UBSF Ligeiro I" at bounding box center [56, 253] width 62 height 13
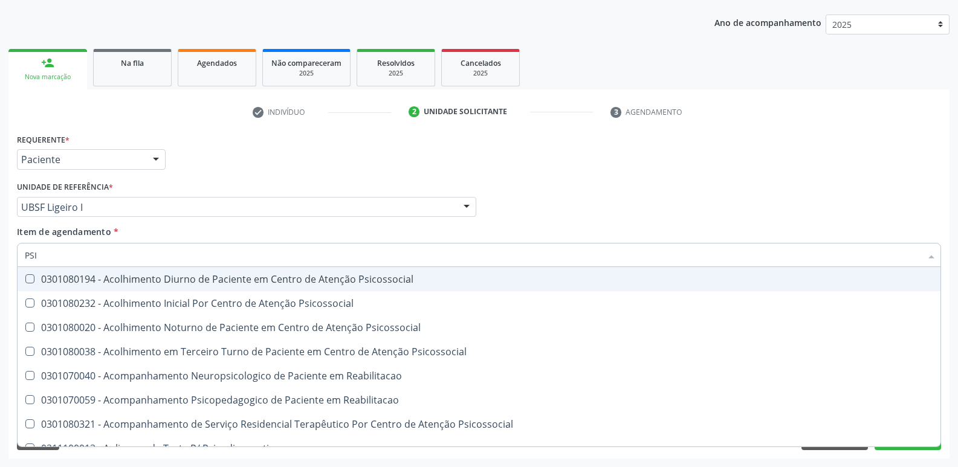
type input "PSIQ"
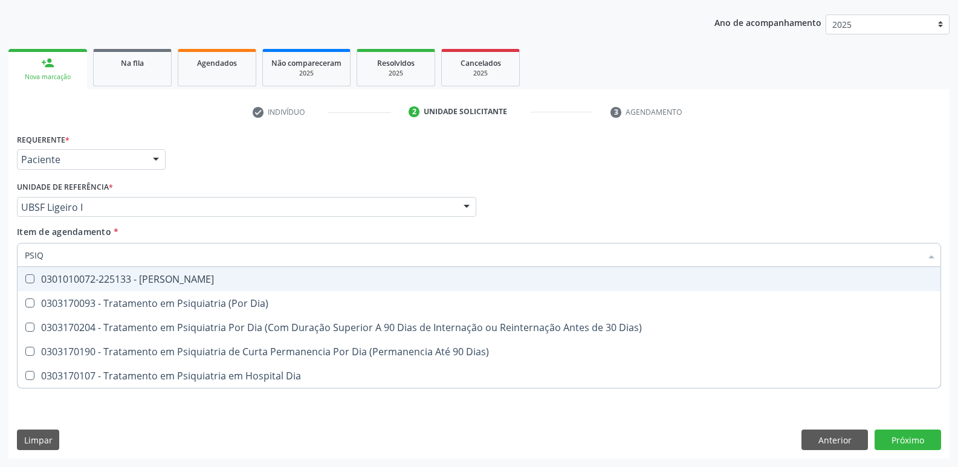
click at [120, 281] on div "0301010072-225133 - [PERSON_NAME]" at bounding box center [479, 279] width 909 height 10
checkbox Psiquiatra "true"
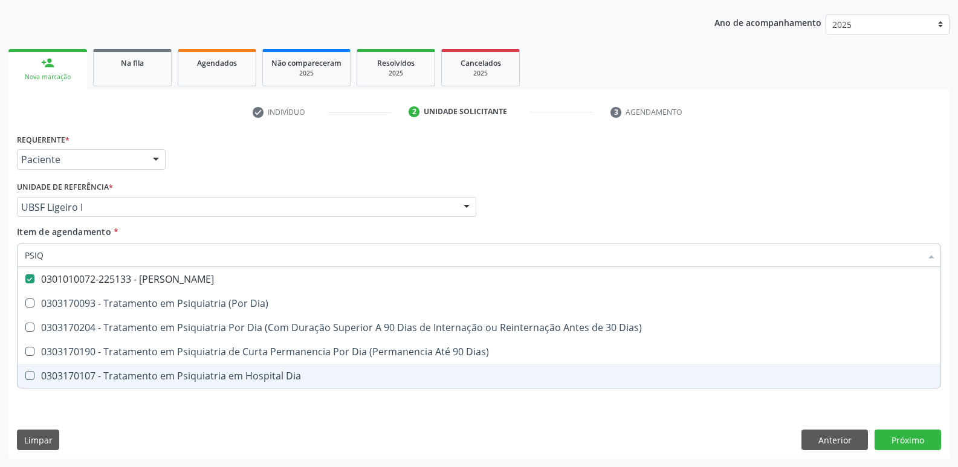
click at [114, 423] on div "Requerente * Paciente Profissional de Saúde Paciente Nenhum resultado encontrad…" at bounding box center [478, 295] width 941 height 328
checkbox Dia\) "true"
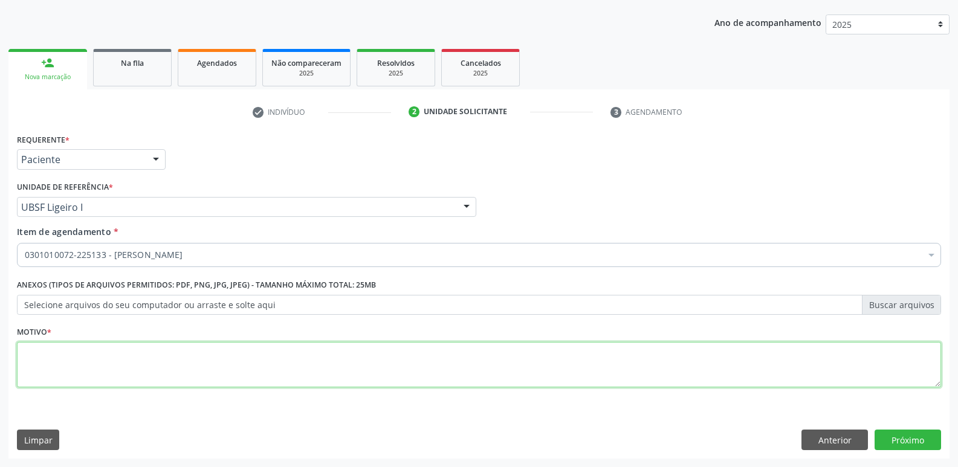
click at [160, 363] on textarea at bounding box center [479, 365] width 924 height 46
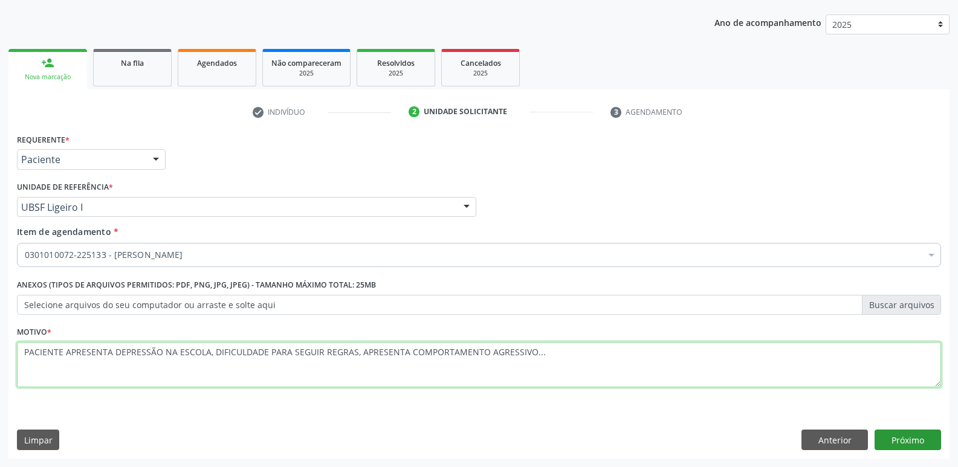
type textarea "PACIENTE APRESENTA DEPRESSÃO NA ESCOLA, DIFICULDADE PARA SEGUIR REGRAS, APRESEN…"
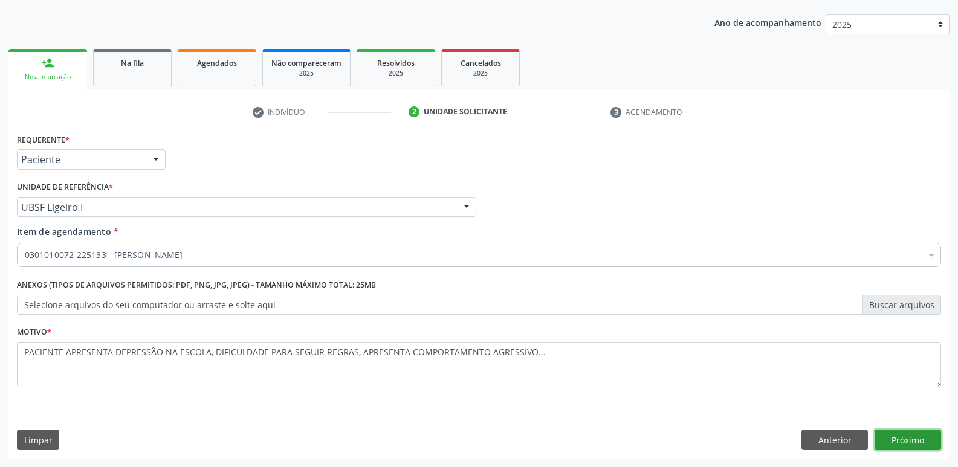
click at [902, 439] on button "Próximo" at bounding box center [908, 440] width 66 height 21
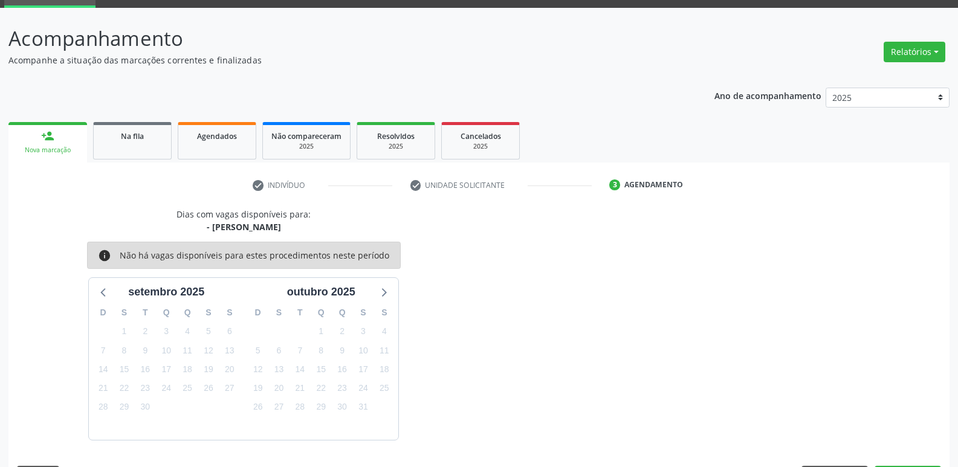
scroll to position [94, 0]
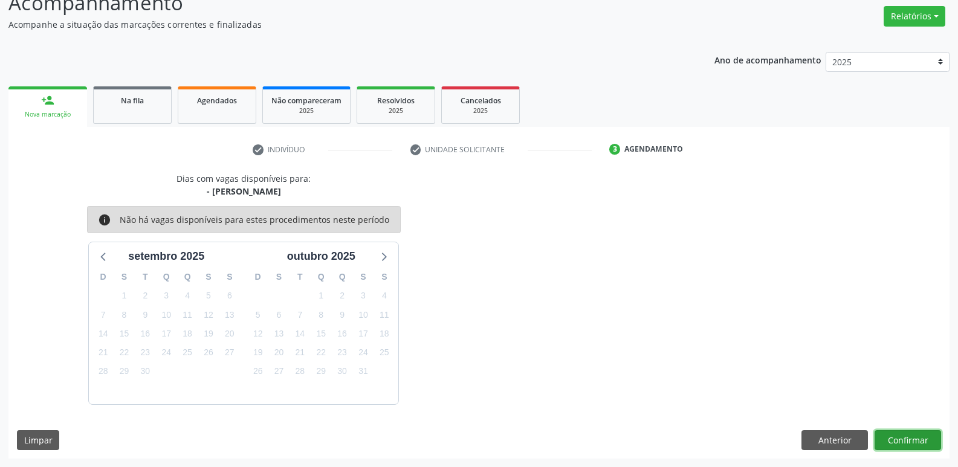
click at [912, 436] on button "Confirmar" at bounding box center [908, 440] width 66 height 21
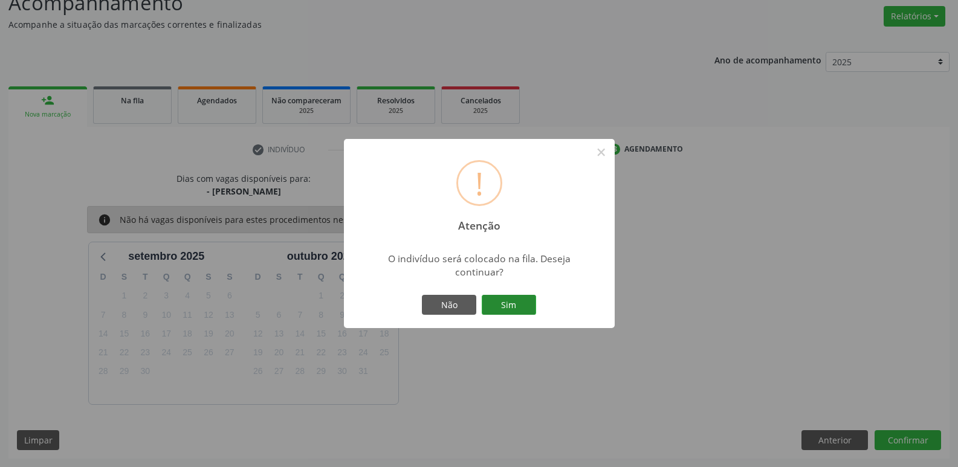
click at [500, 306] on button "Sim" at bounding box center [509, 305] width 54 height 21
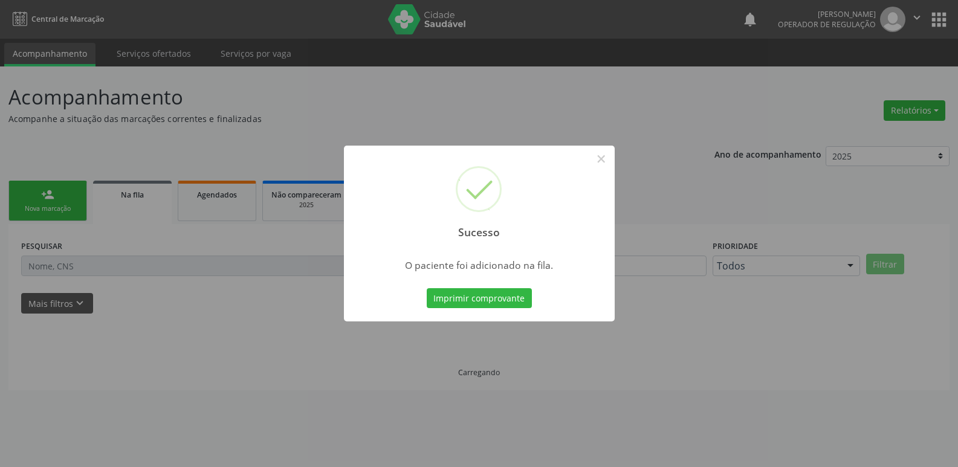
scroll to position [0, 0]
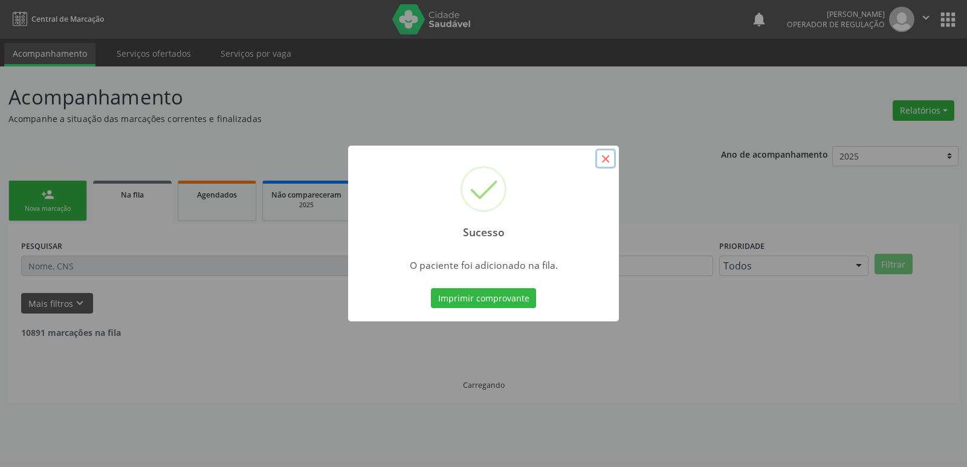
click at [607, 158] on button "×" at bounding box center [605, 159] width 21 height 21
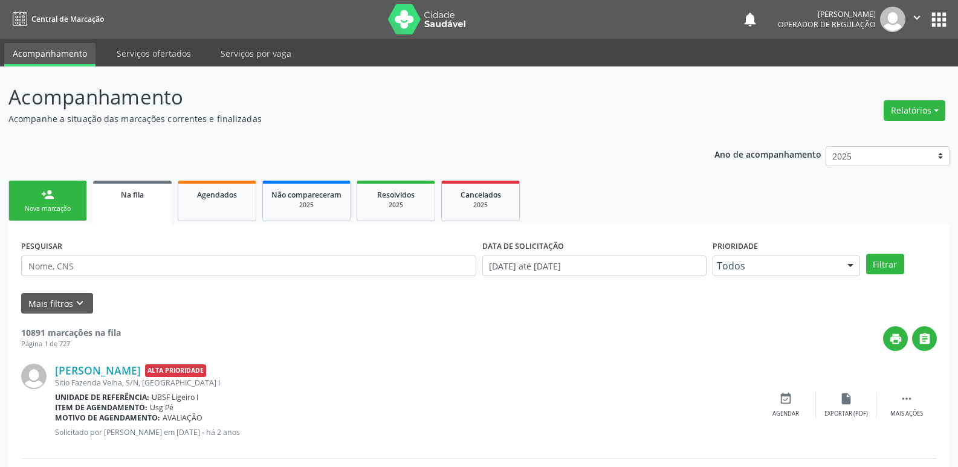
click at [57, 212] on div "Nova marcação" at bounding box center [48, 208] width 60 height 9
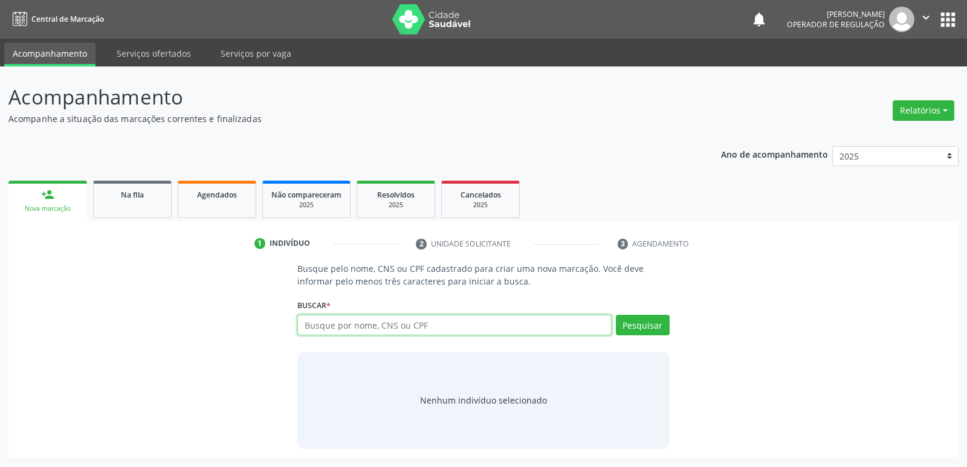
drag, startPoint x: 494, startPoint y: 323, endPoint x: 500, endPoint y: 297, distance: 26.8
click at [499, 304] on div "Buscar * Busque por nome, CNS ou CPF Nenhum resultado encontrado para: " " Digi…" at bounding box center [483, 319] width 372 height 47
type input "700007949530809"
click at [658, 322] on button "Pesquisar" at bounding box center [643, 325] width 54 height 21
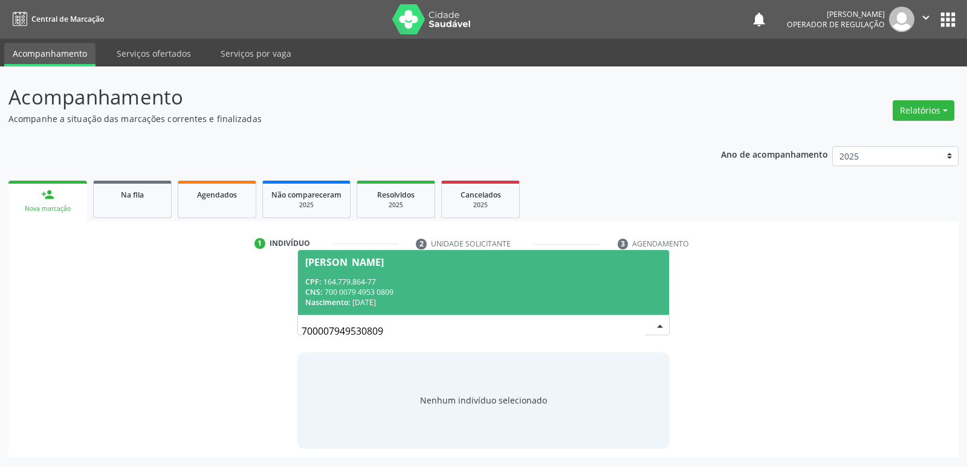
click at [536, 285] on div "CPF: 164.779.864-77" at bounding box center [483, 282] width 356 height 10
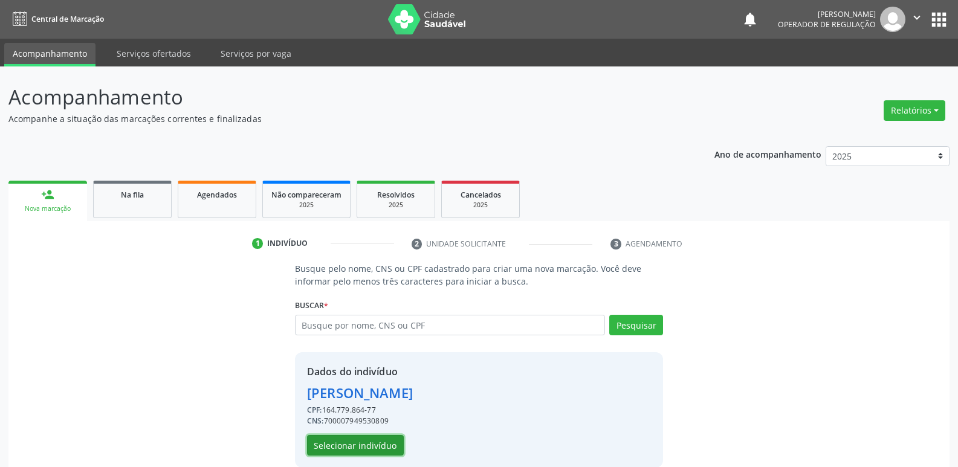
click at [357, 446] on button "Selecionar indivíduo" at bounding box center [355, 445] width 97 height 21
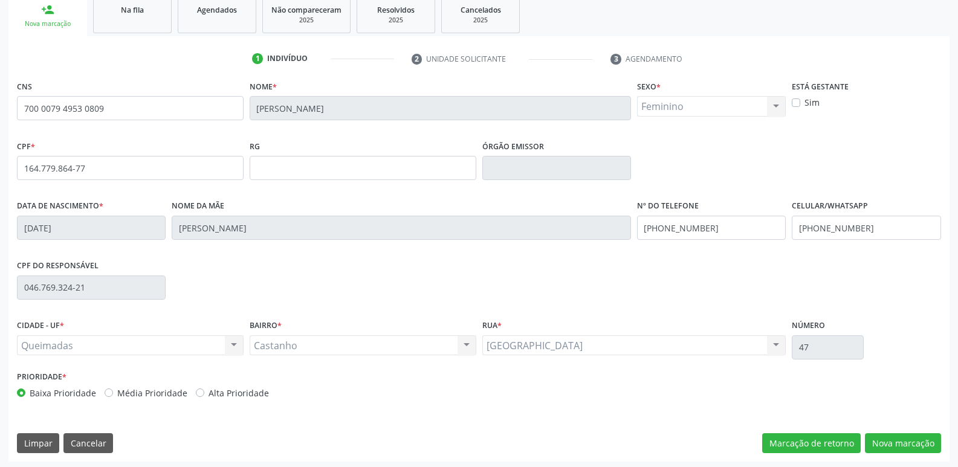
scroll to position [188, 0]
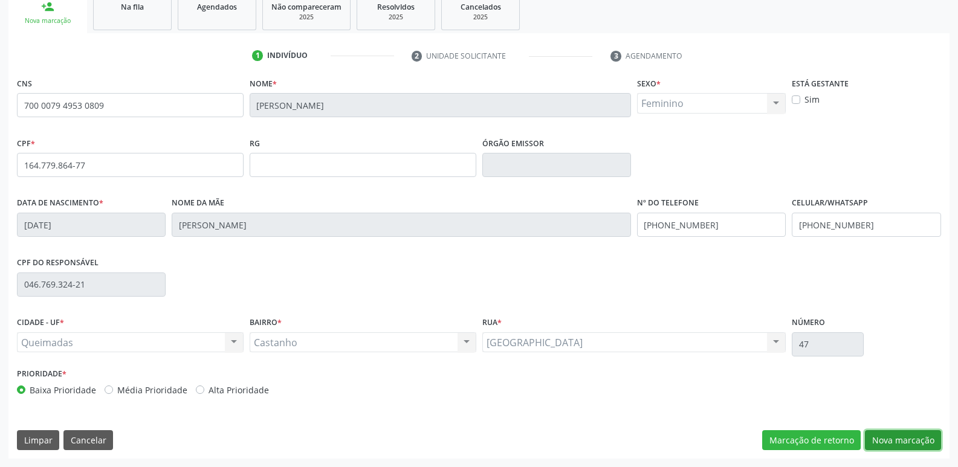
drag, startPoint x: 895, startPoint y: 434, endPoint x: 856, endPoint y: 419, distance: 41.5
click at [895, 434] on button "Nova marcação" at bounding box center [903, 440] width 76 height 21
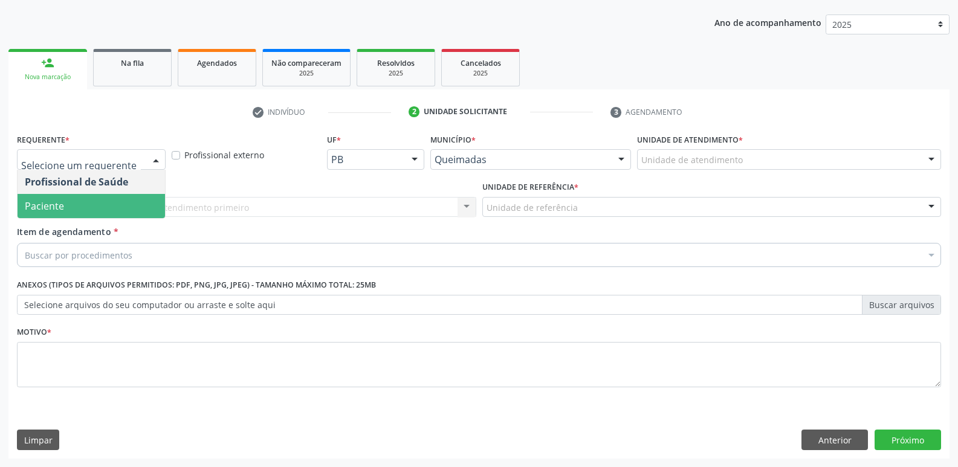
click at [106, 206] on span "Paciente" at bounding box center [91, 206] width 147 height 24
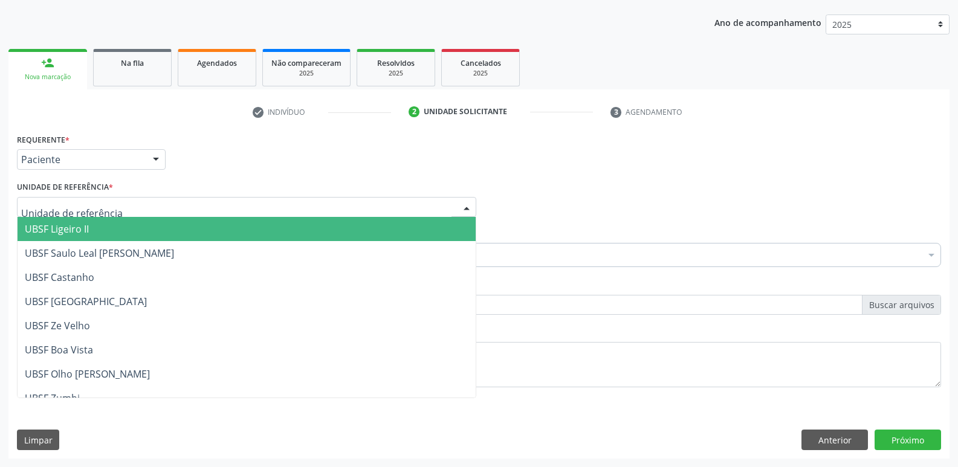
click at [118, 204] on div at bounding box center [246, 207] width 459 height 21
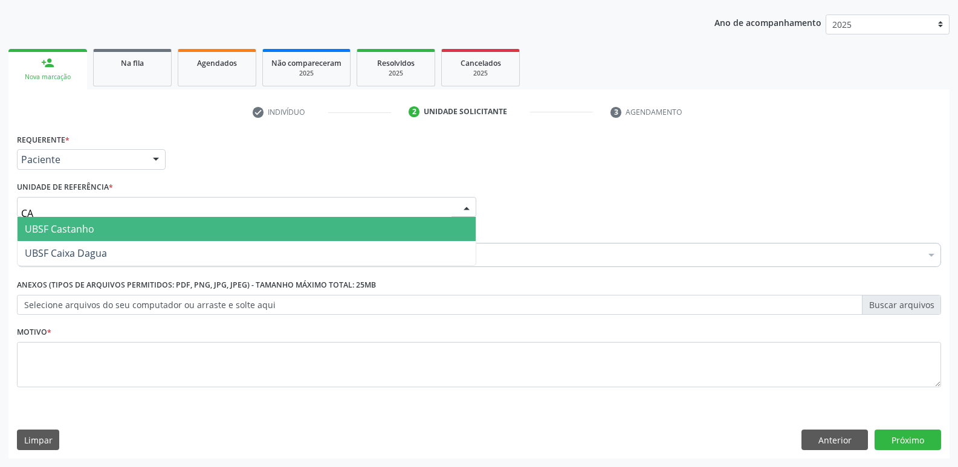
type input "CAS"
click at [114, 218] on span "UBSF Castanho" at bounding box center [247, 229] width 458 height 24
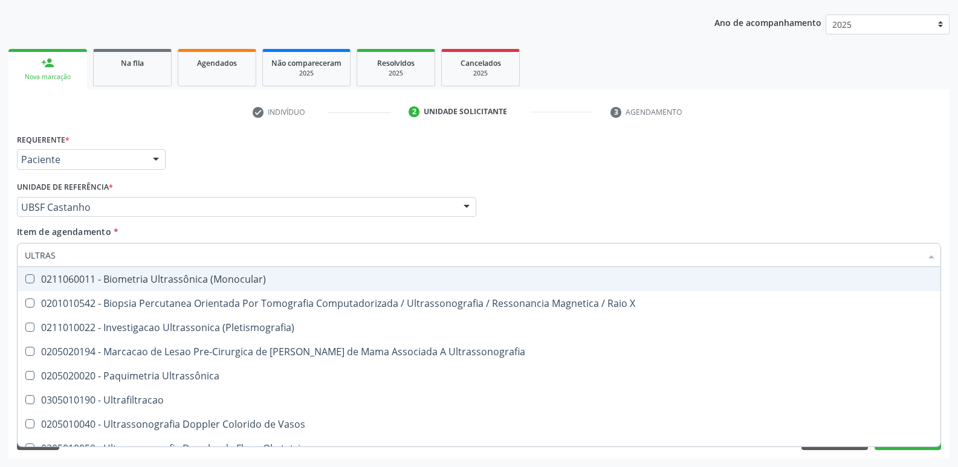
type input "ULTRASS"
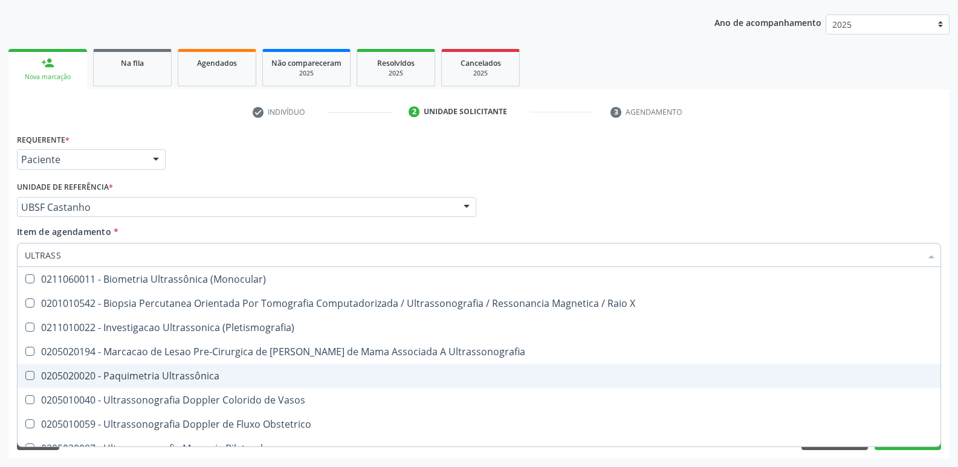
scroll to position [60, 0]
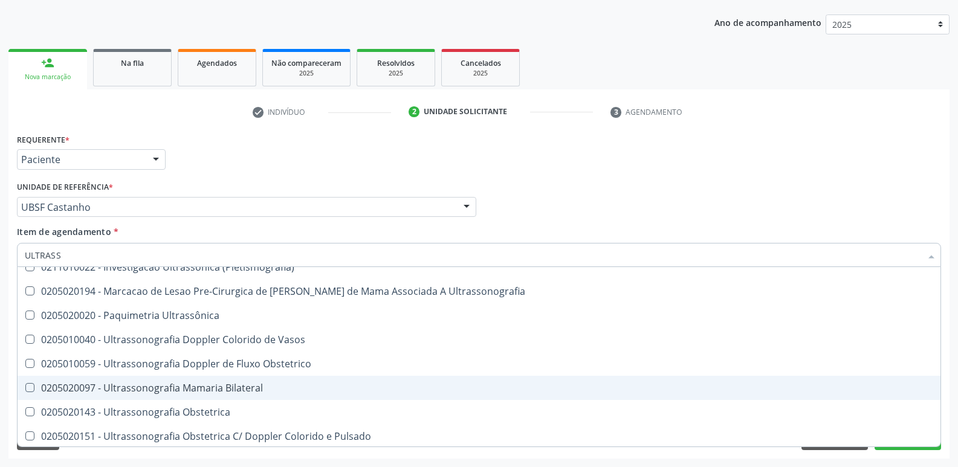
click at [233, 383] on div "0205020097 - Ultrassonografia Mamaria Bilateral" at bounding box center [479, 388] width 909 height 10
checkbox Bilateral "true"
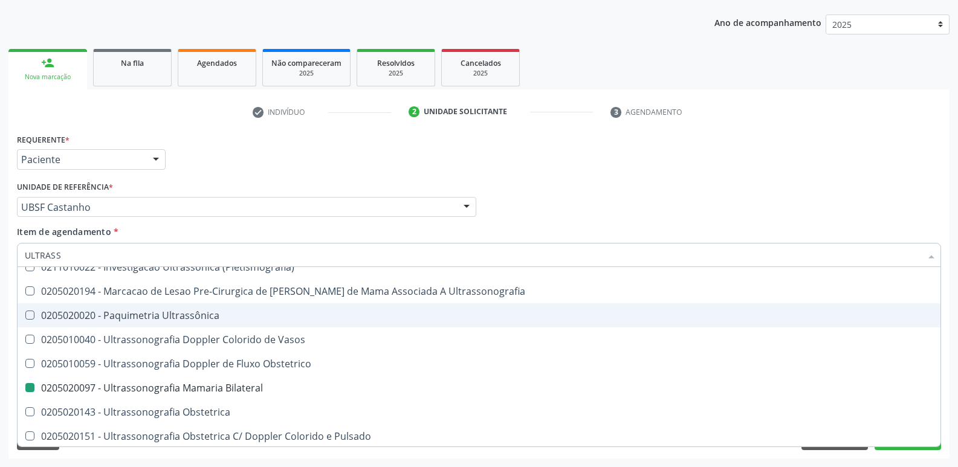
click at [337, 162] on div "Requerente * Paciente Profissional de Saúde Paciente Nenhum resultado encontrad…" at bounding box center [479, 154] width 930 height 47
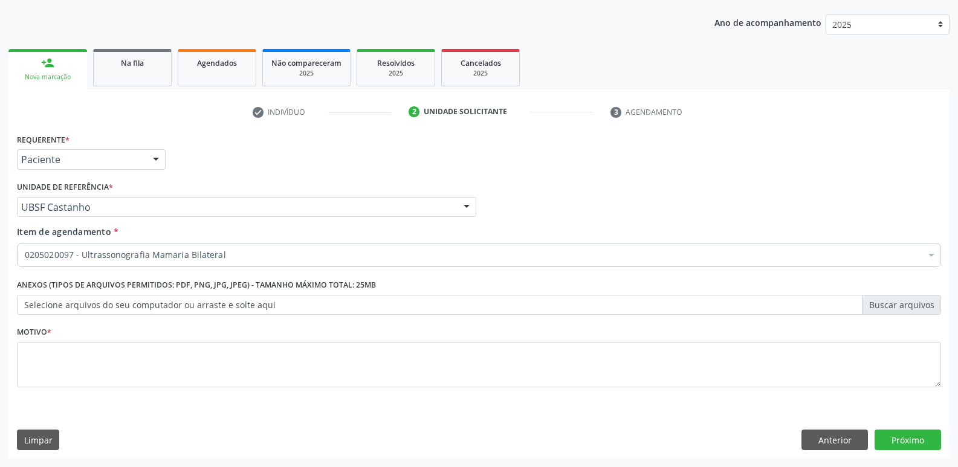
checkbox Bilateral "true"
checkbox Valvar "false"
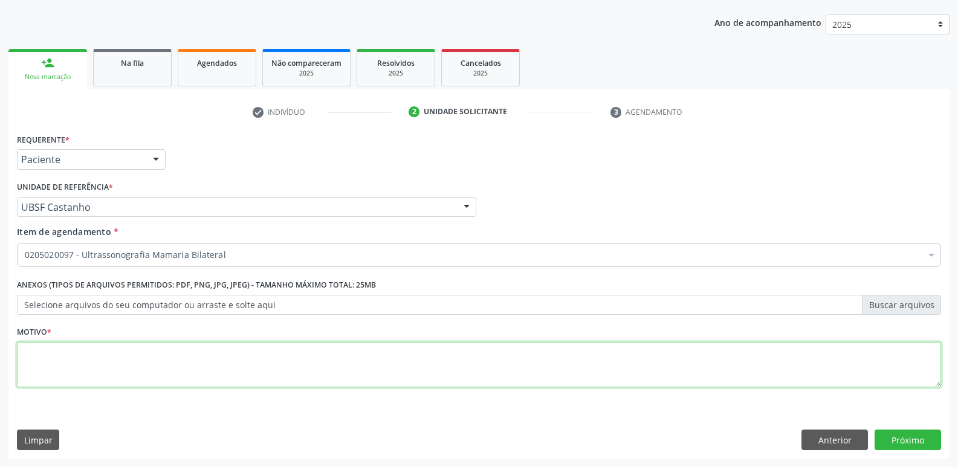
click at [219, 371] on textarea at bounding box center [479, 365] width 924 height 46
drag, startPoint x: 22, startPoint y: 356, endPoint x: 20, endPoint y: 335, distance: 20.7
click at [23, 351] on textarea "COMPORTAMENTO AGRESSIVO E DESAFIADOR" at bounding box center [479, 365] width 924 height 46
click at [299, 349] on textarea "PACIENTE COM COMPORTAMENTO AGRESSIVO E DESAFIADOR" at bounding box center [479, 365] width 924 height 46
type textarea "PACIENTE COM COMPORTAMENTO AGRESSIVO E DESAFIADOR"
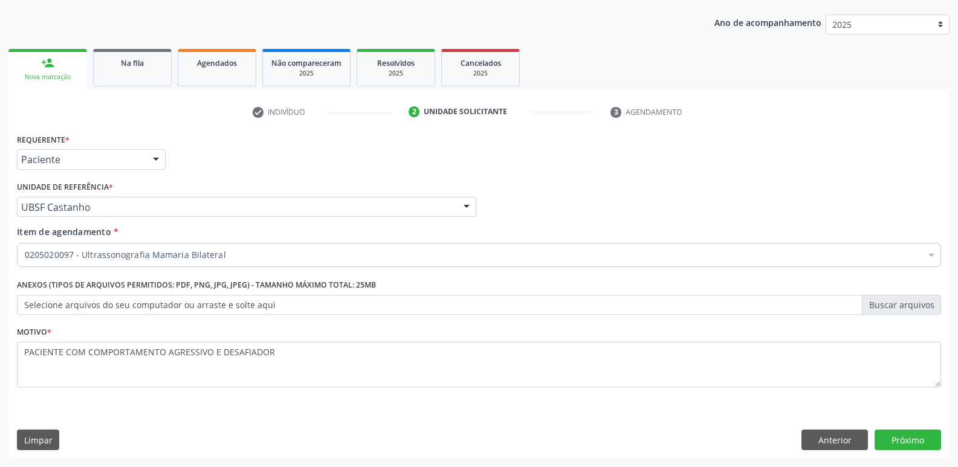
click at [931, 428] on div "Requerente * Paciente Profissional de Saúde Paciente Nenhum resultado encontrad…" at bounding box center [478, 295] width 941 height 328
click at [924, 435] on button "Próximo" at bounding box center [908, 440] width 66 height 21
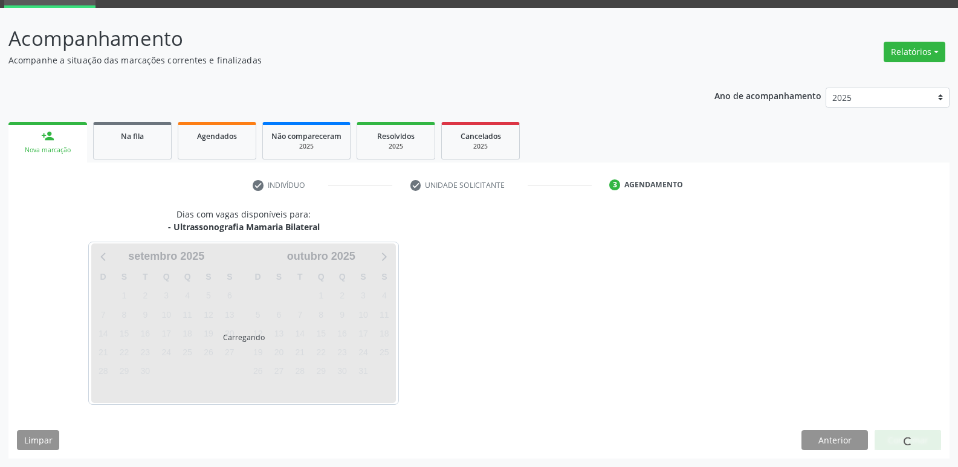
scroll to position [59, 0]
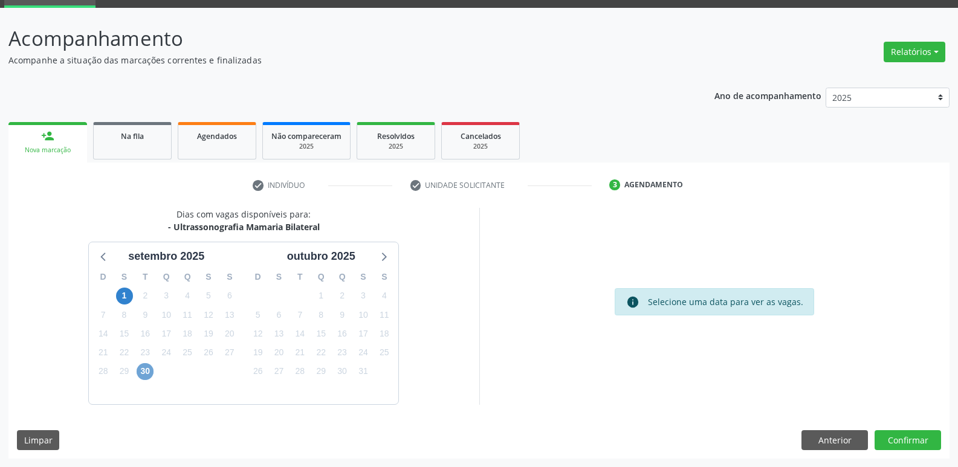
click at [143, 369] on span "30" at bounding box center [145, 371] width 17 height 17
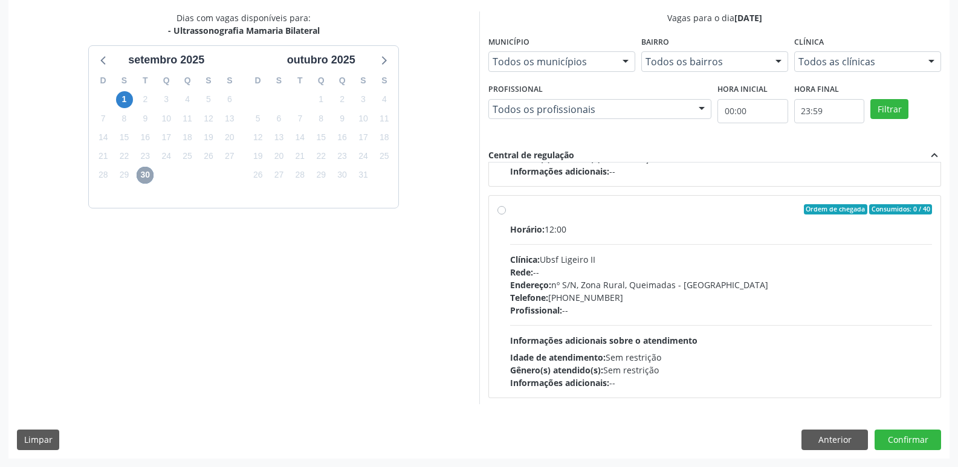
scroll to position [190, 0]
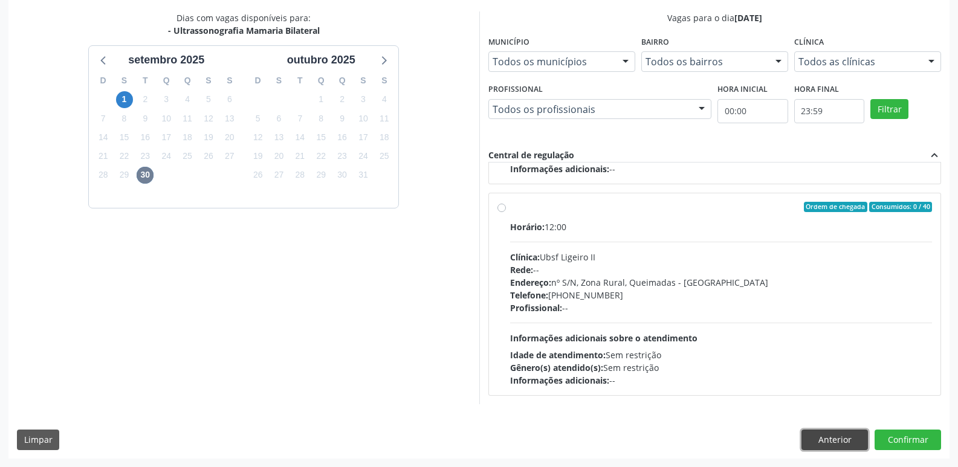
click at [824, 436] on button "Anterior" at bounding box center [835, 440] width 66 height 21
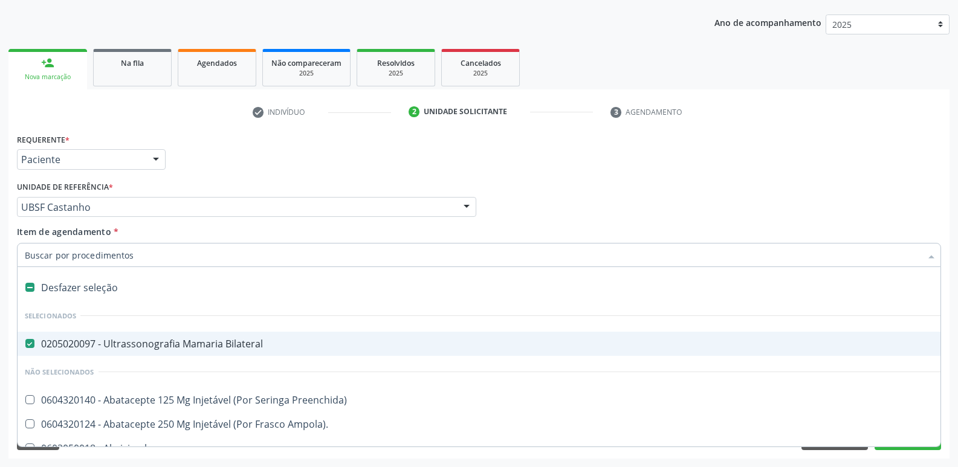
click at [94, 340] on div "0205020097 - Ultrassonografia Mamaria Bilateral" at bounding box center [495, 344] width 941 height 10
checkbox Bilateral "false"
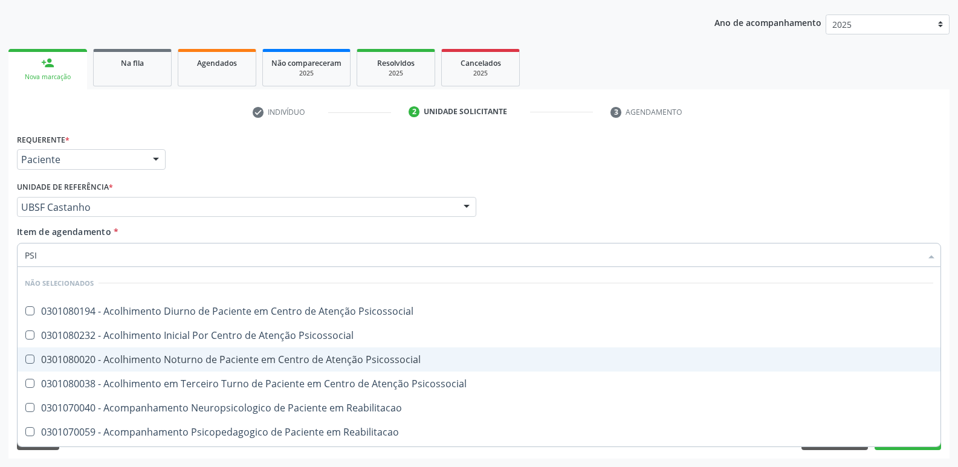
type input "PSIQ"
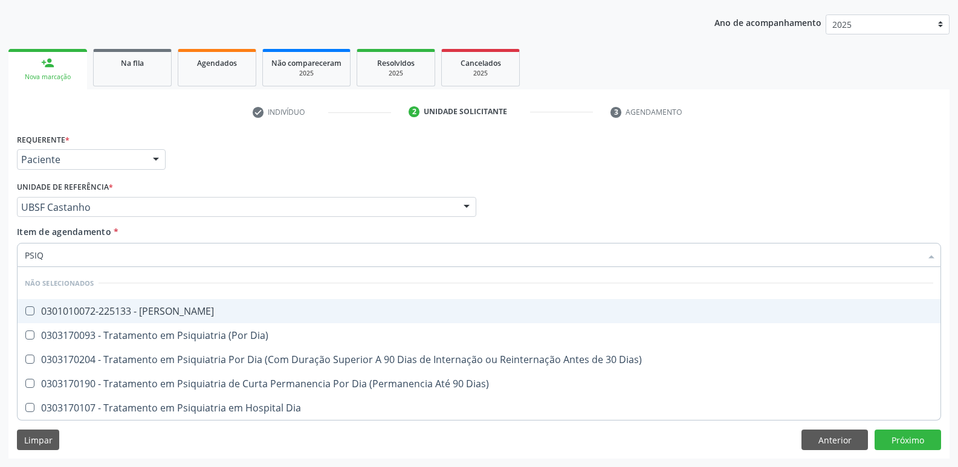
drag, startPoint x: 175, startPoint y: 316, endPoint x: 195, endPoint y: 368, distance: 55.9
click at [182, 353] on ul "Selecionar todos Não selecionados 0301010072-225133 - Médico Psiquiatra 0303170…" at bounding box center [479, 343] width 923 height 153
click at [170, 311] on div "0301010072-225133 - [PERSON_NAME]" at bounding box center [479, 311] width 909 height 10
checkbox Psiquiatra "true"
drag, startPoint x: 327, startPoint y: 166, endPoint x: 335, endPoint y: 163, distance: 9.2
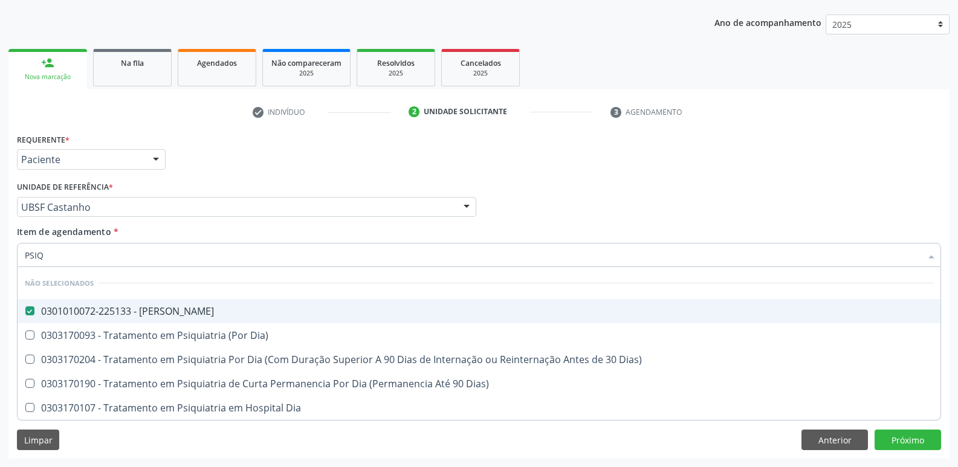
click at [328, 166] on div "Requerente * Paciente Profissional de Saúde Paciente Nenhum resultado encontrad…" at bounding box center [479, 154] width 930 height 47
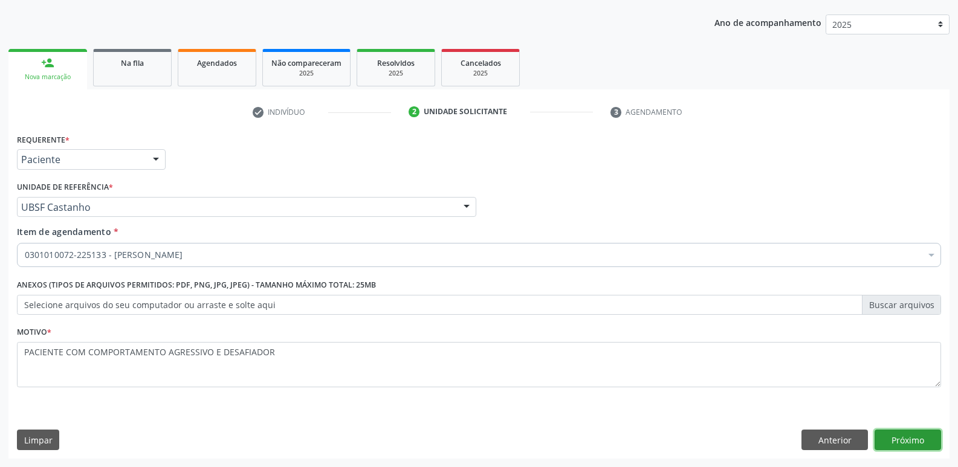
click at [914, 432] on button "Próximo" at bounding box center [908, 440] width 66 height 21
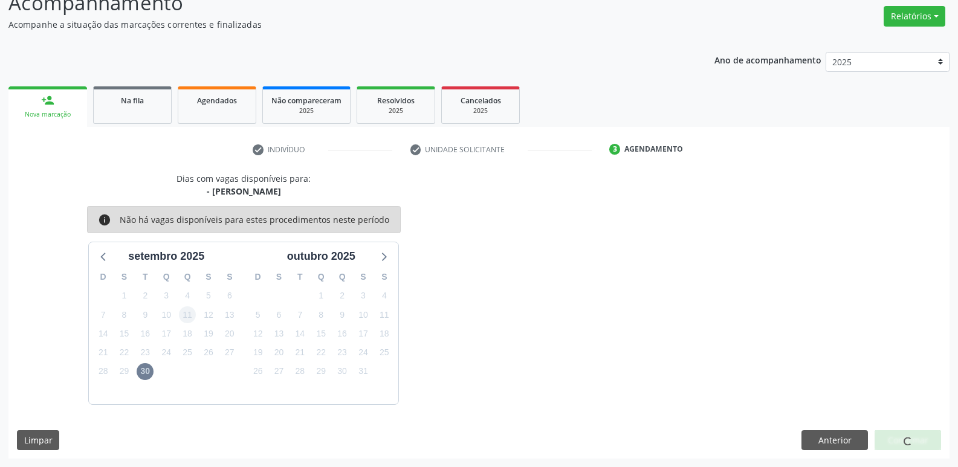
scroll to position [94, 0]
click at [696, 315] on div "Dias com vagas disponíveis para: - Médico Psiquiatra info Não há vagas disponív…" at bounding box center [478, 288] width 941 height 232
click at [166, 321] on span "10" at bounding box center [166, 314] width 17 height 17
drag, startPoint x: 420, startPoint y: 346, endPoint x: 517, endPoint y: 356, distance: 97.9
click at [429, 343] on div "Dias com vagas disponíveis para: - Médico Psiquiatra info Não há vagas disponív…" at bounding box center [243, 288] width 471 height 232
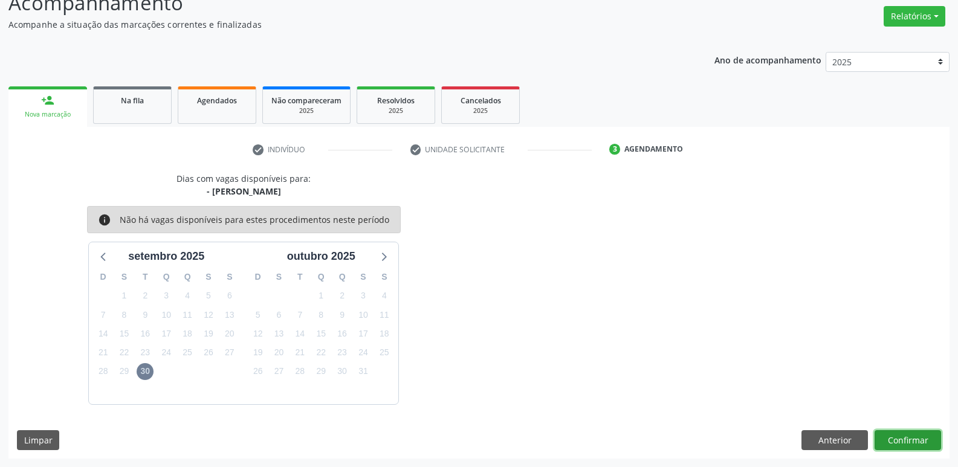
click at [901, 438] on button "Confirmar" at bounding box center [908, 440] width 66 height 21
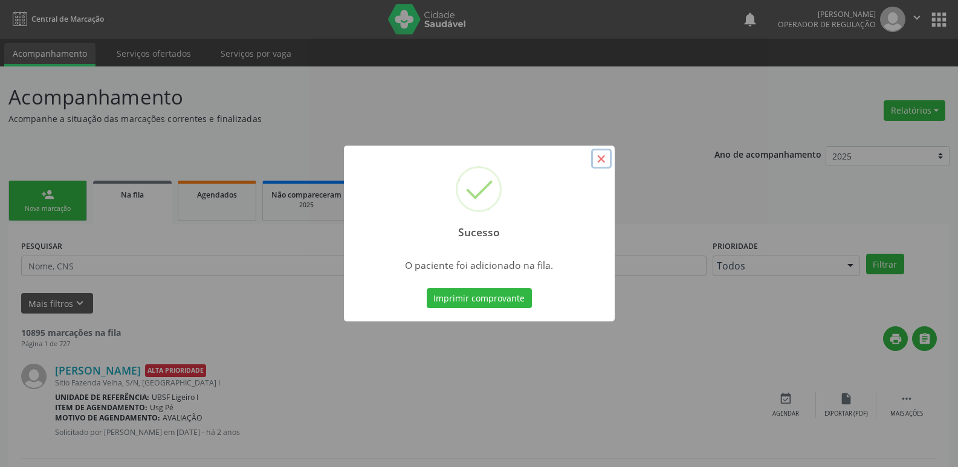
click at [606, 160] on button "×" at bounding box center [601, 159] width 21 height 21
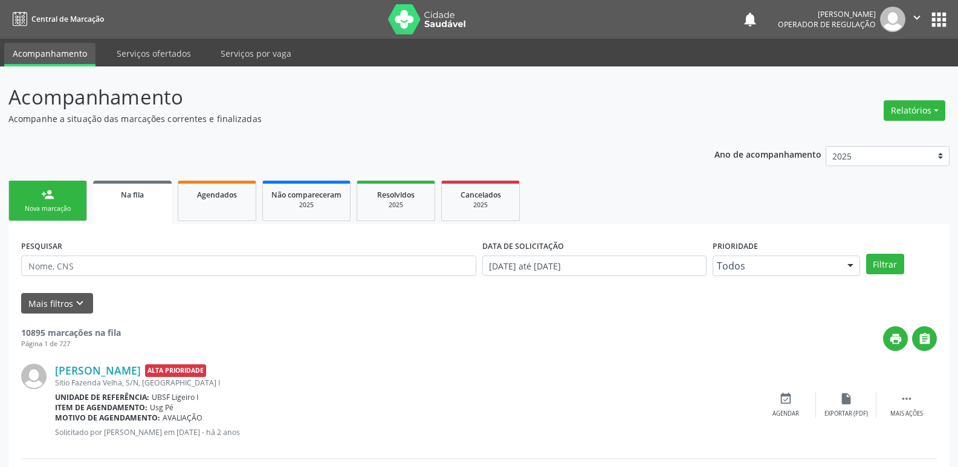
click at [46, 200] on div "person_add" at bounding box center [47, 194] width 13 height 13
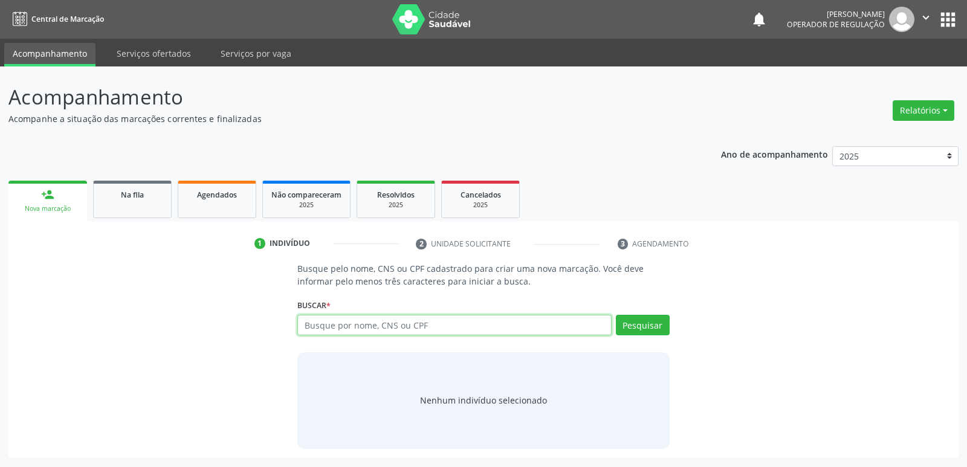
drag, startPoint x: 427, startPoint y: 329, endPoint x: 413, endPoint y: 333, distance: 15.0
click at [427, 329] on input "text" at bounding box center [454, 325] width 314 height 21
type input "703200606183598"
click at [620, 322] on button "Pesquisar" at bounding box center [643, 325] width 54 height 21
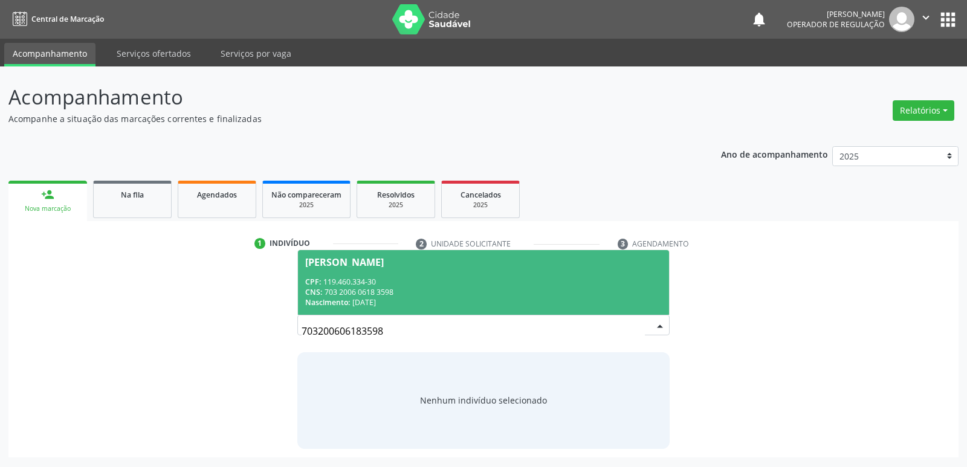
click at [420, 273] on span "[PERSON_NAME] CPF: 119.460.334-30 CNS: 703 2006 0618 3598 Nascimento: [DATE]" at bounding box center [483, 282] width 371 height 65
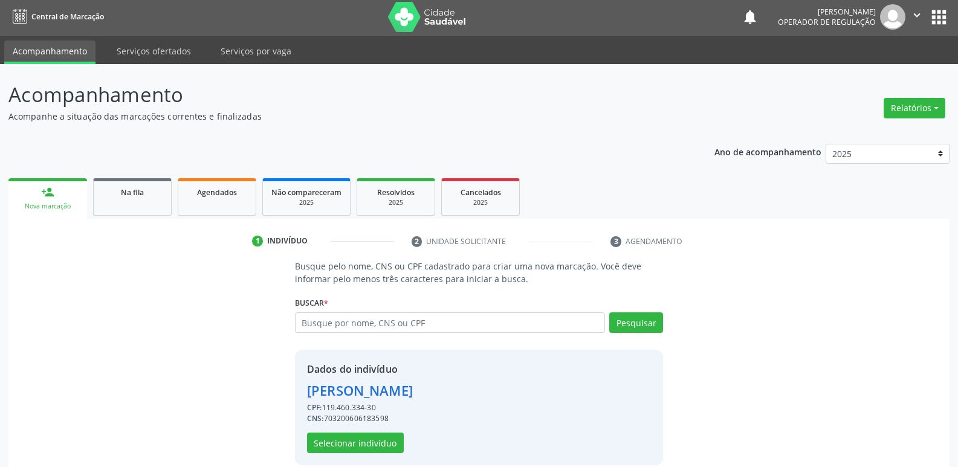
scroll to position [18, 0]
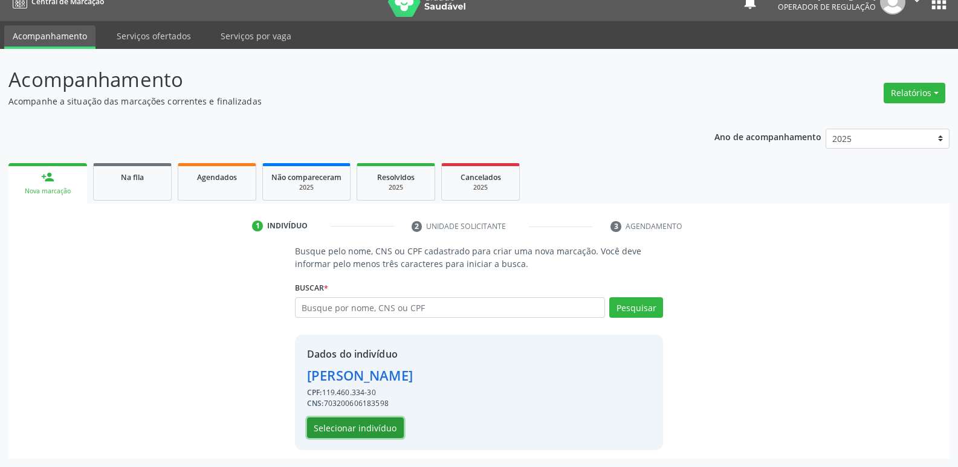
click at [356, 437] on button "Selecionar indivíduo" at bounding box center [355, 428] width 97 height 21
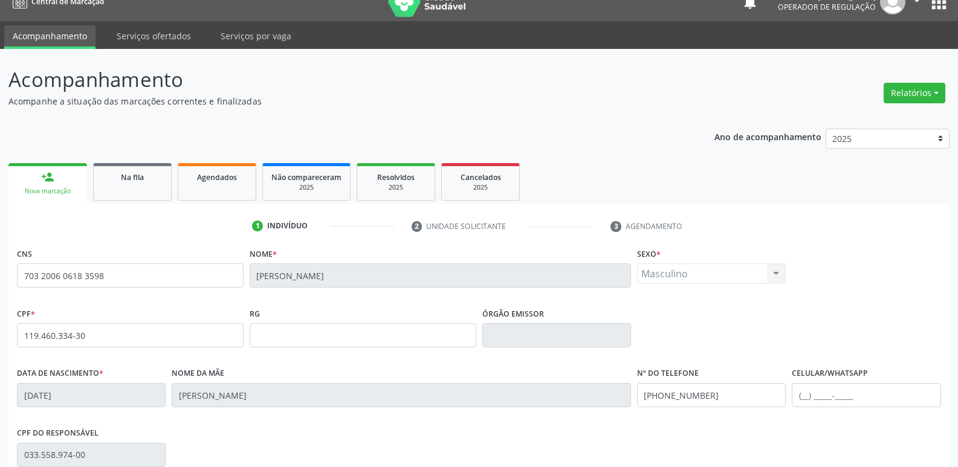
scroll to position [188, 0]
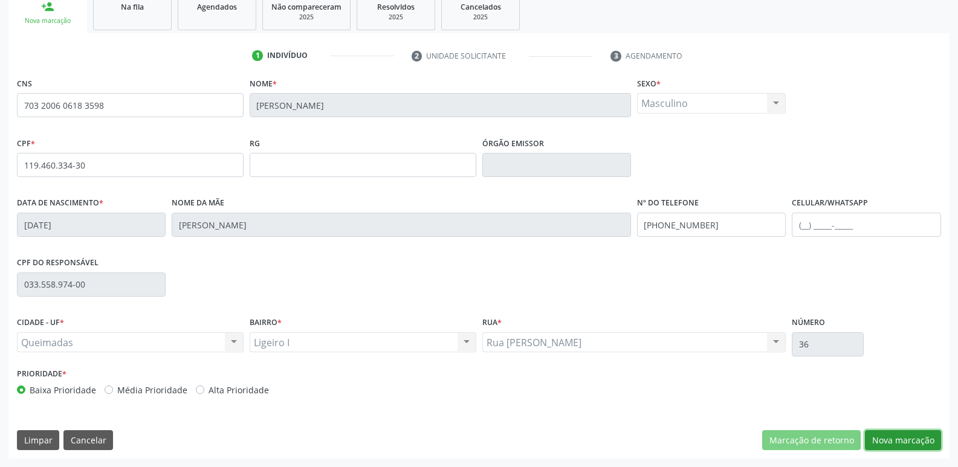
click at [881, 432] on button "Nova marcação" at bounding box center [903, 440] width 76 height 21
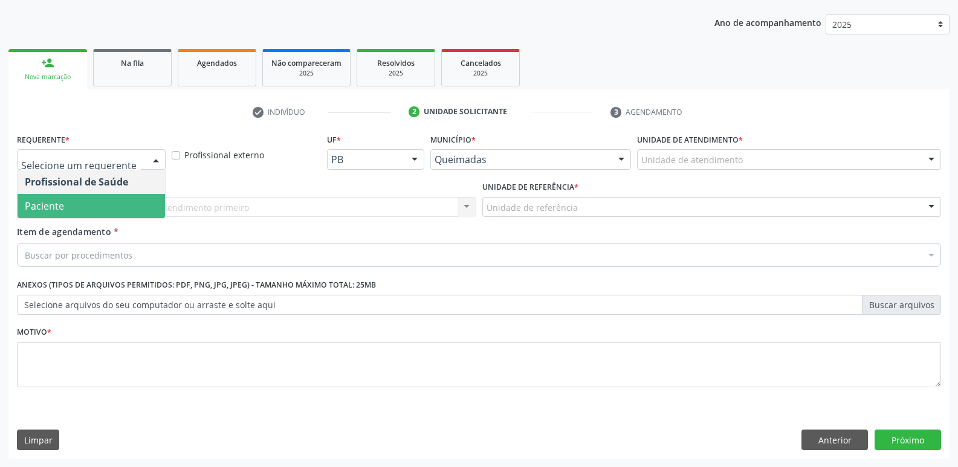
click at [82, 203] on span "Paciente" at bounding box center [91, 206] width 147 height 24
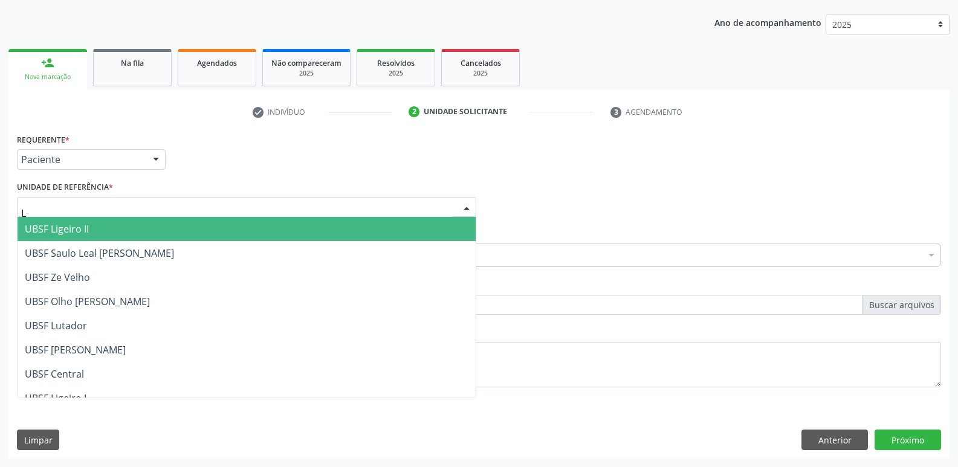
type input "LI"
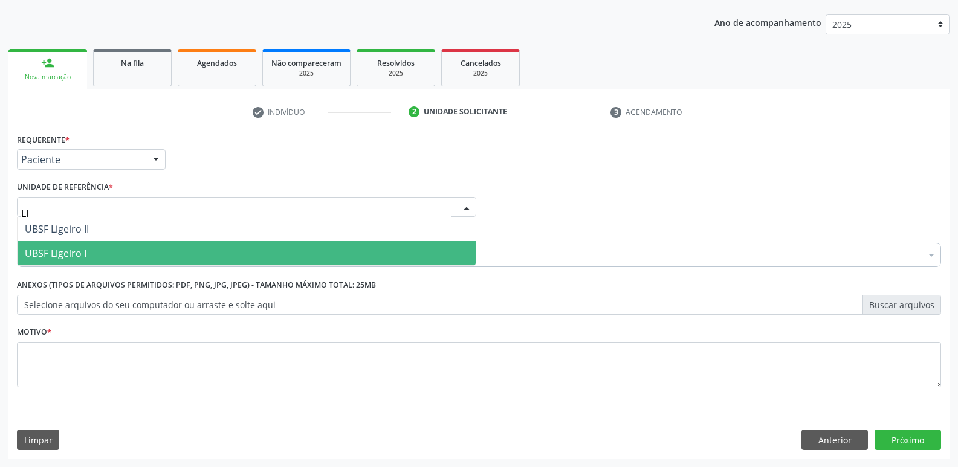
click at [59, 248] on span "UBSF Ligeiro I" at bounding box center [56, 253] width 62 height 13
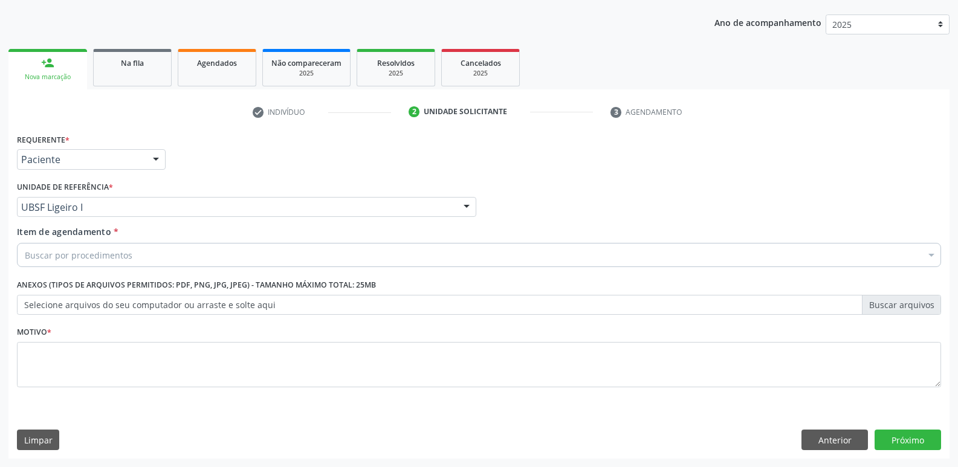
click at [83, 265] on div "Buscar por procedimentos" at bounding box center [479, 255] width 924 height 24
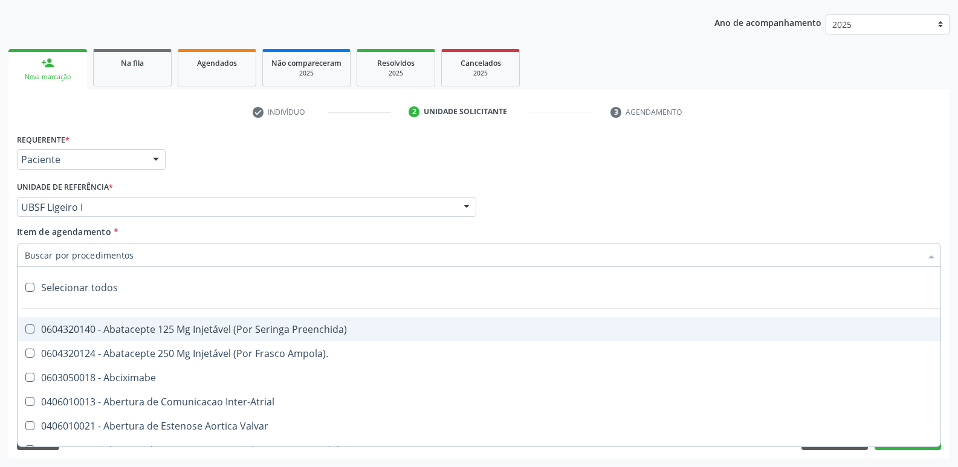
click at [94, 262] on input "Item de agendamento *" at bounding box center [473, 255] width 896 height 24
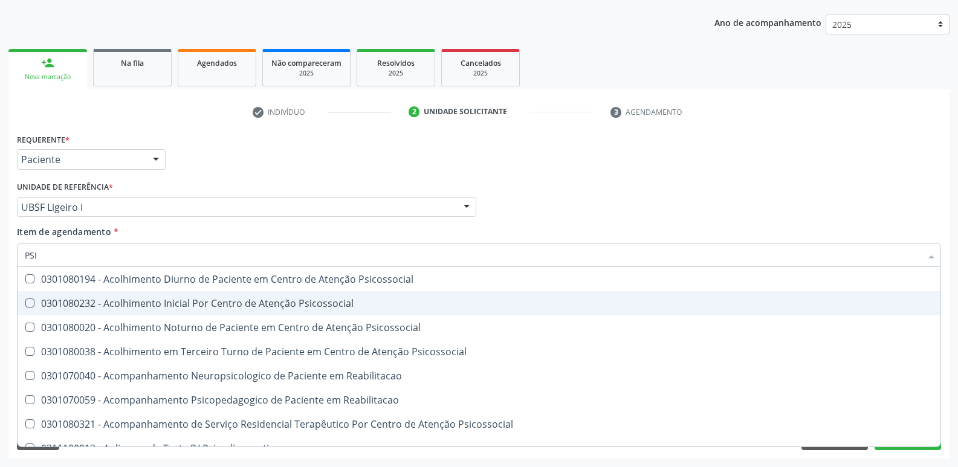
type input "PSIQ"
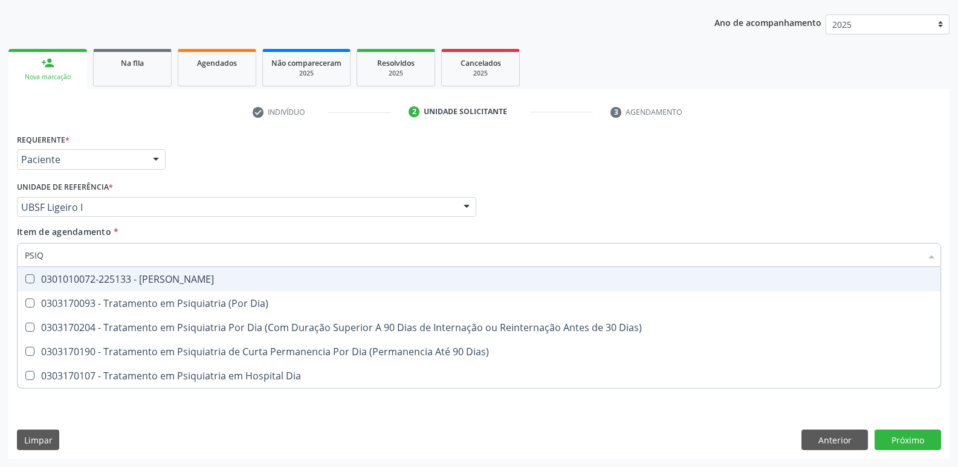
click at [176, 284] on div "0301010072-225133 - [PERSON_NAME]" at bounding box center [479, 279] width 909 height 10
checkbox Psiquiatra "true"
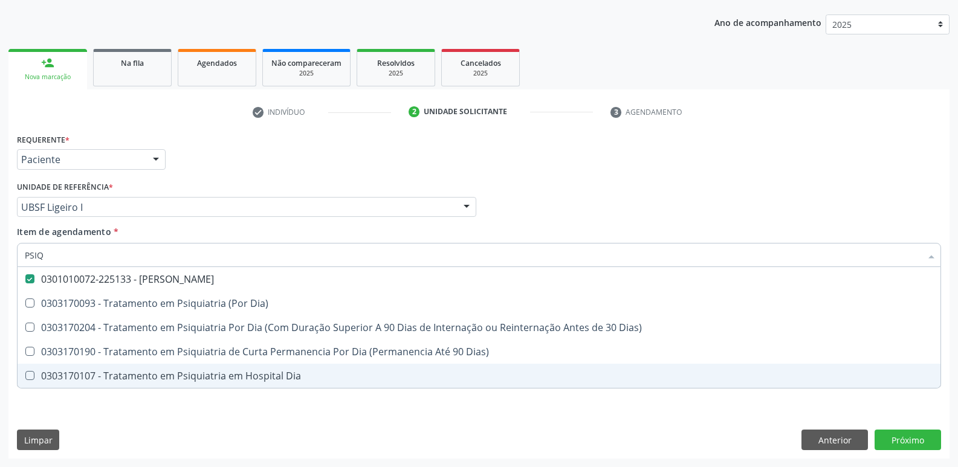
click at [158, 401] on div "Requerente * Paciente Profissional de Saúde Paciente Nenhum resultado encontrad…" at bounding box center [479, 268] width 924 height 274
checkbox Dia\) "true"
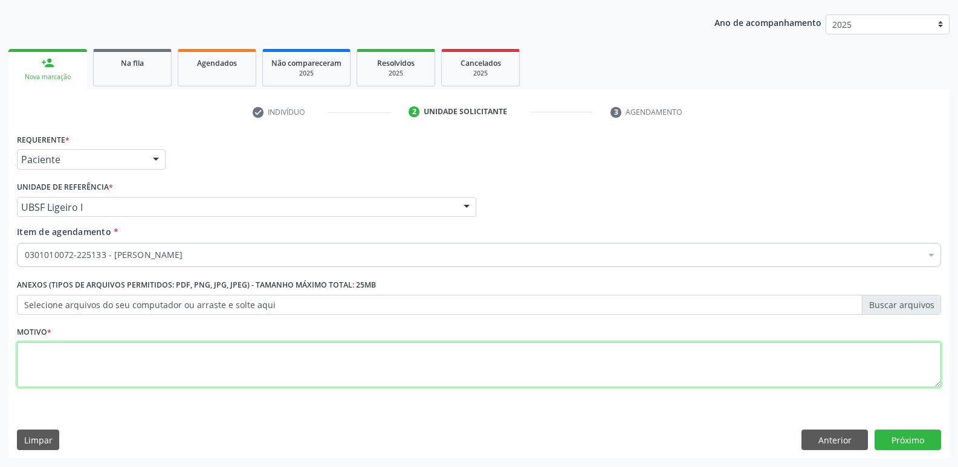
click at [171, 366] on textarea at bounding box center [479, 365] width 924 height 46
type textarea "JOGO PATOLÓGICO"
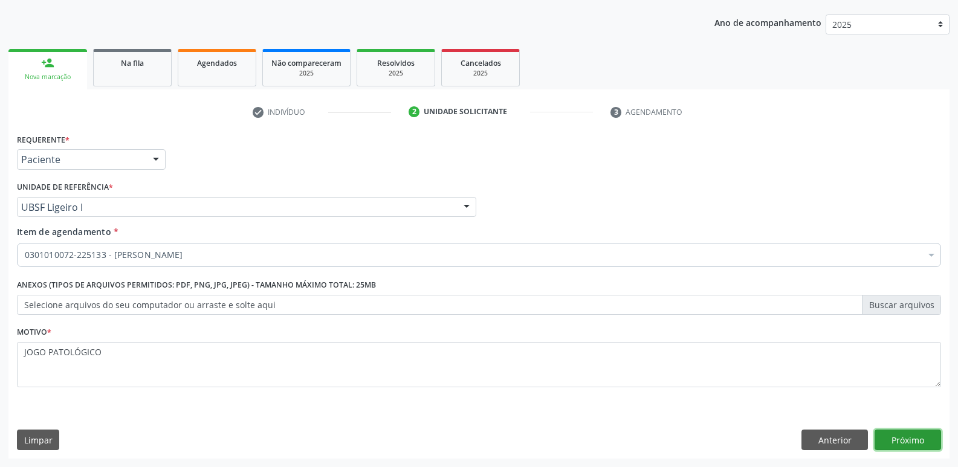
click at [905, 440] on button "Próximo" at bounding box center [908, 440] width 66 height 21
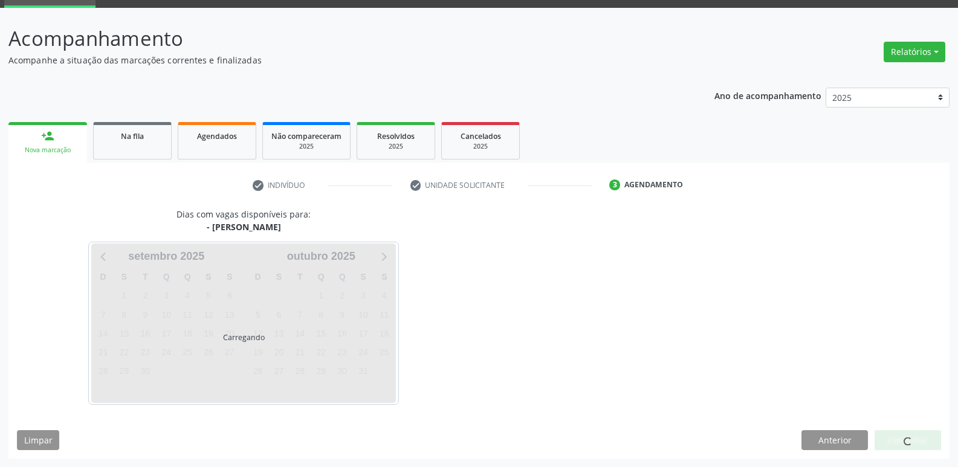
scroll to position [94, 0]
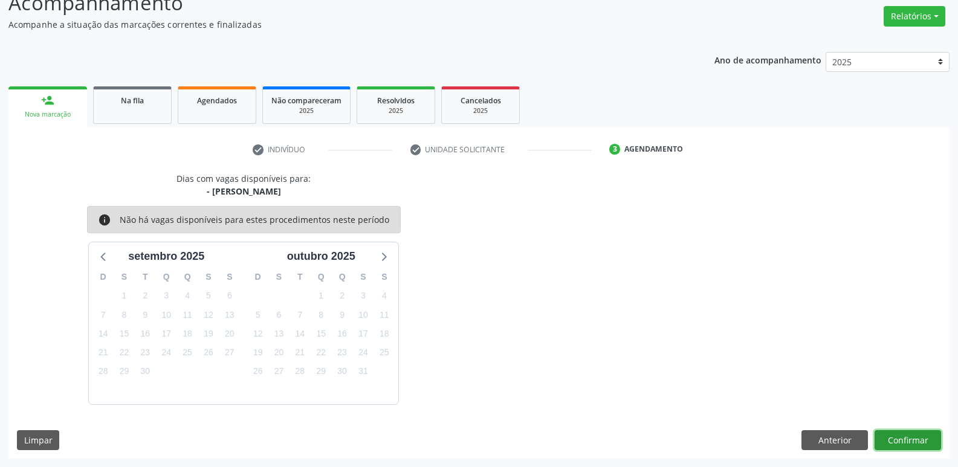
click at [922, 439] on button "Confirmar" at bounding box center [908, 440] width 66 height 21
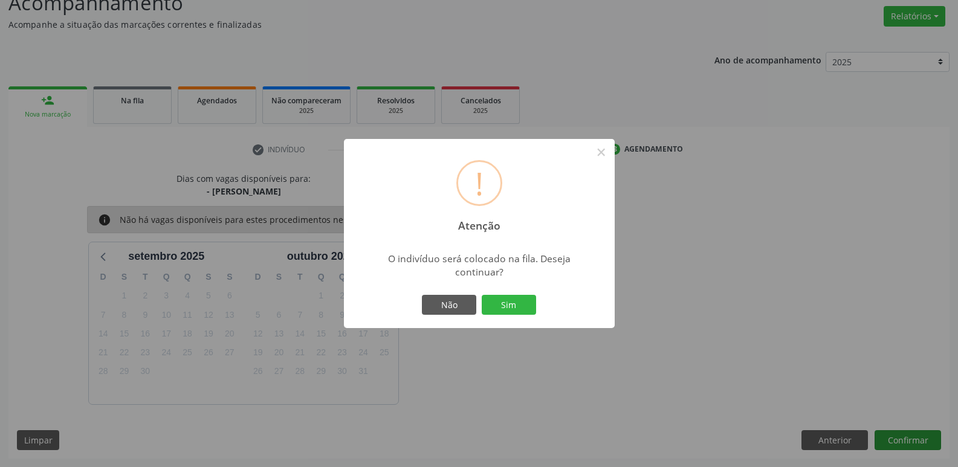
click at [482, 295] on button "Sim" at bounding box center [509, 305] width 54 height 21
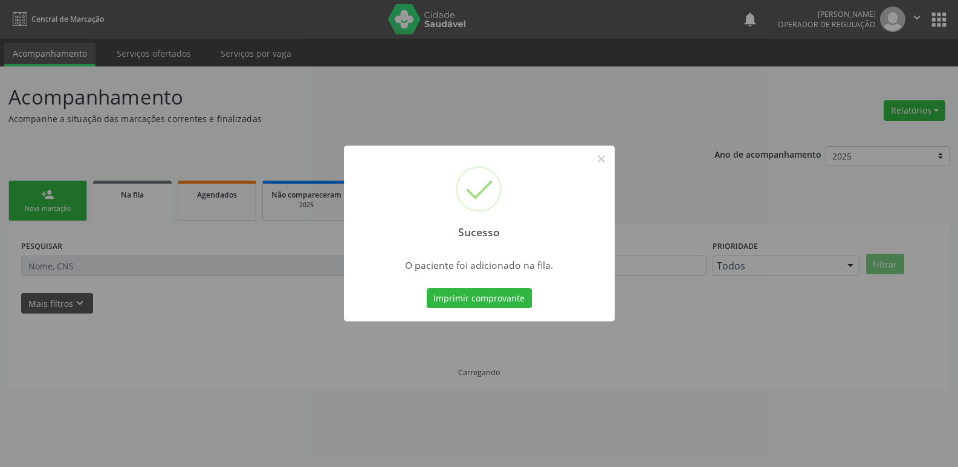
scroll to position [0, 0]
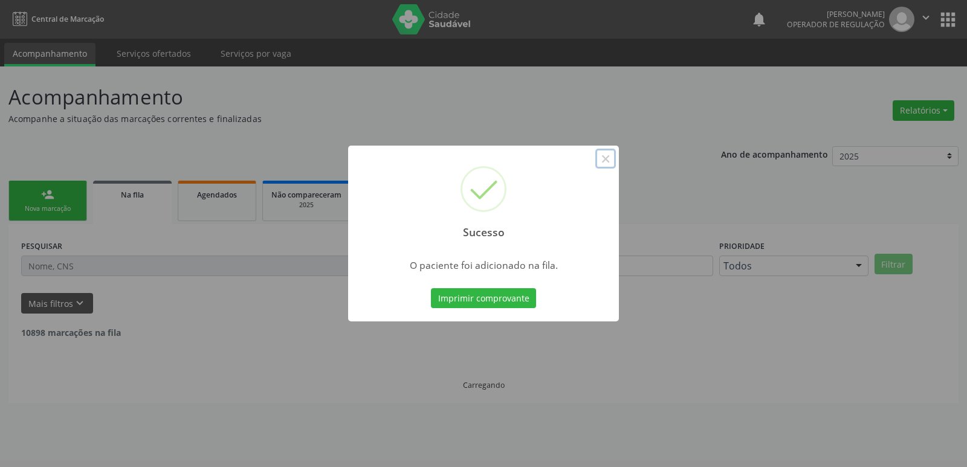
drag, startPoint x: 605, startPoint y: 157, endPoint x: 617, endPoint y: 152, distance: 12.5
click at [615, 152] on button "×" at bounding box center [605, 159] width 21 height 21
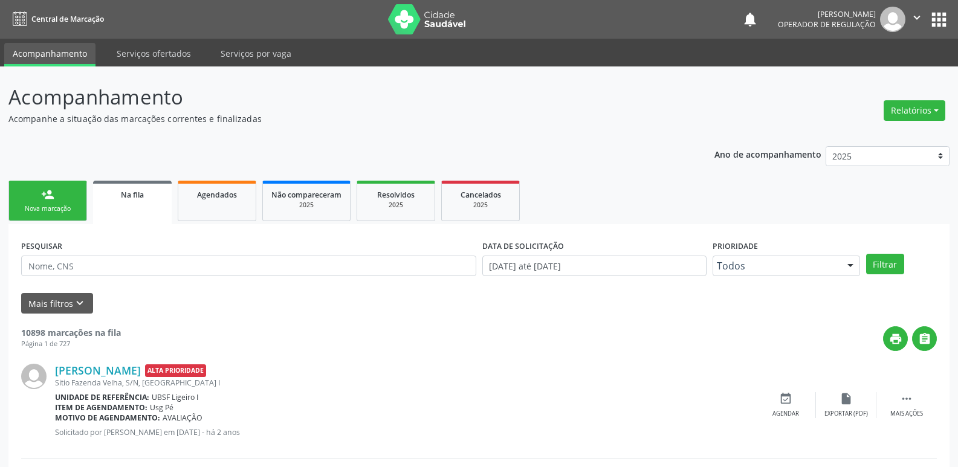
click at [919, 16] on icon "" at bounding box center [916, 17] width 13 height 13
click at [878, 81] on link "Sair" at bounding box center [885, 73] width 83 height 17
